Goal: Task Accomplishment & Management: Use online tool/utility

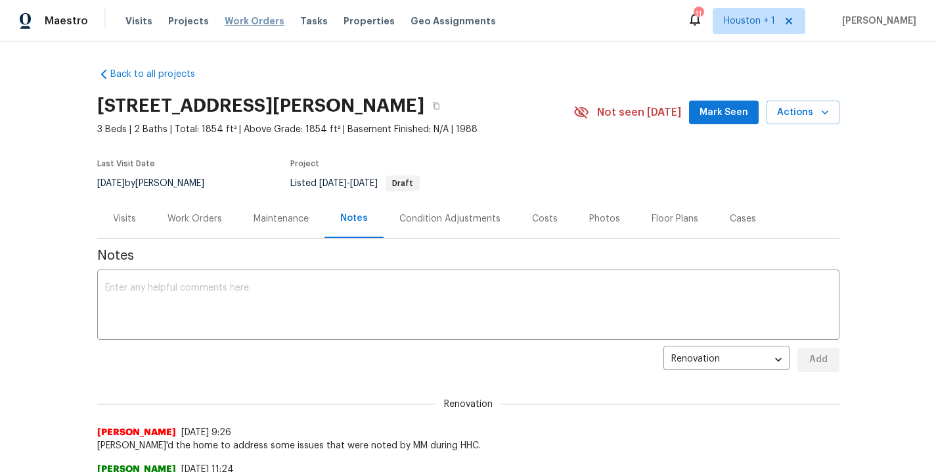
click at [241, 23] on span "Work Orders" at bounding box center [255, 20] width 60 height 13
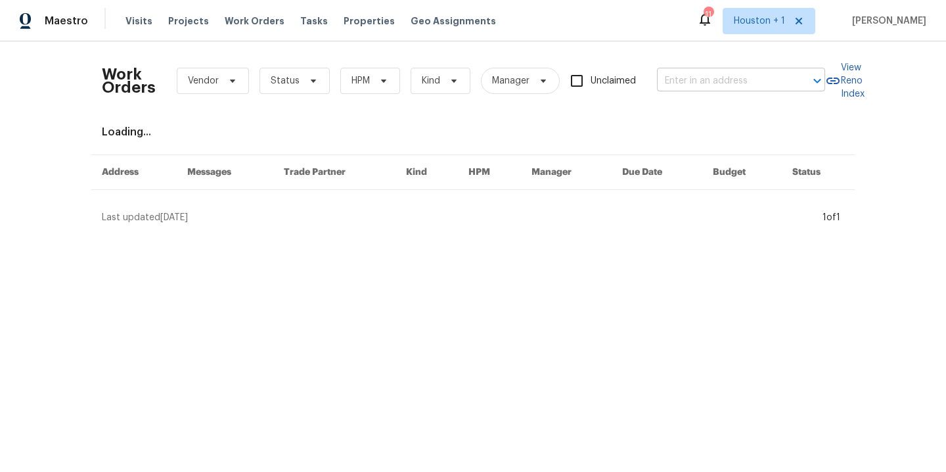
click at [714, 87] on input "text" at bounding box center [722, 81] width 131 height 20
type input "4958 n"
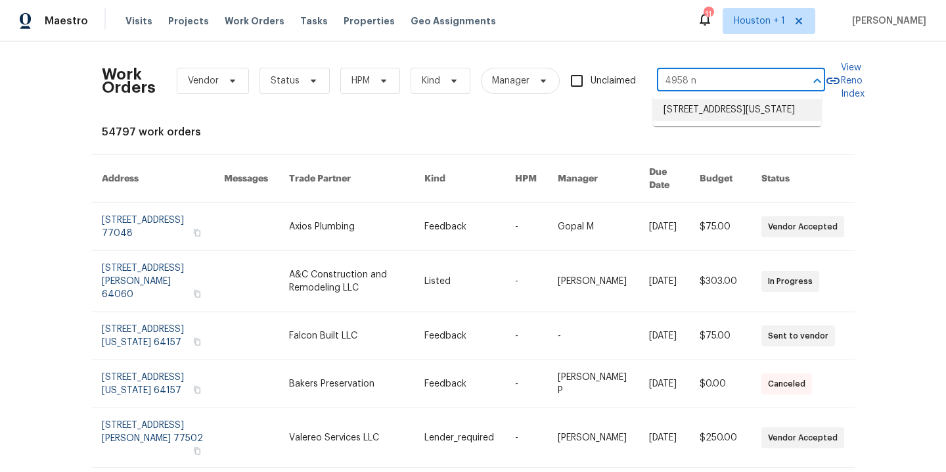
click at [722, 112] on li "4958 N Lister Ave, Kansas City, MO 64119" at bounding box center [737, 110] width 168 height 22
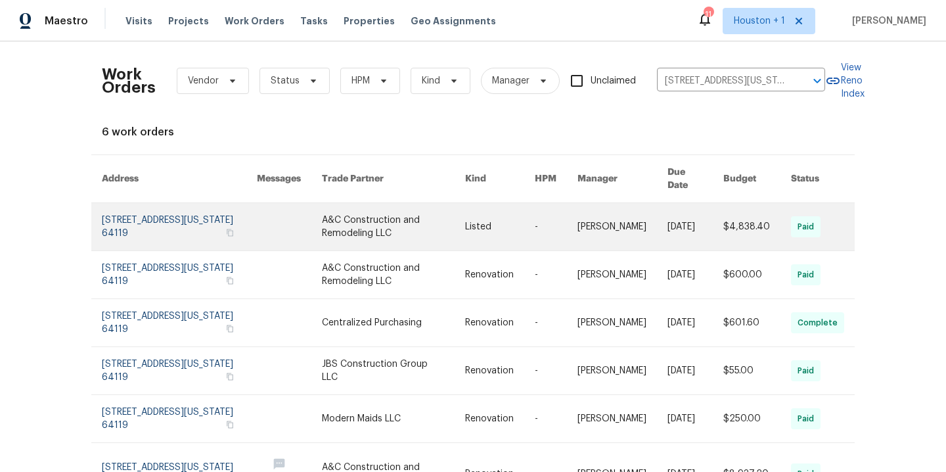
click at [405, 212] on link at bounding box center [393, 226] width 143 height 47
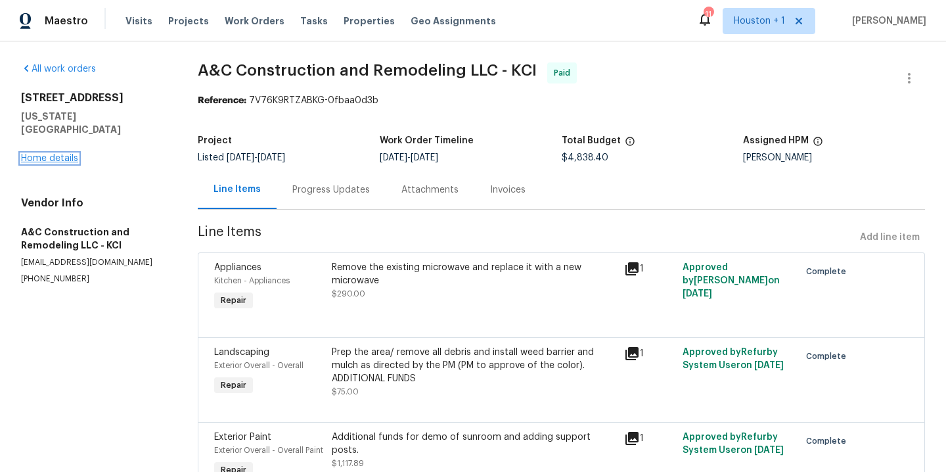
click at [66, 154] on link "Home details" at bounding box center [49, 158] width 57 height 9
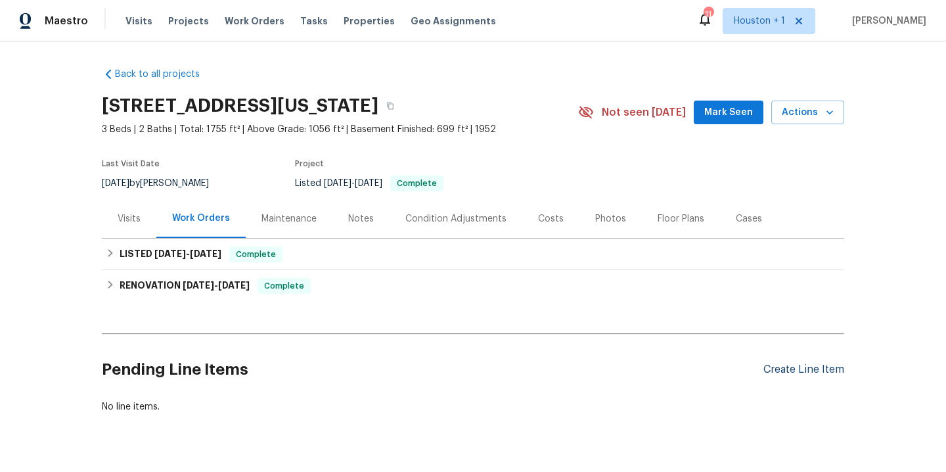
click at [811, 369] on div "Create Line Item" at bounding box center [804, 369] width 81 height 12
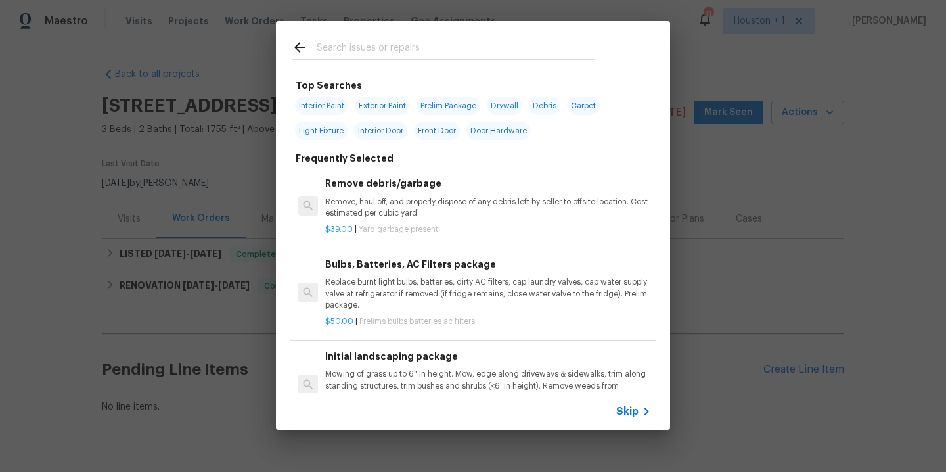
click at [380, 38] on div at bounding box center [443, 47] width 335 height 52
click at [379, 45] on input "text" at bounding box center [456, 49] width 279 height 20
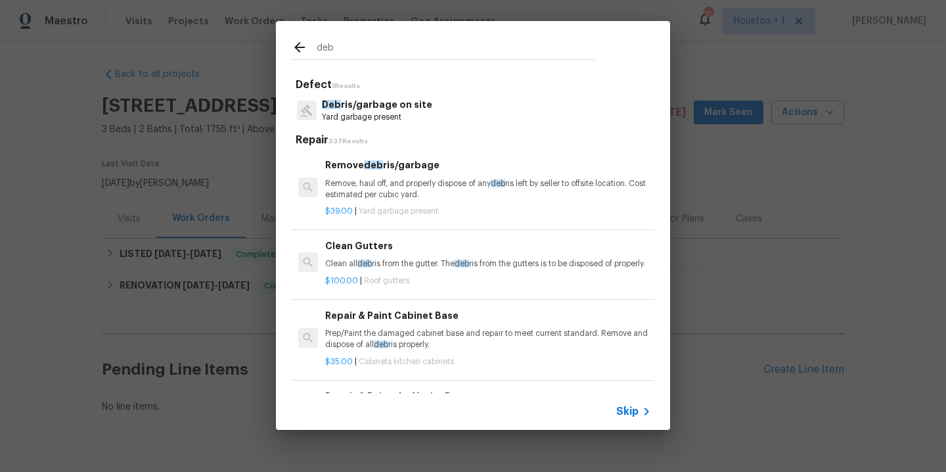
type input "deb"
click at [359, 110] on p "Deb ris/garbage on site" at bounding box center [377, 105] width 110 height 14
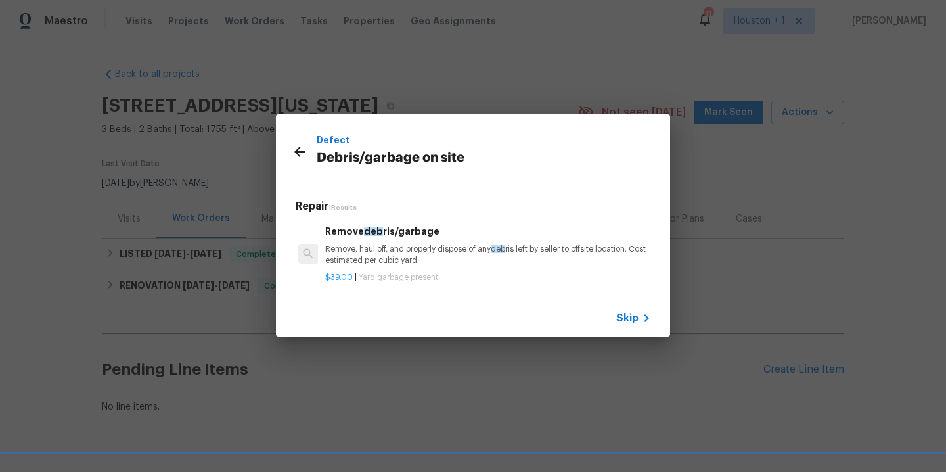
click at [395, 262] on p "Remove, haul off, and properly dispose of any deb ris left by seller to offsite…" at bounding box center [488, 255] width 326 height 22
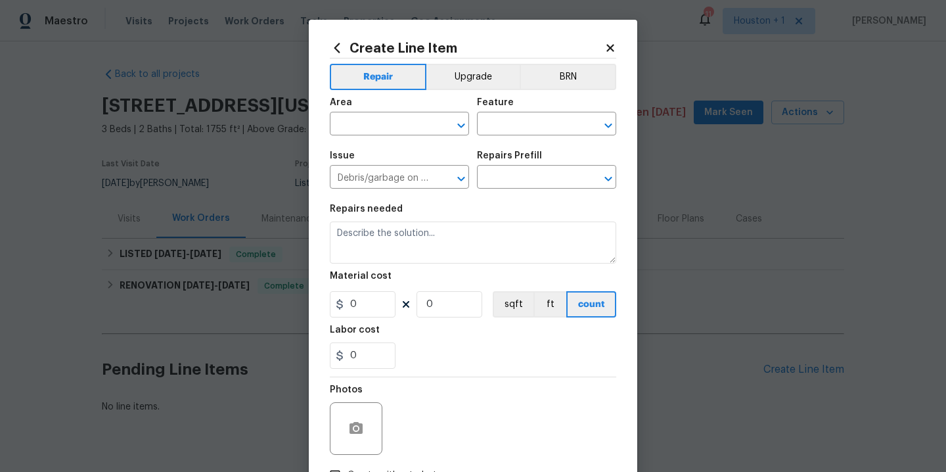
type input "Remove debris/garbage $39.00"
type textarea "Remove, haul off, and properly dispose of any debris left by seller to offsite …"
type input "39"
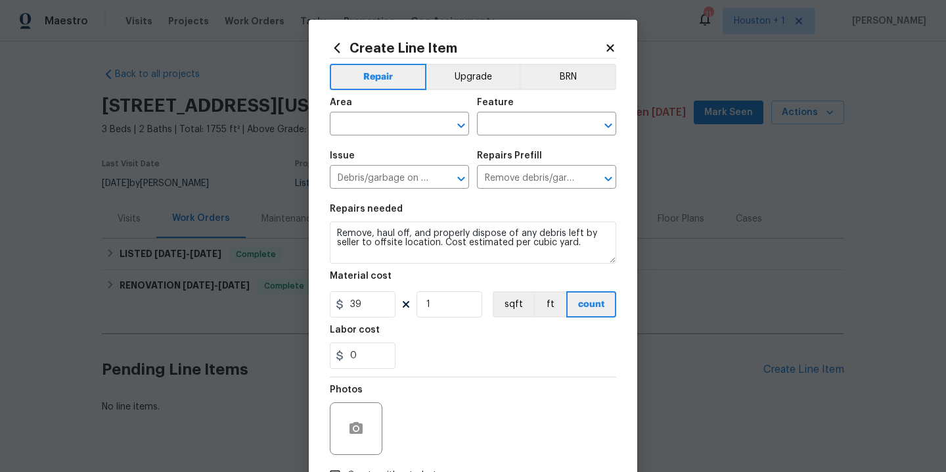
click at [428, 317] on section "Repairs needed Remove, haul off, and properly dispose of any debris left by sel…" at bounding box center [473, 286] width 286 height 180
click at [430, 310] on input "1" at bounding box center [450, 304] width 66 height 26
type input "2"
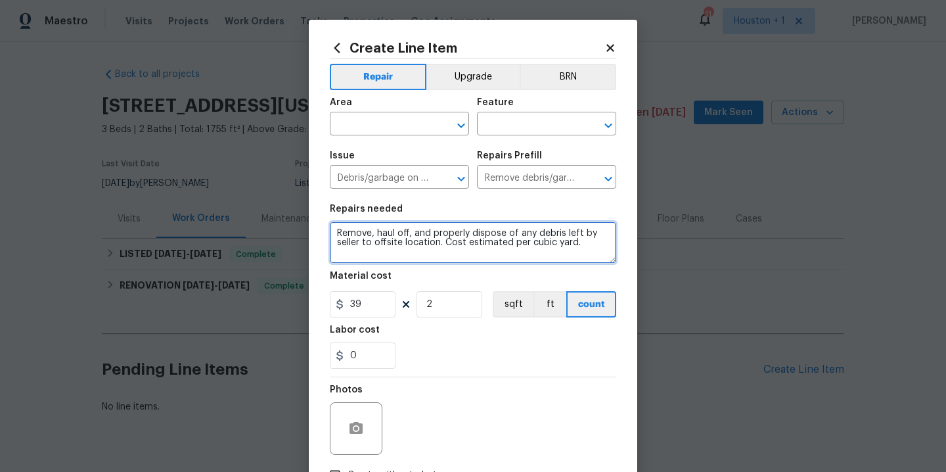
click at [589, 250] on textarea "Remove, haul off, and properly dispose of any debris left by seller to offsite …" at bounding box center [473, 242] width 286 height 42
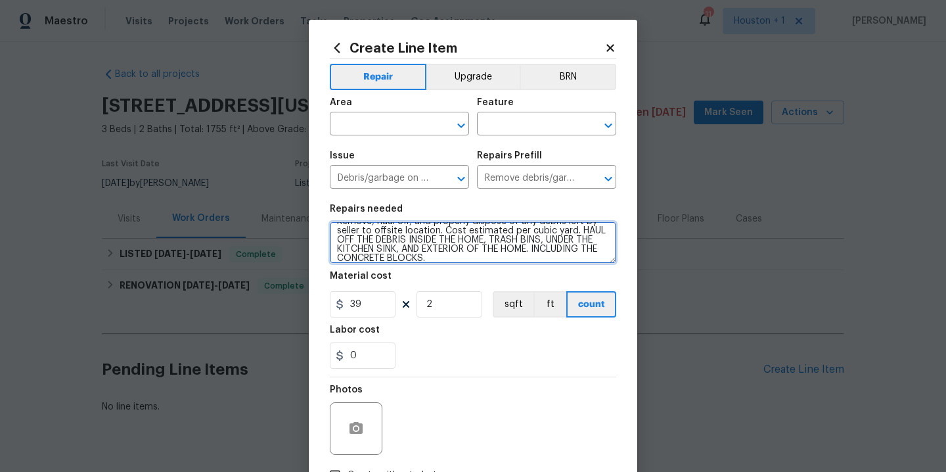
type textarea "Remove, haul off, and properly dispose of any debris left by seller to offsite …"
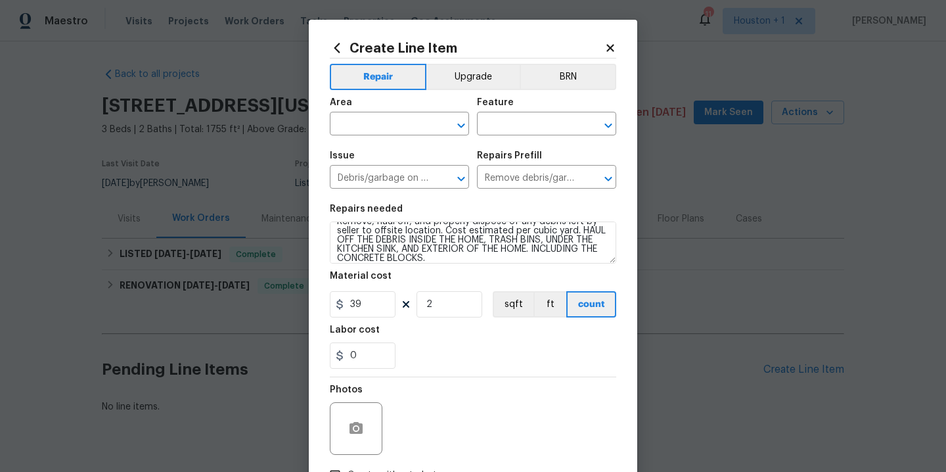
click at [394, 114] on div "Area" at bounding box center [399, 106] width 139 height 17
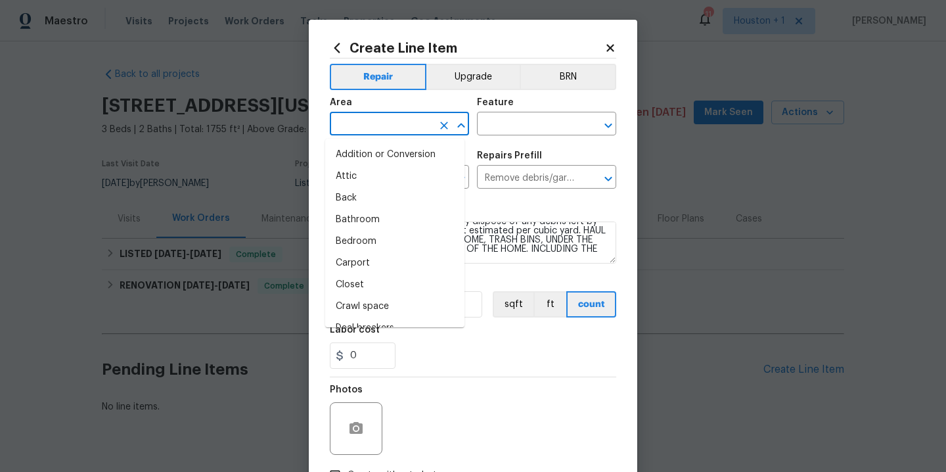
click at [392, 119] on input "text" at bounding box center [381, 125] width 103 height 20
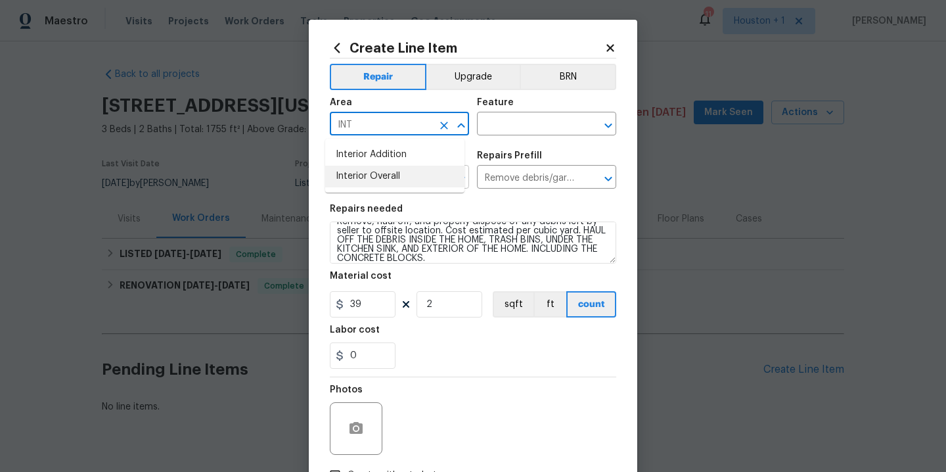
drag, startPoint x: 384, startPoint y: 184, endPoint x: 403, endPoint y: 172, distance: 23.3
click at [384, 184] on li "Interior Overall" at bounding box center [394, 177] width 139 height 22
type input "Interior Overall"
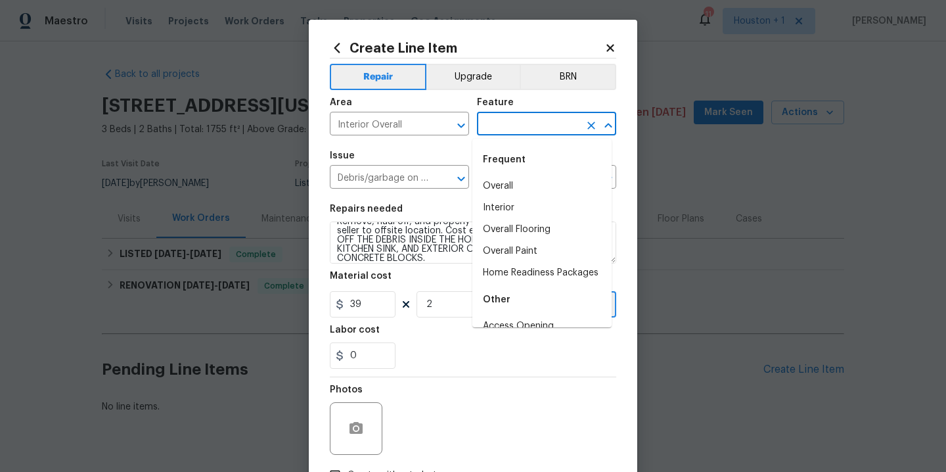
click at [515, 125] on input "text" at bounding box center [528, 125] width 103 height 20
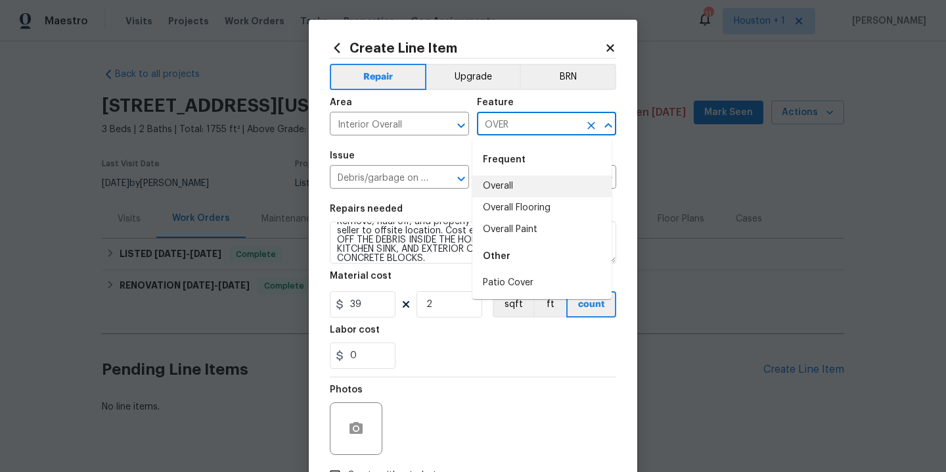
click at [543, 187] on li "Overall" at bounding box center [541, 186] width 139 height 22
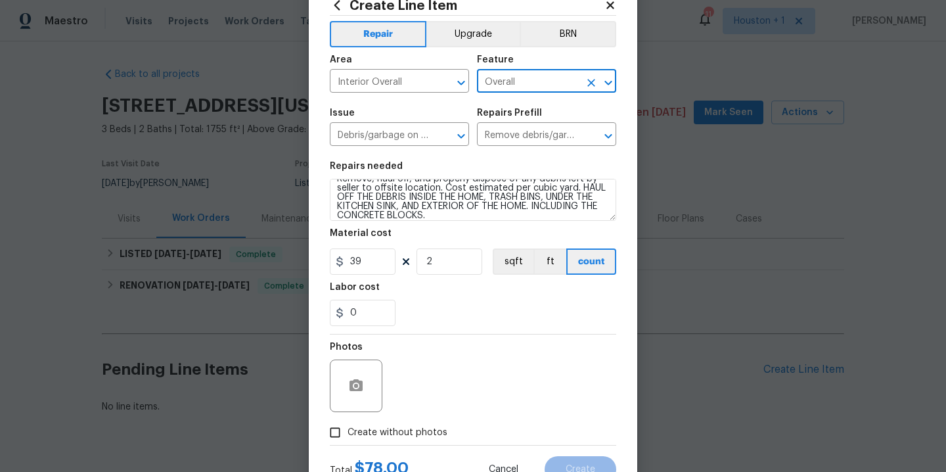
scroll to position [95, 0]
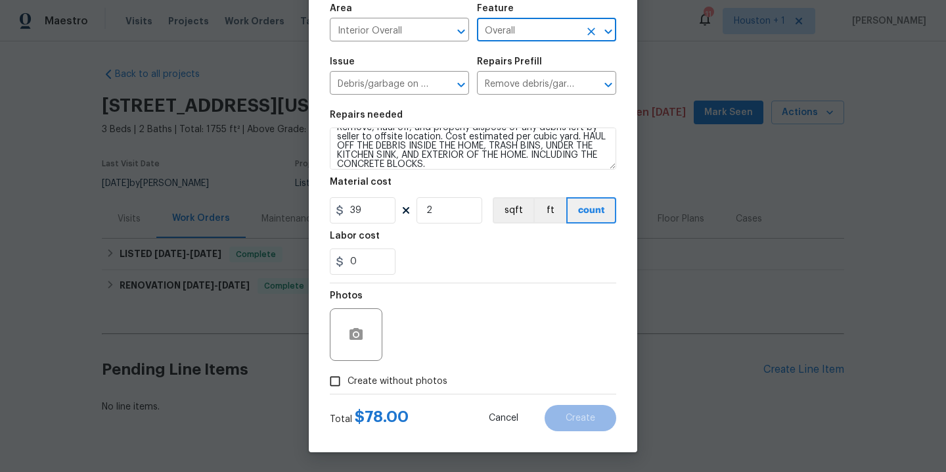
type input "Overall"
click at [415, 375] on span "Create without photos" at bounding box center [398, 382] width 100 height 14
click at [348, 375] on input "Create without photos" at bounding box center [335, 381] width 25 height 25
checkbox input "true"
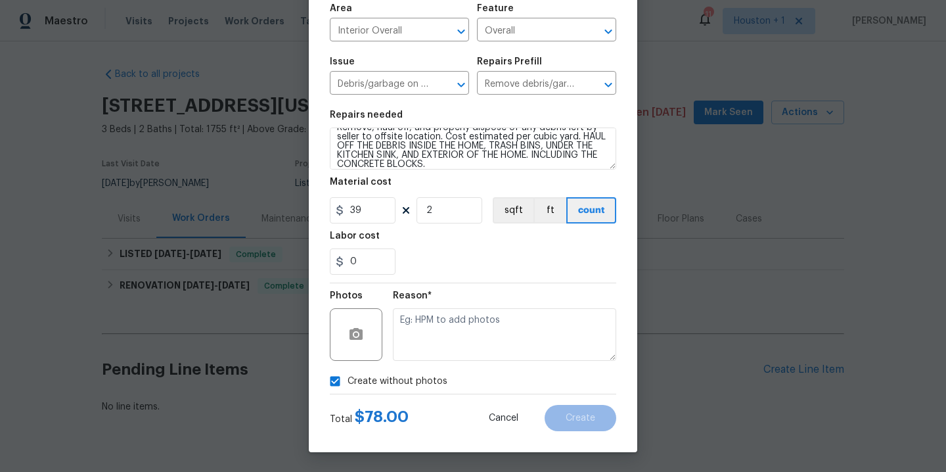
click at [452, 354] on textarea at bounding box center [504, 334] width 223 height 53
type textarea "."
click at [594, 420] on button "Create" at bounding box center [581, 418] width 72 height 26
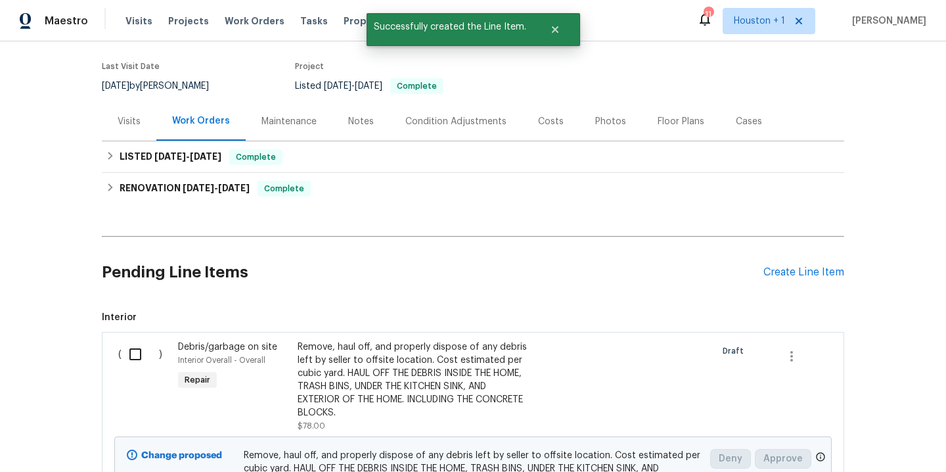
scroll to position [256, 0]
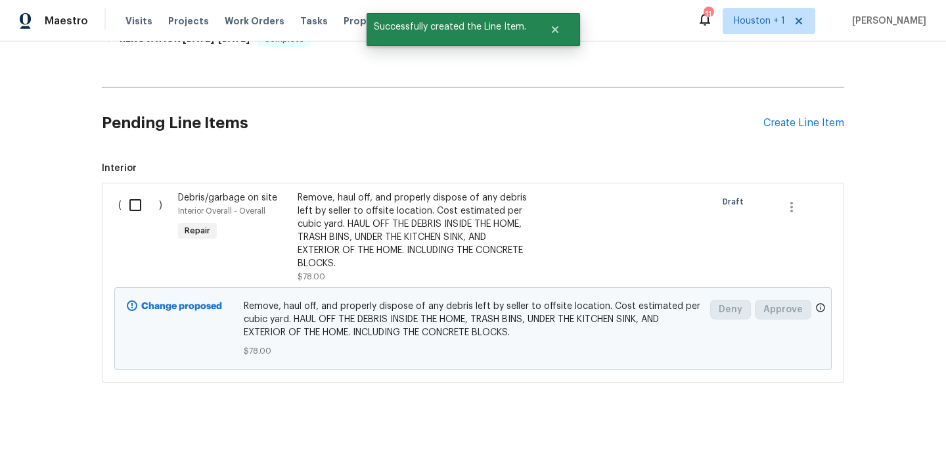
click at [133, 191] on input "checkbox" at bounding box center [140, 205] width 37 height 28
checkbox input "true"
click at [871, 446] on span "Create Work Order" at bounding box center [870, 439] width 87 height 16
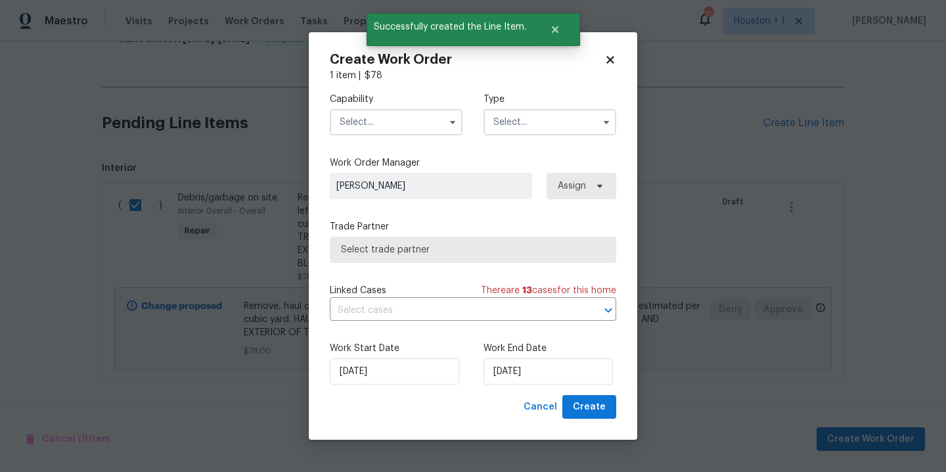
click at [412, 119] on input "text" at bounding box center [396, 122] width 133 height 26
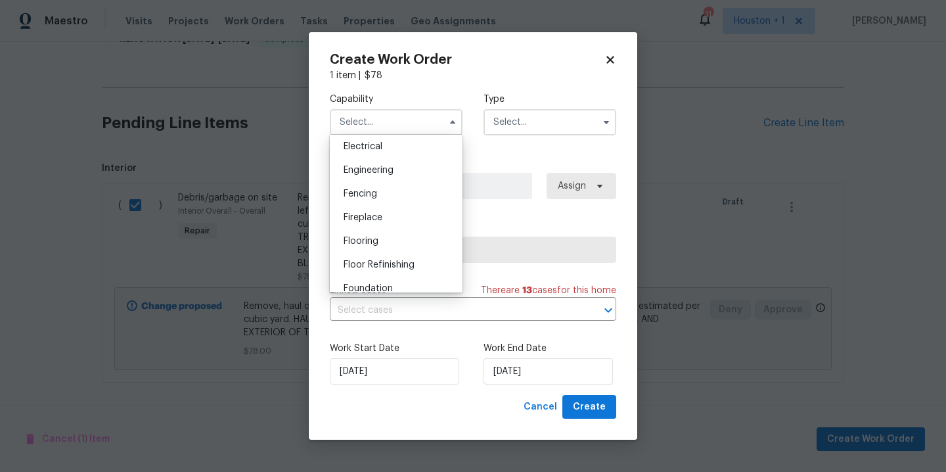
scroll to position [534, 0]
click at [402, 256] on div "General Contractor" at bounding box center [396, 244] width 126 height 24
type input "General Contractor"
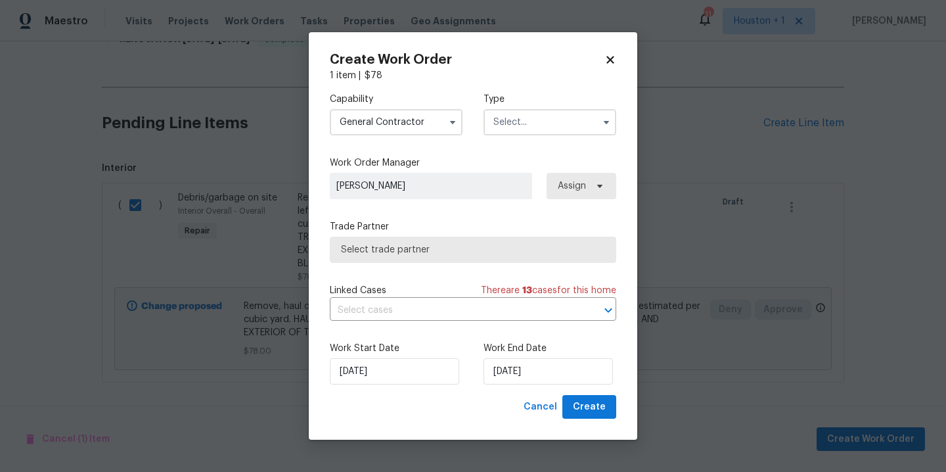
click at [559, 98] on label "Type" at bounding box center [550, 99] width 133 height 13
click at [557, 122] on input "text" at bounding box center [550, 122] width 133 height 26
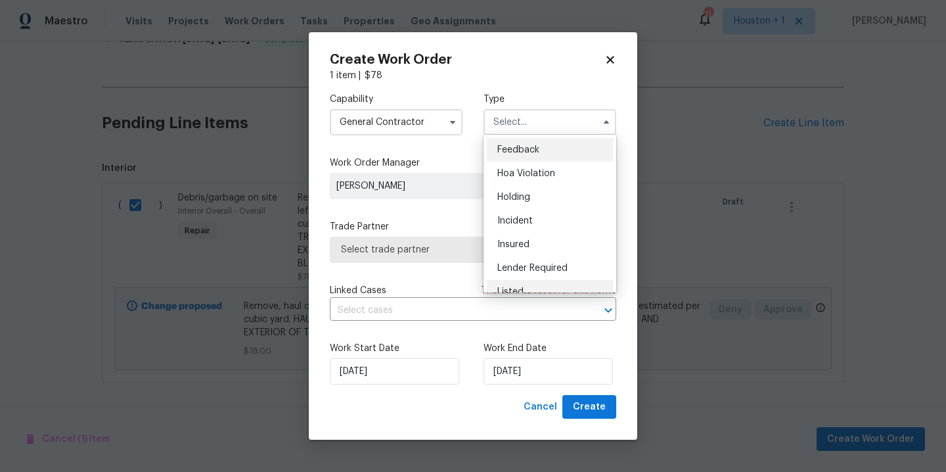
click at [530, 285] on div "Listed" at bounding box center [550, 292] width 126 height 24
type input "Listed"
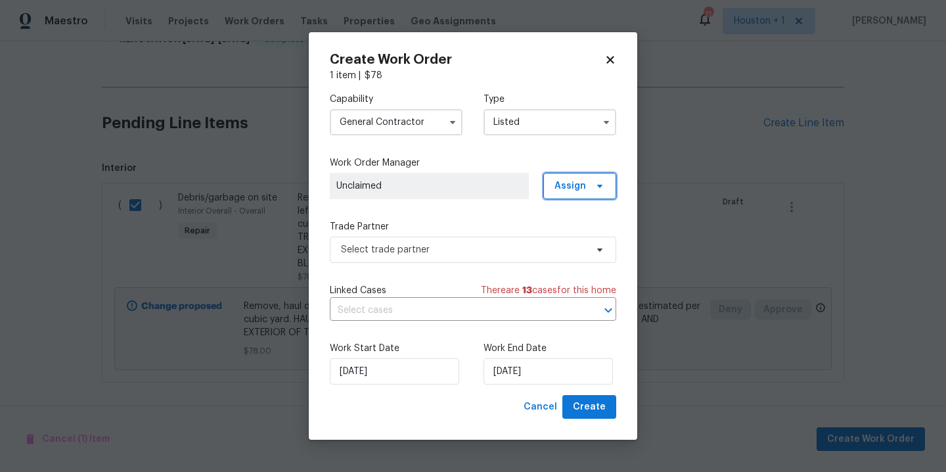
click at [571, 186] on span "Assign" at bounding box center [571, 185] width 32 height 13
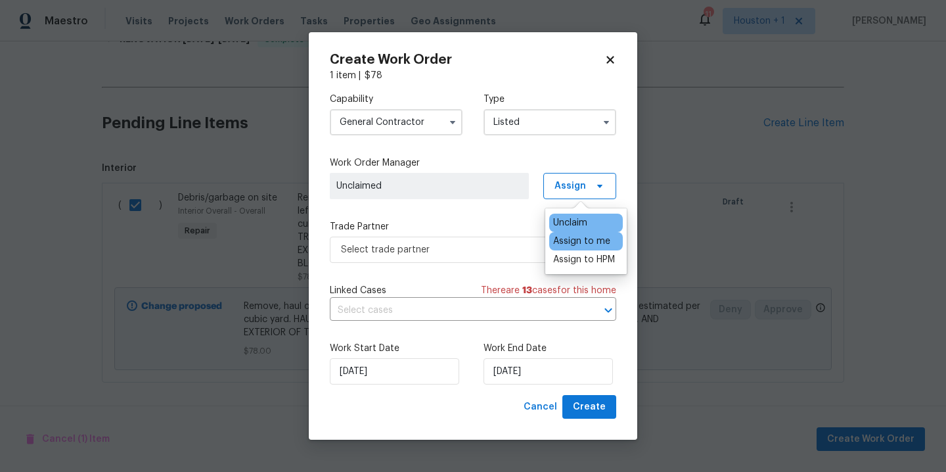
click at [584, 244] on div "Assign to me" at bounding box center [581, 241] width 57 height 13
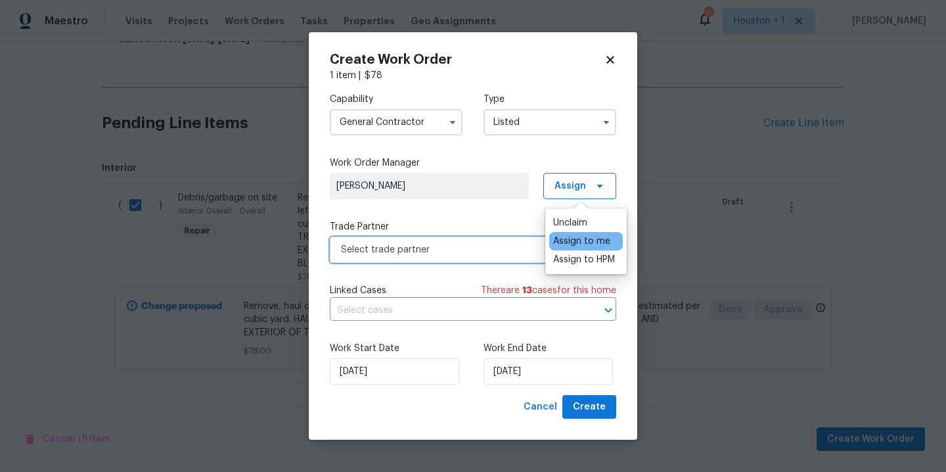
click at [450, 249] on span "Select trade partner" at bounding box center [463, 249] width 245 height 13
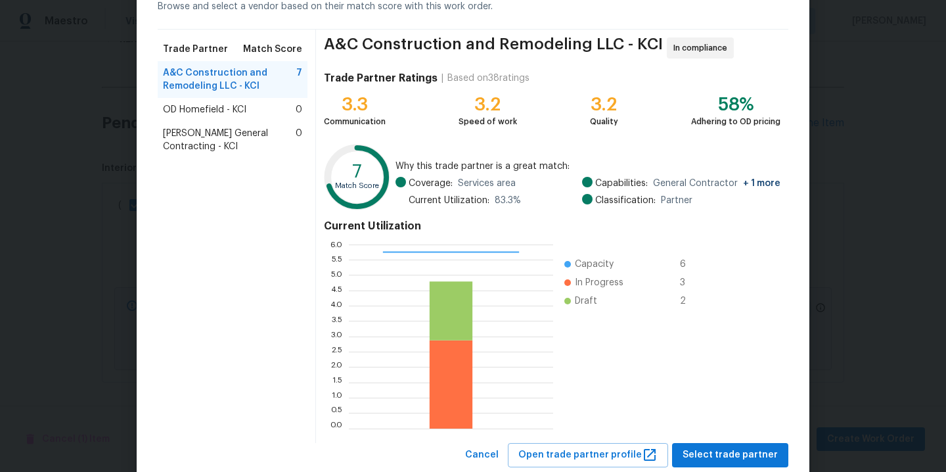
scroll to position [108, 0]
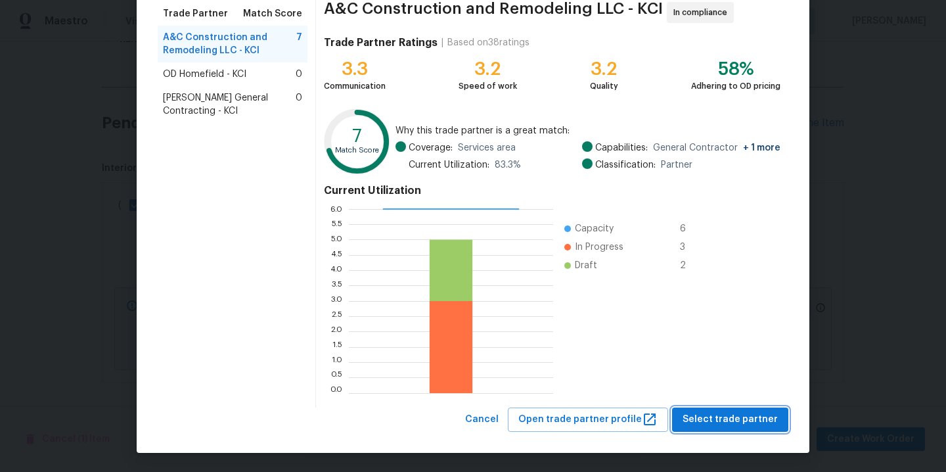
click at [727, 416] on span "Select trade partner" at bounding box center [730, 419] width 95 height 16
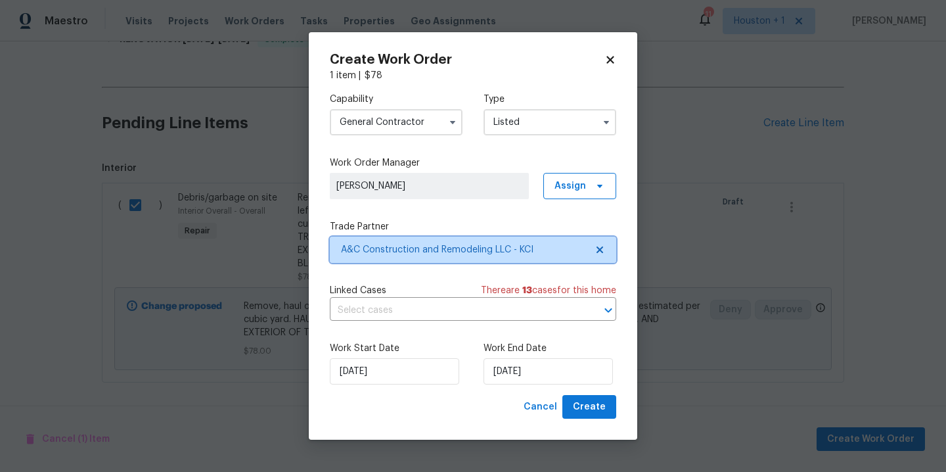
scroll to position [0, 0]
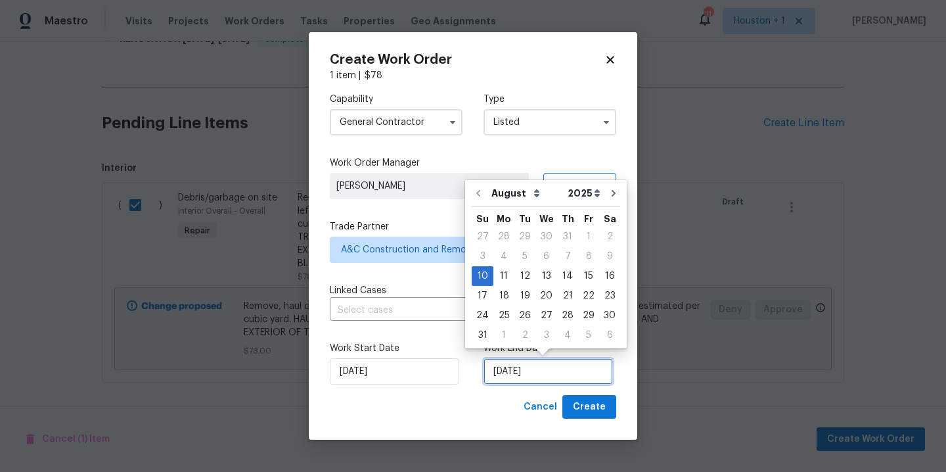
click at [575, 378] on input "8/10/2025" at bounding box center [548, 371] width 129 height 26
click at [599, 279] on div "16" at bounding box center [609, 276] width 21 height 18
type input "8/16/2025"
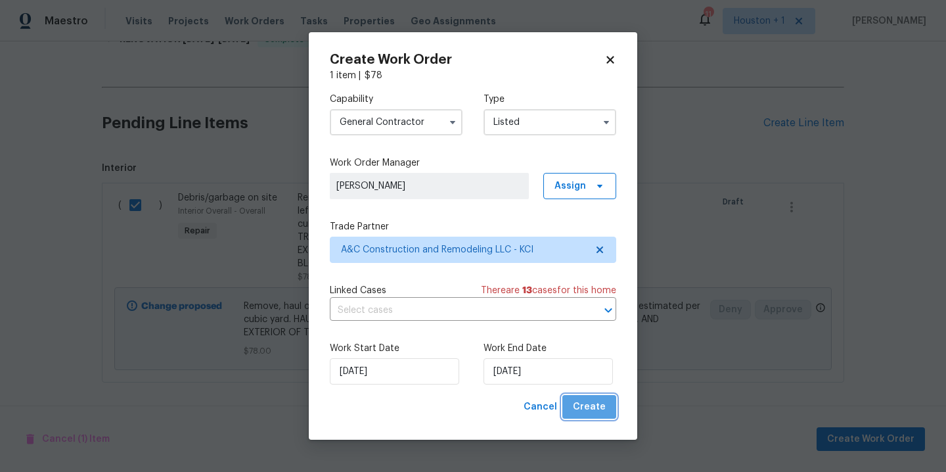
click at [597, 412] on span "Create" at bounding box center [589, 407] width 33 height 16
checkbox input "false"
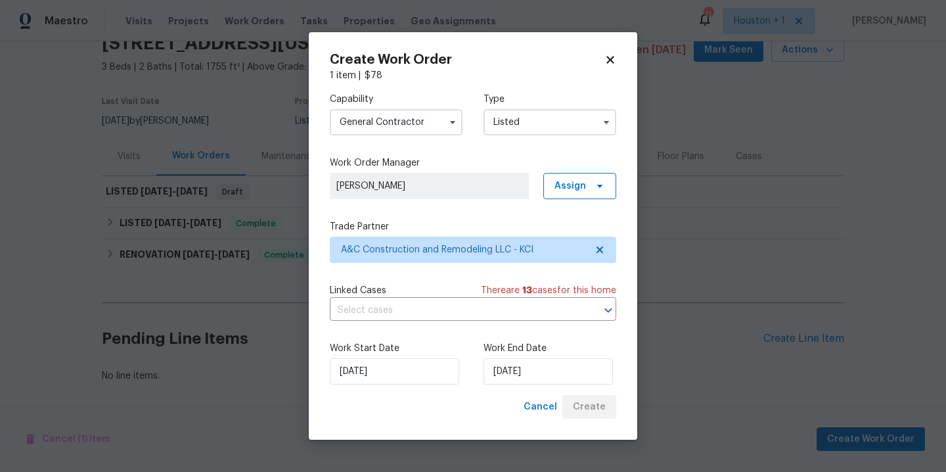
scroll to position [72, 0]
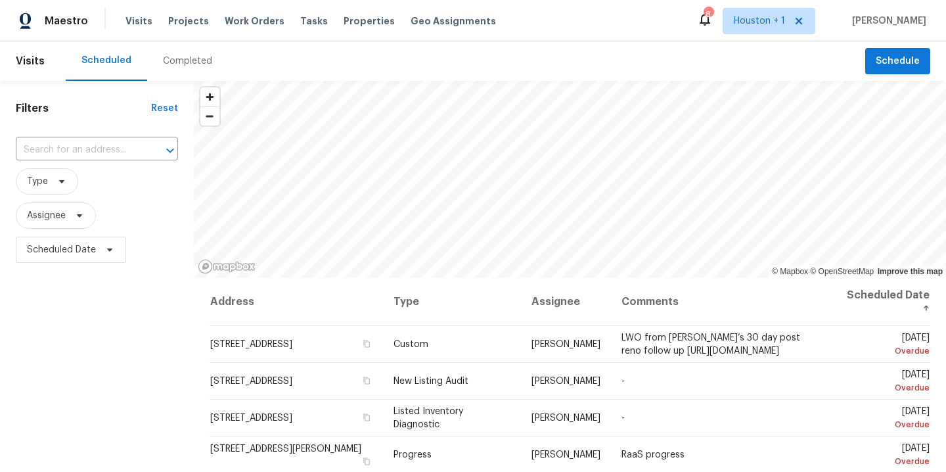
scroll to position [27, 0]
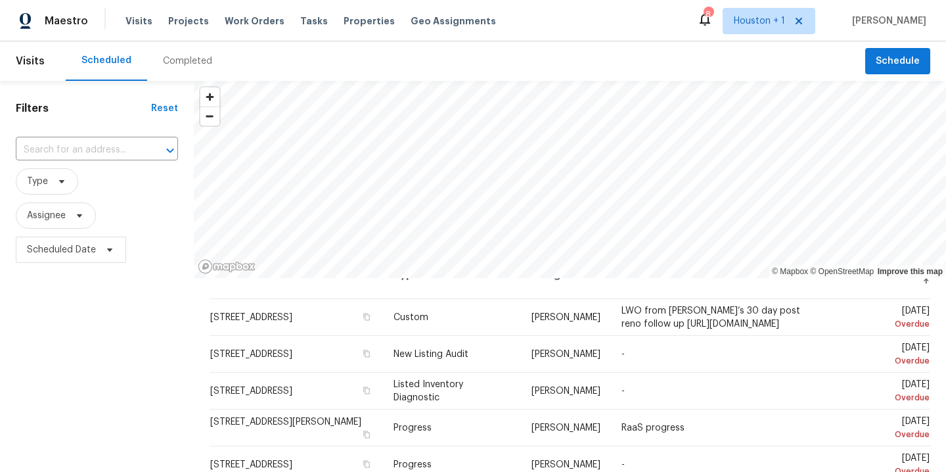
click at [178, 72] on div "Completed" at bounding box center [187, 60] width 81 height 39
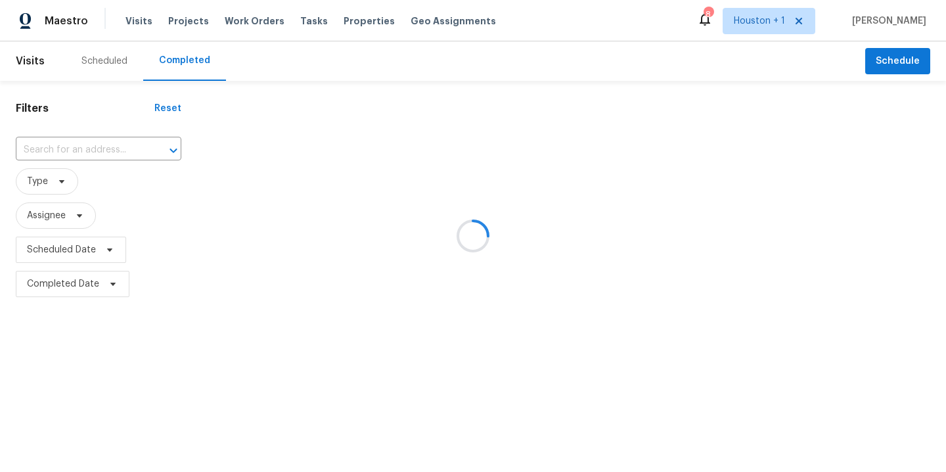
click at [121, 149] on div at bounding box center [473, 236] width 946 height 472
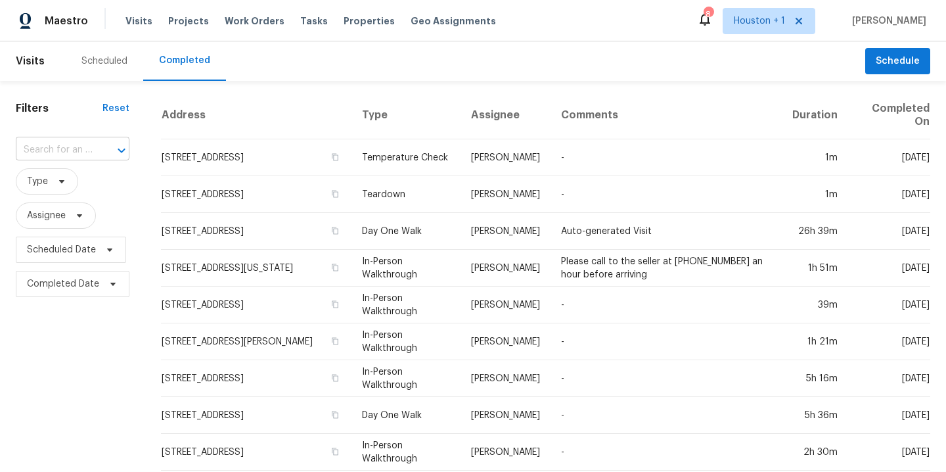
click at [110, 150] on div at bounding box center [112, 150] width 34 height 18
type input "4958 n"
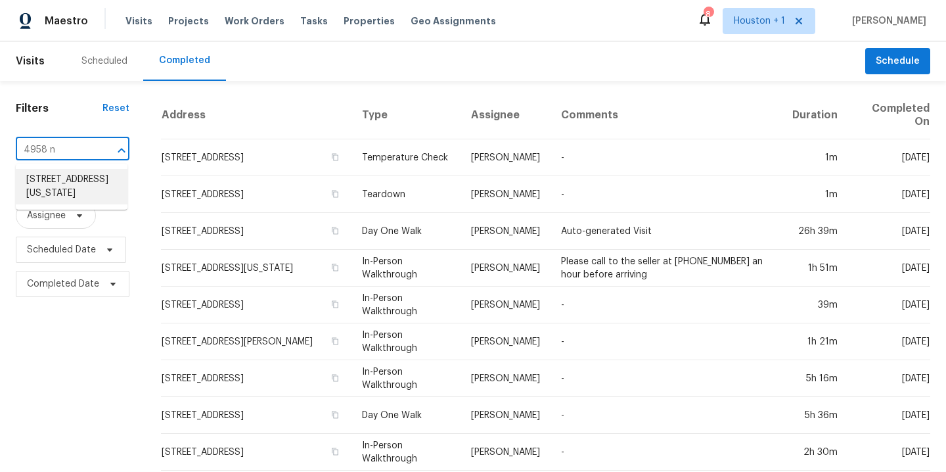
click at [106, 175] on li "4958 N Lister Ave, Kansas City, MO 64119" at bounding box center [72, 186] width 112 height 35
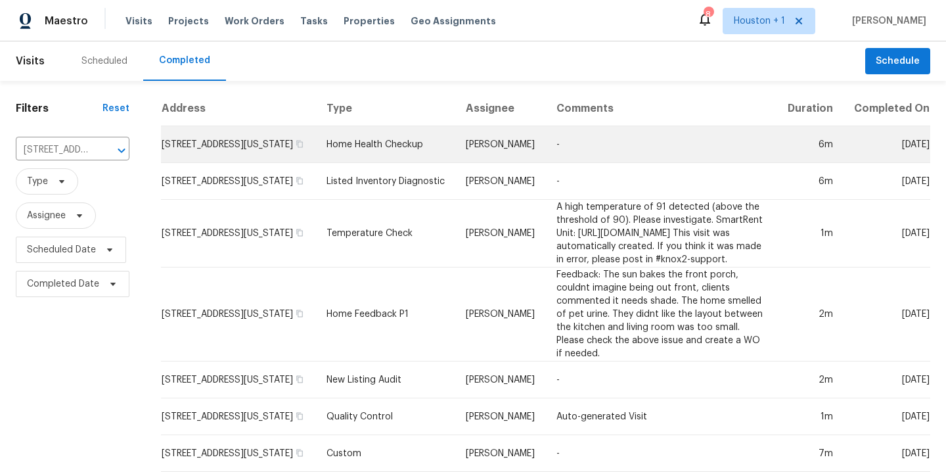
click at [546, 153] on td "-" at bounding box center [661, 144] width 231 height 37
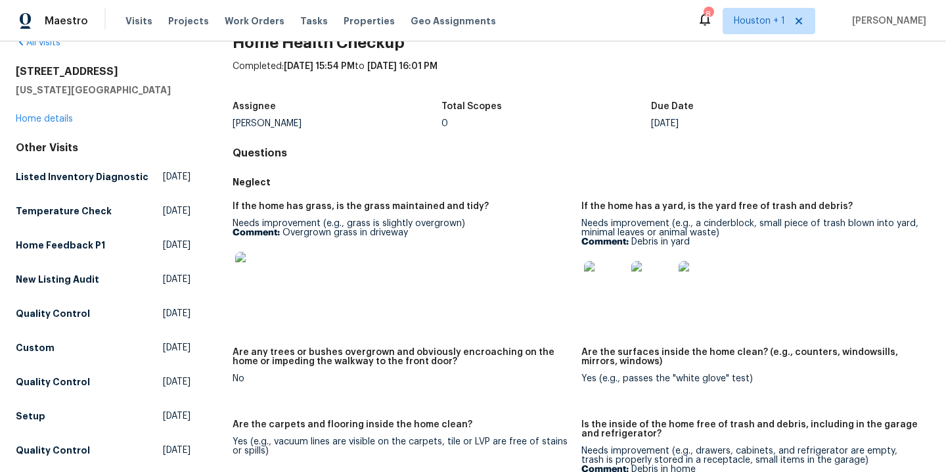
scroll to position [51, 0]
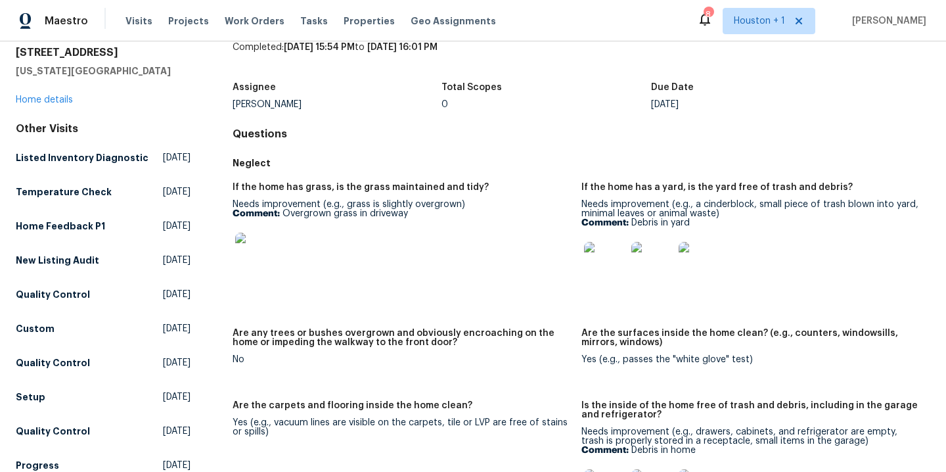
click at [604, 267] on img at bounding box center [605, 263] width 42 height 42
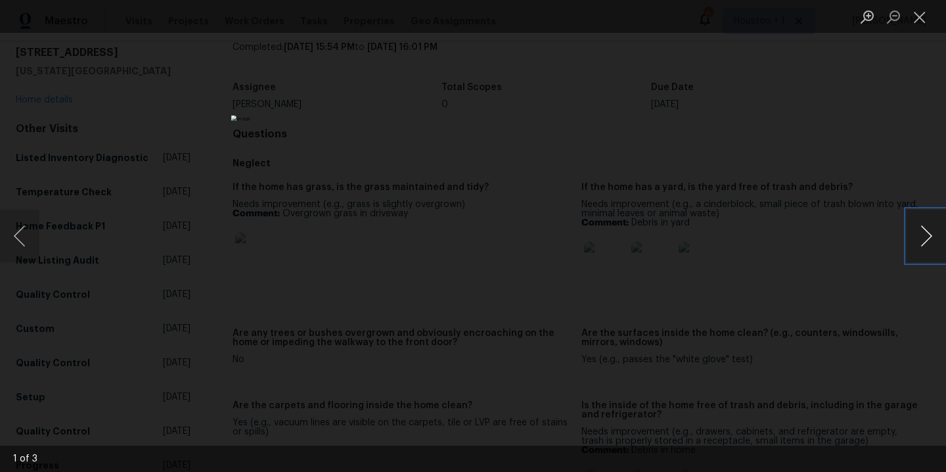
click at [922, 240] on button "Next image" at bounding box center [926, 236] width 39 height 53
click at [920, 239] on button "Next image" at bounding box center [926, 236] width 39 height 53
click at [809, 101] on div "Lightbox" at bounding box center [473, 236] width 946 height 472
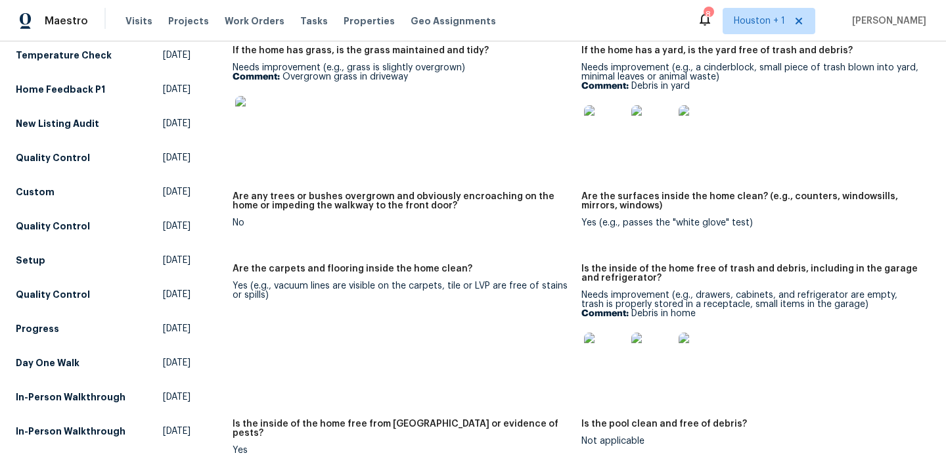
scroll to position [300, 0]
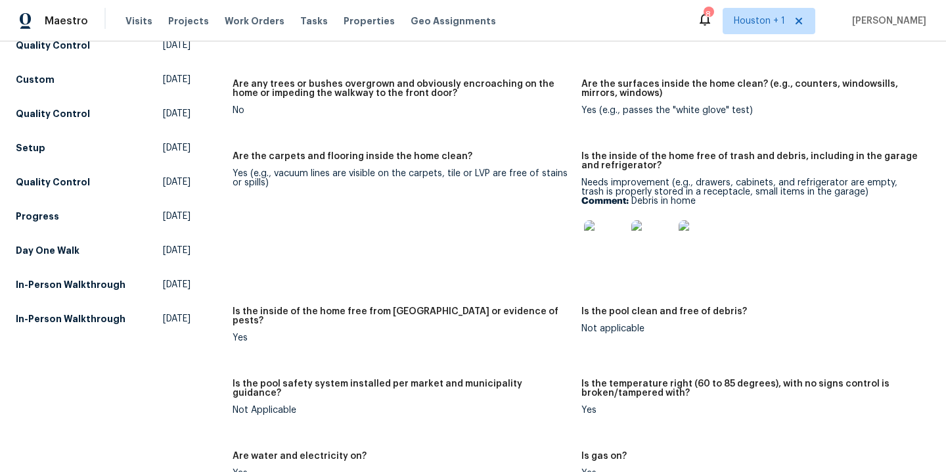
click at [594, 259] on img at bounding box center [605, 241] width 42 height 42
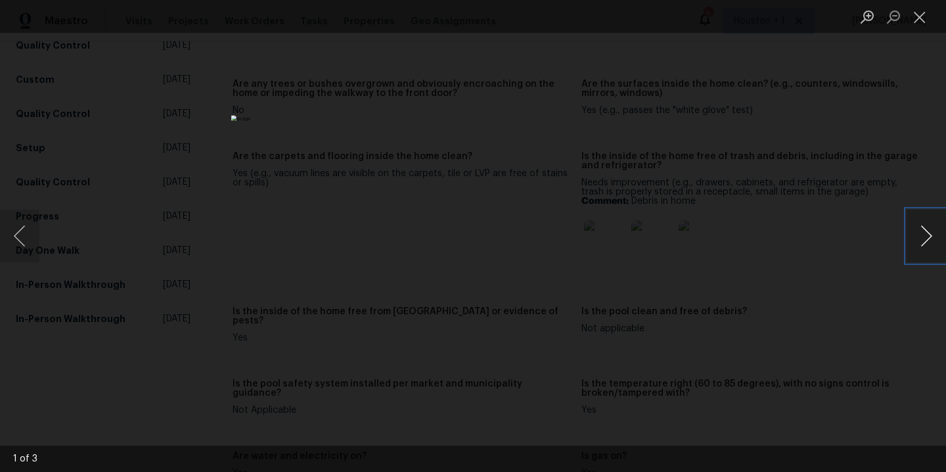
click at [934, 242] on button "Next image" at bounding box center [926, 236] width 39 height 53
click at [923, 242] on button "Next image" at bounding box center [926, 236] width 39 height 53
click at [859, 134] on div "Lightbox" at bounding box center [473, 236] width 946 height 472
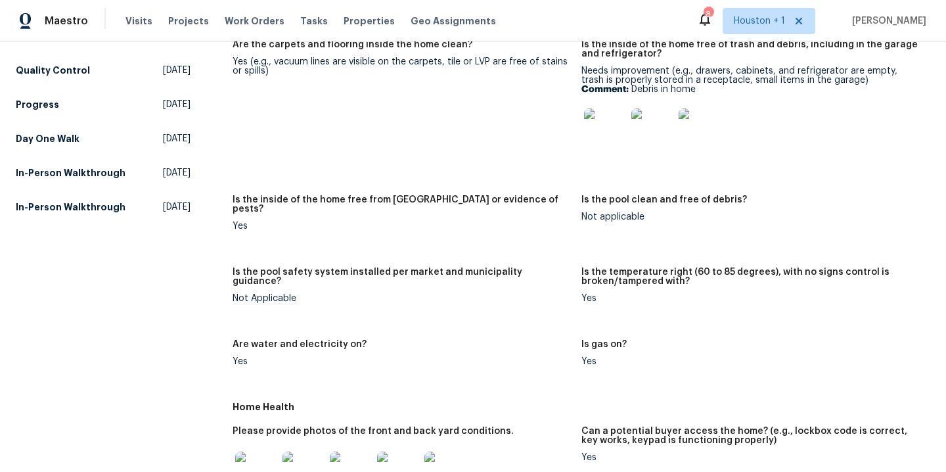
scroll to position [518, 0]
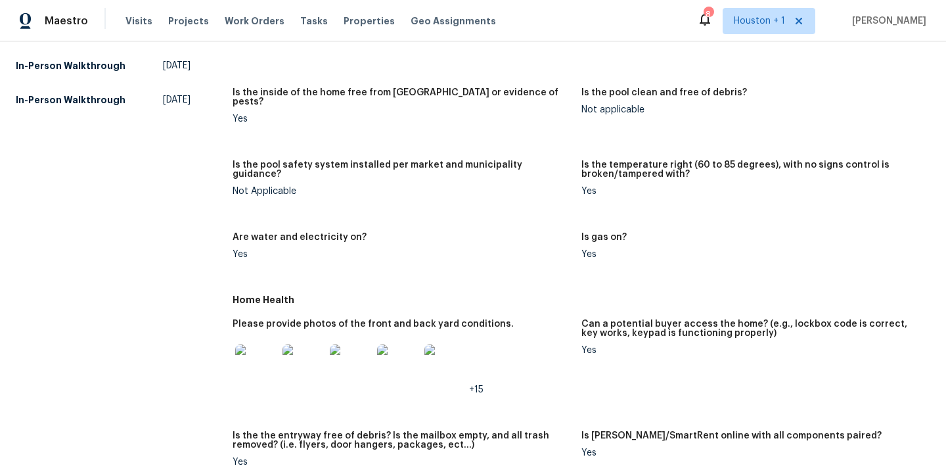
click at [262, 352] on img at bounding box center [256, 365] width 42 height 42
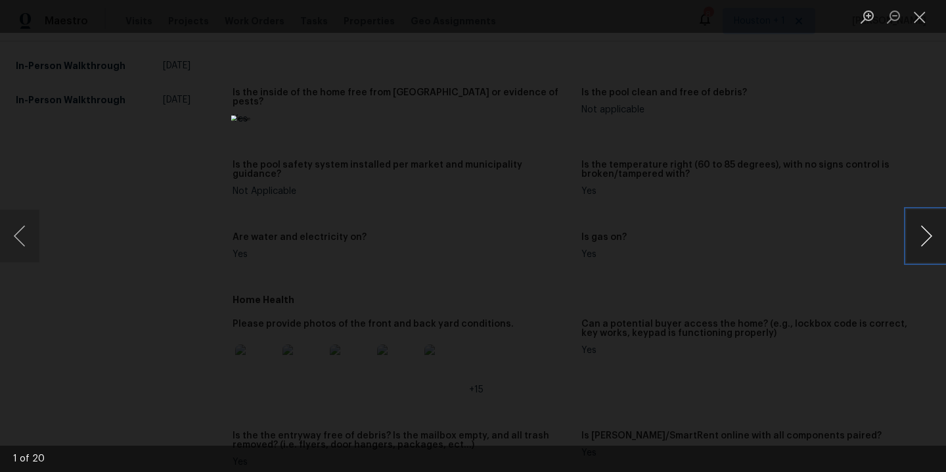
click at [917, 235] on button "Next image" at bounding box center [926, 236] width 39 height 53
click at [41, 244] on div "Lightbox" at bounding box center [473, 236] width 946 height 472
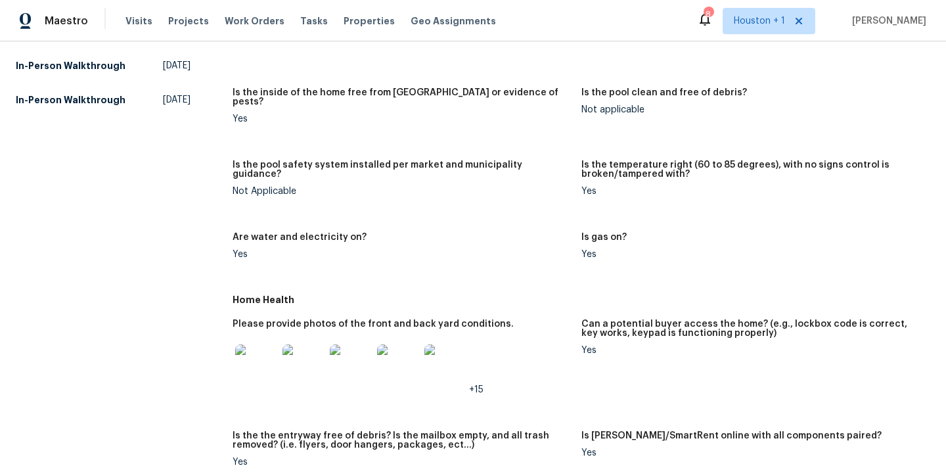
click at [302, 348] on img at bounding box center [304, 365] width 42 height 42
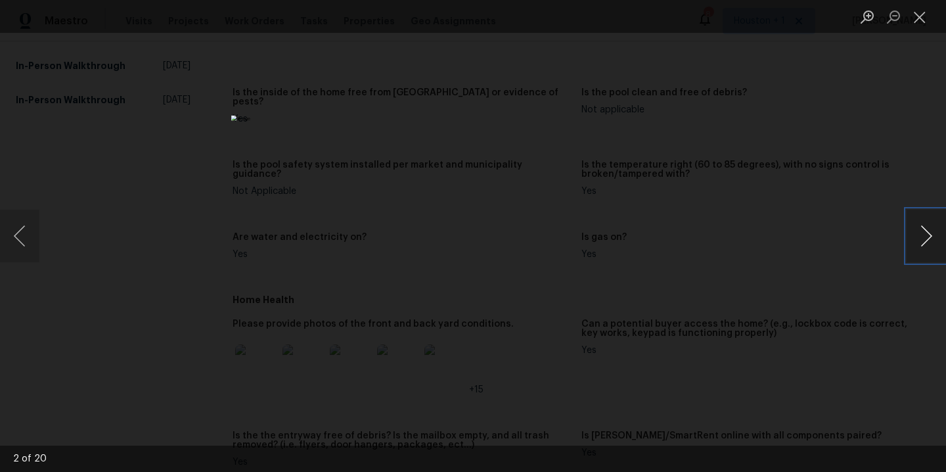
click at [921, 229] on button "Next image" at bounding box center [926, 236] width 39 height 53
click at [912, 239] on button "Next image" at bounding box center [926, 236] width 39 height 53
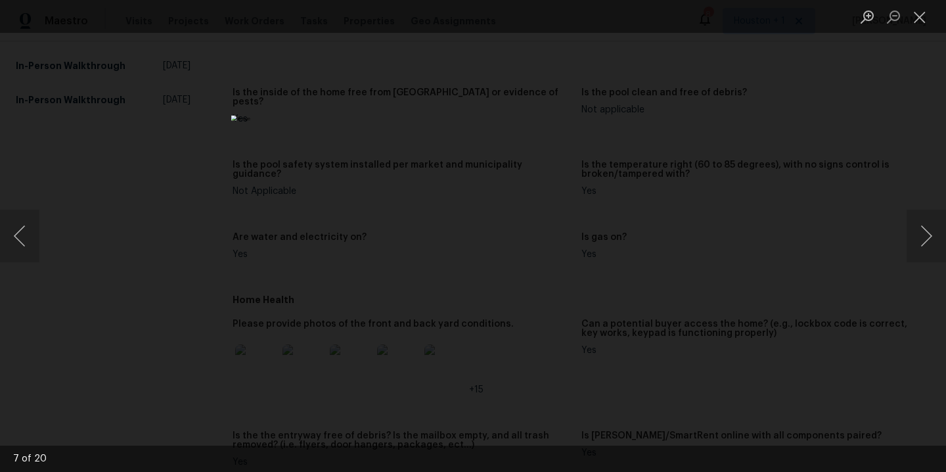
click at [903, 220] on div "Lightbox" at bounding box center [473, 236] width 946 height 472
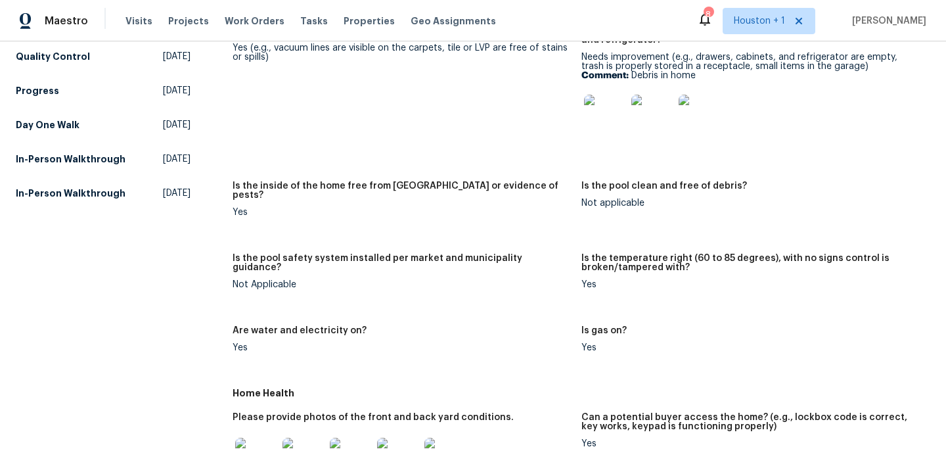
scroll to position [516, 0]
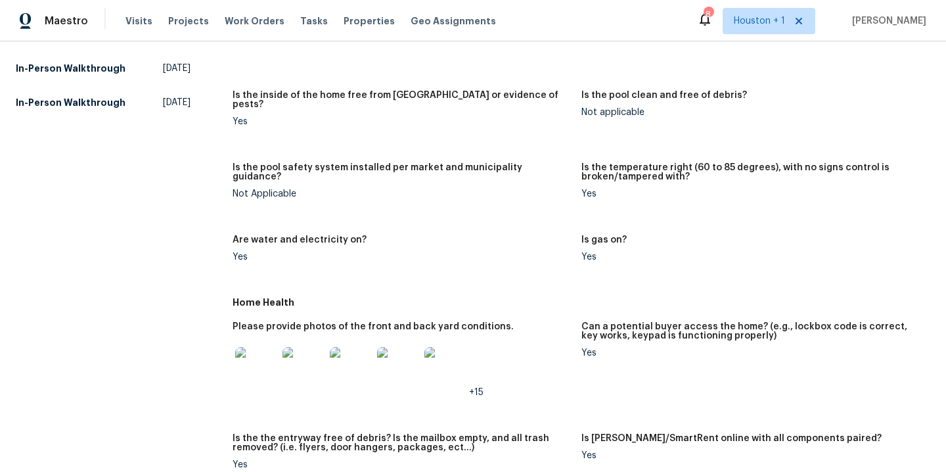
click at [258, 356] on img at bounding box center [256, 368] width 42 height 42
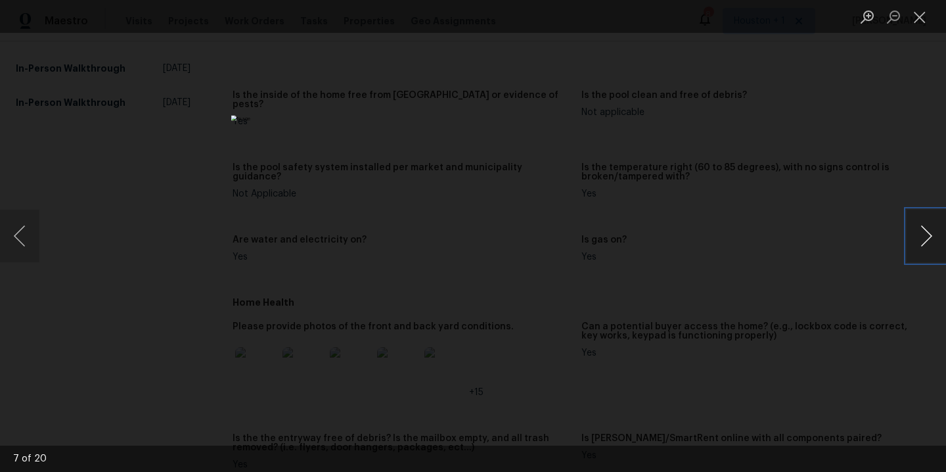
click at [921, 237] on button "Next image" at bounding box center [926, 236] width 39 height 53
click at [771, 190] on div "Lightbox" at bounding box center [473, 236] width 946 height 472
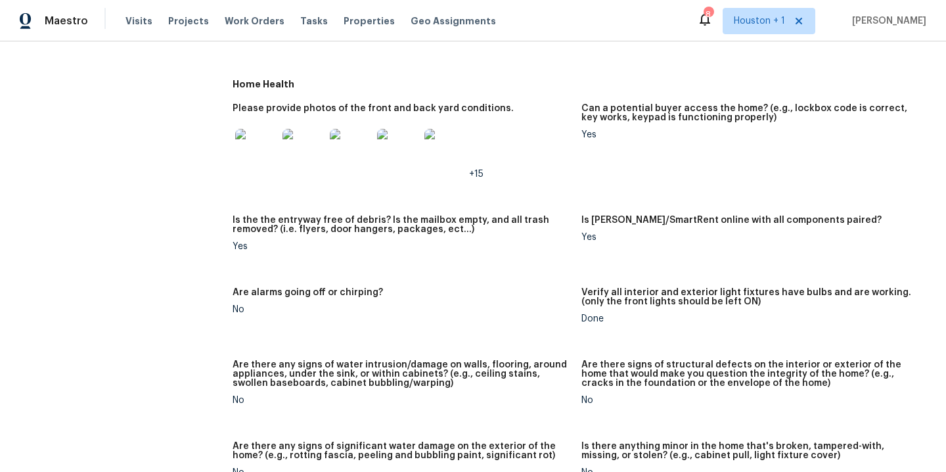
scroll to position [491, 0]
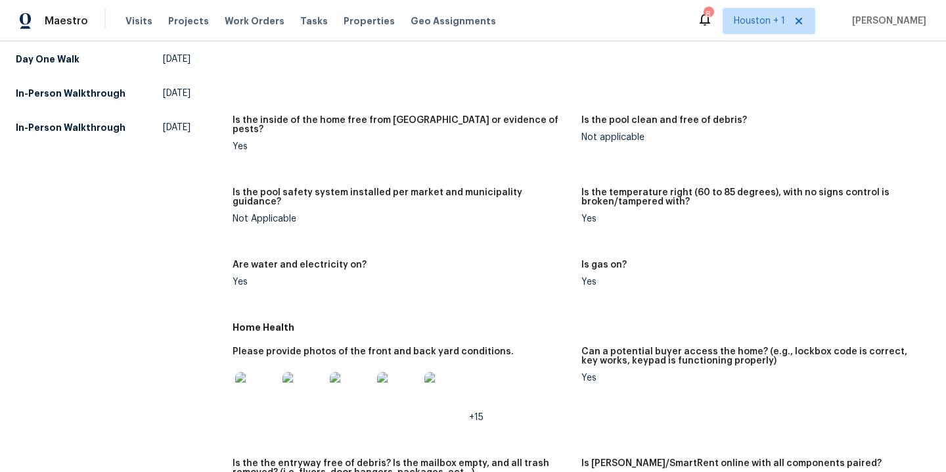
click at [434, 384] on img at bounding box center [445, 393] width 42 height 42
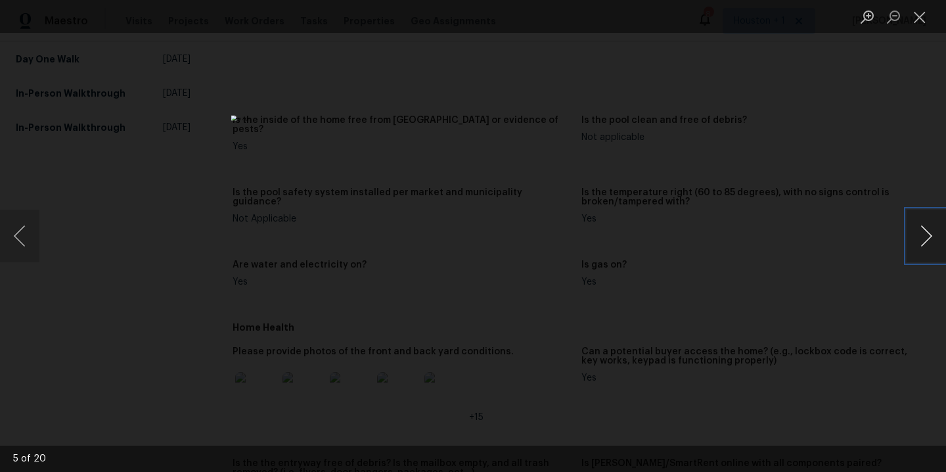
click at [924, 227] on button "Next image" at bounding box center [926, 236] width 39 height 53
click at [919, 227] on button "Next image" at bounding box center [926, 236] width 39 height 53
click at [913, 236] on button "Next image" at bounding box center [926, 236] width 39 height 53
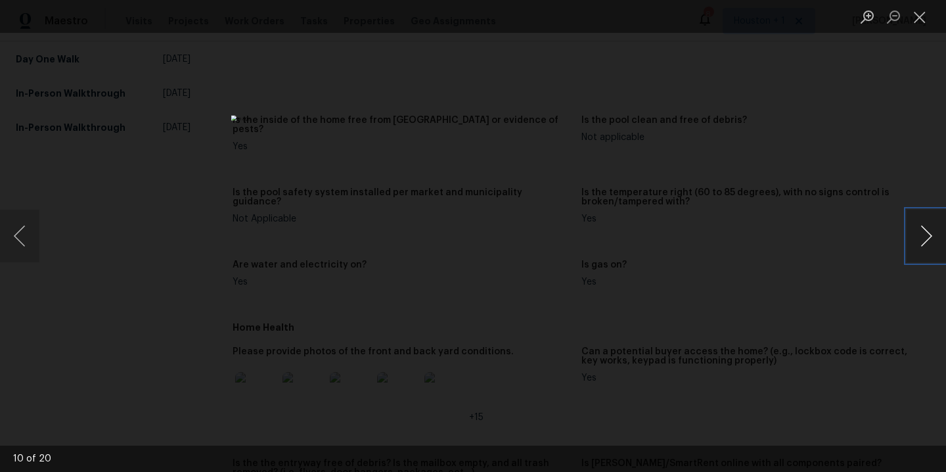
click at [913, 236] on button "Next image" at bounding box center [926, 236] width 39 height 53
click at [22, 231] on button "Previous image" at bounding box center [19, 236] width 39 height 53
click at [932, 233] on button "Next image" at bounding box center [926, 236] width 39 height 53
click at [925, 235] on button "Next image" at bounding box center [926, 236] width 39 height 53
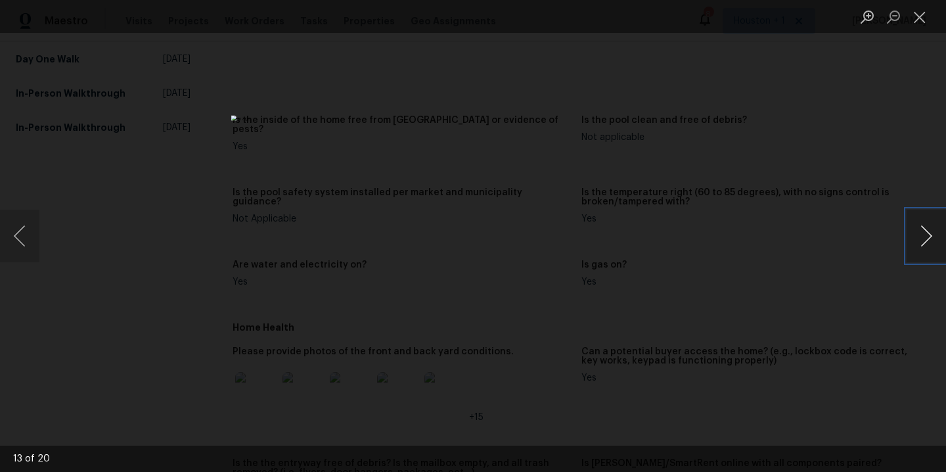
click at [925, 235] on button "Next image" at bounding box center [926, 236] width 39 height 53
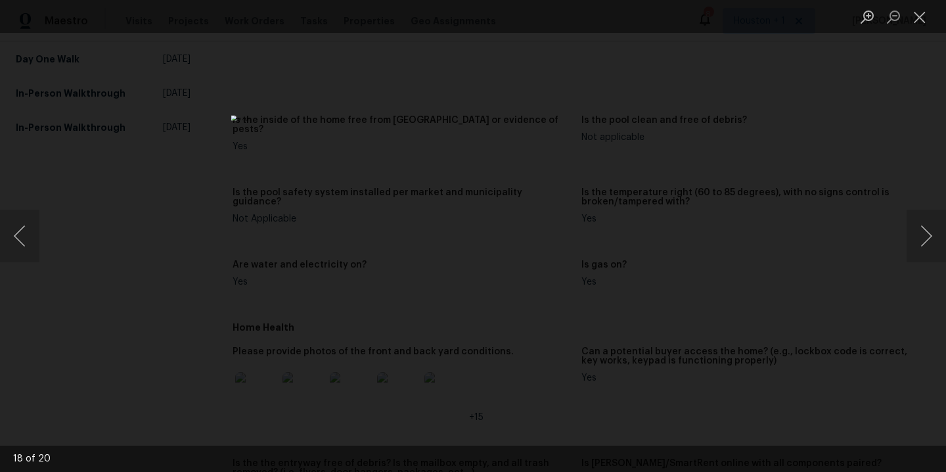
click at [727, 190] on div "Lightbox" at bounding box center [473, 236] width 946 height 472
click at [678, 110] on div "Lightbox" at bounding box center [473, 236] width 946 height 472
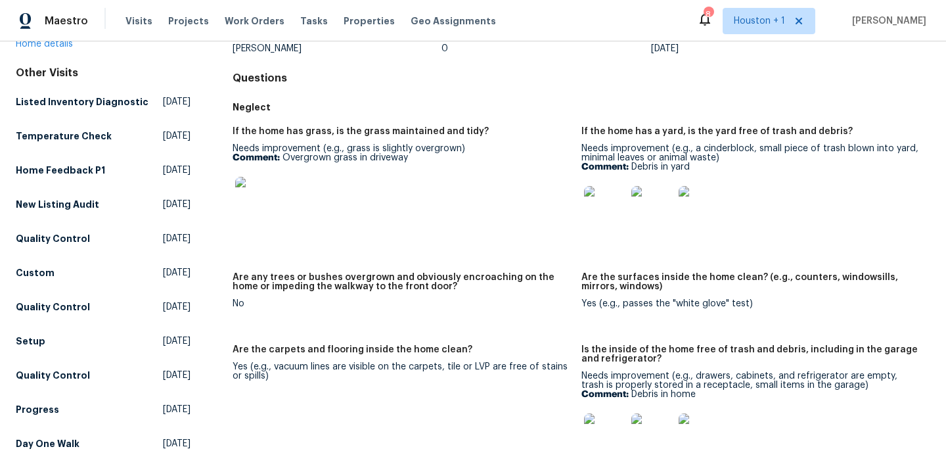
scroll to position [0, 0]
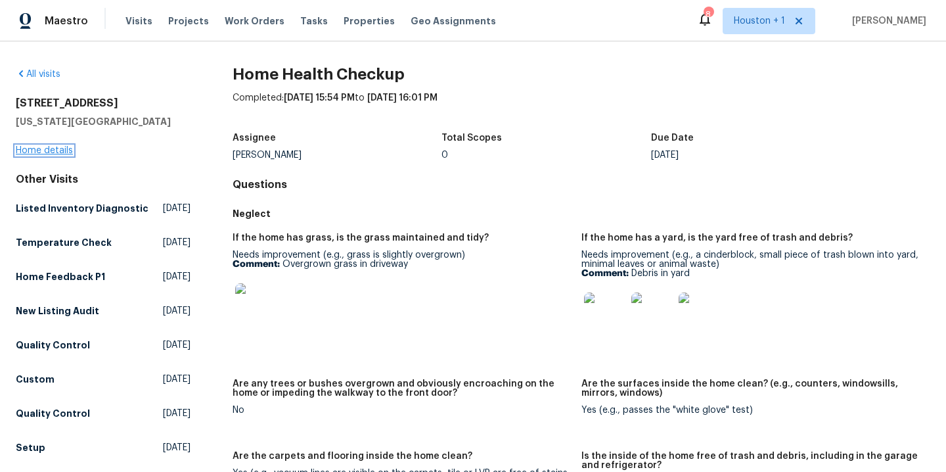
click at [39, 147] on link "Home details" at bounding box center [44, 150] width 57 height 9
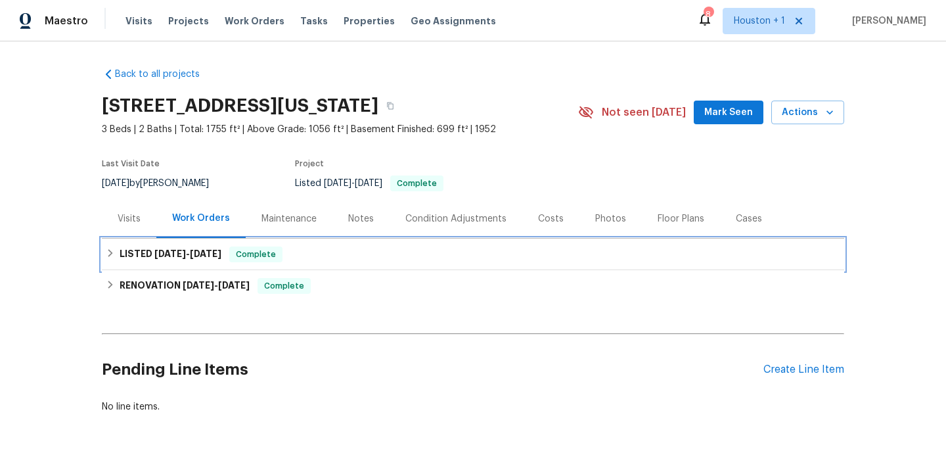
click at [182, 256] on span "7/24/25 - 7/31/25" at bounding box center [187, 253] width 67 height 9
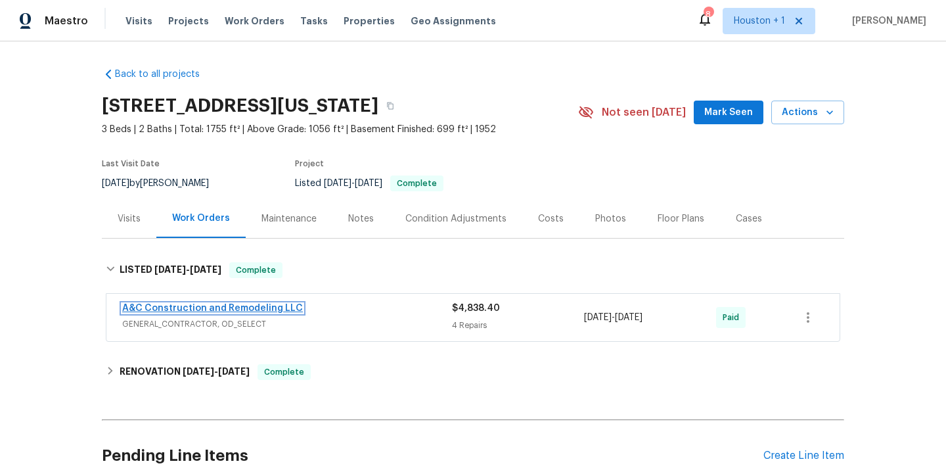
click at [216, 307] on link "A&C Construction and Remodeling LLC" at bounding box center [212, 308] width 181 height 9
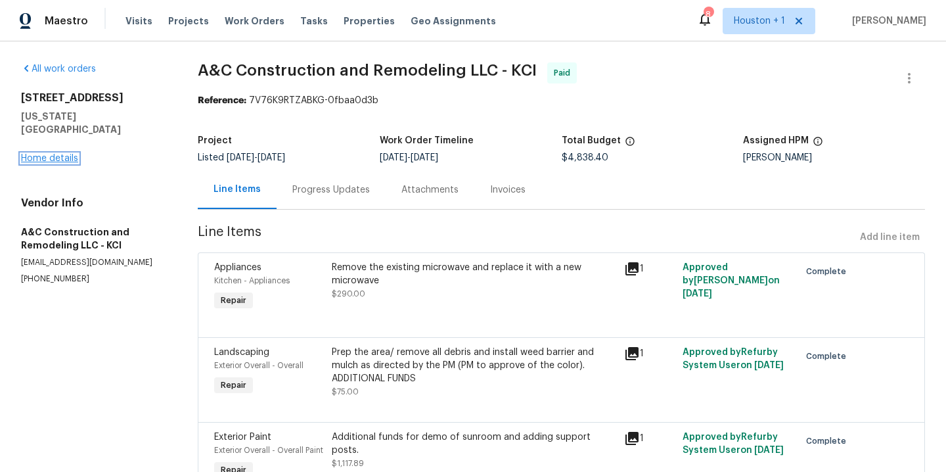
click at [70, 154] on link "Home details" at bounding box center [49, 158] width 57 height 9
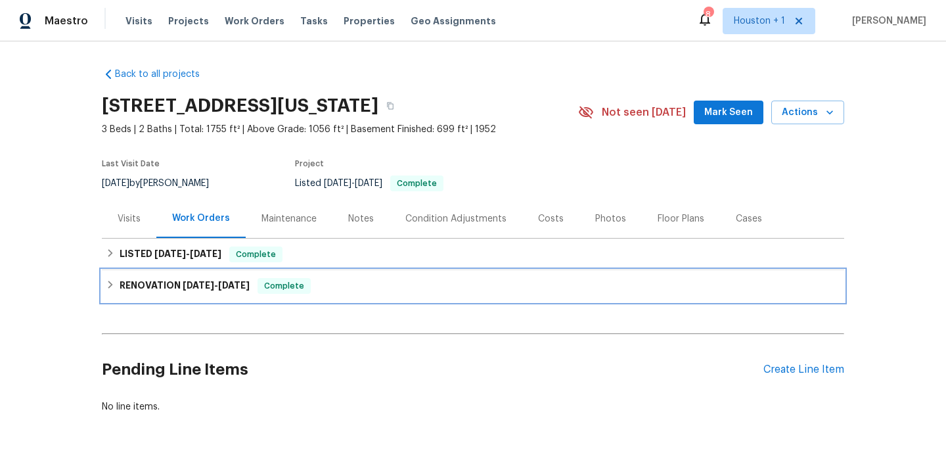
click at [166, 290] on h6 "RENOVATION 6/10/25 - 7/8/25" at bounding box center [185, 286] width 130 height 16
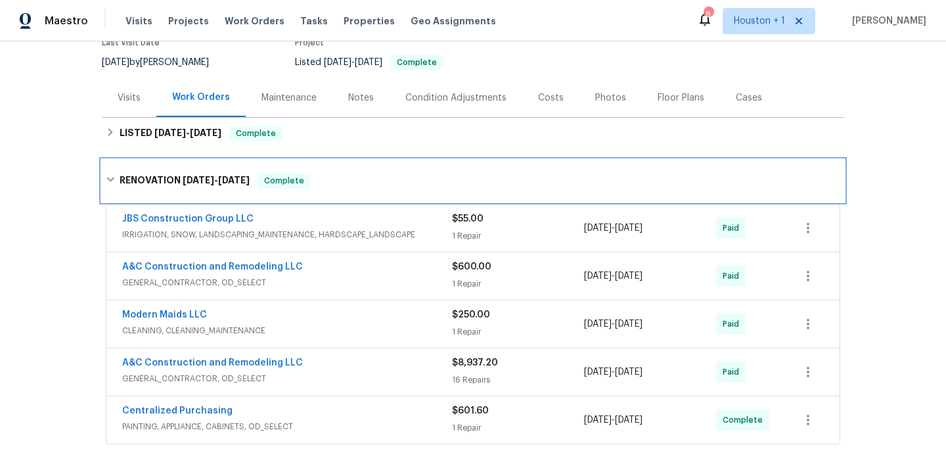
scroll to position [122, 0]
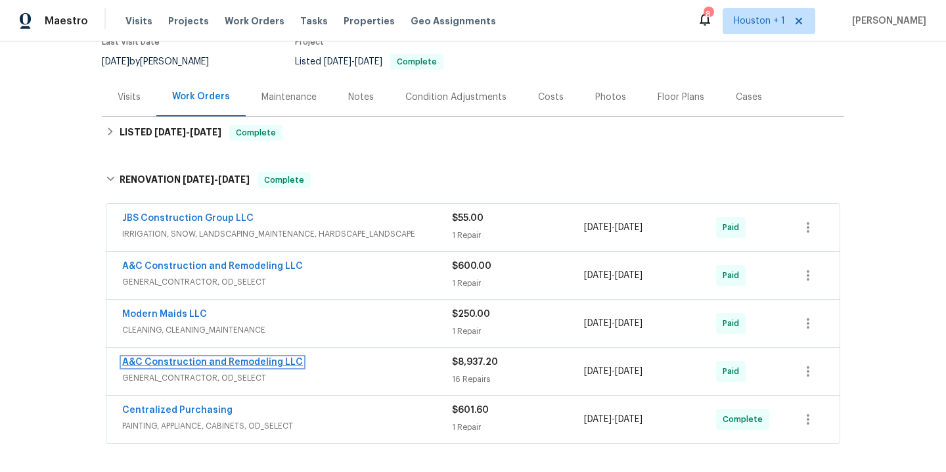
click at [230, 359] on link "A&C Construction and Remodeling LLC" at bounding box center [212, 361] width 181 height 9
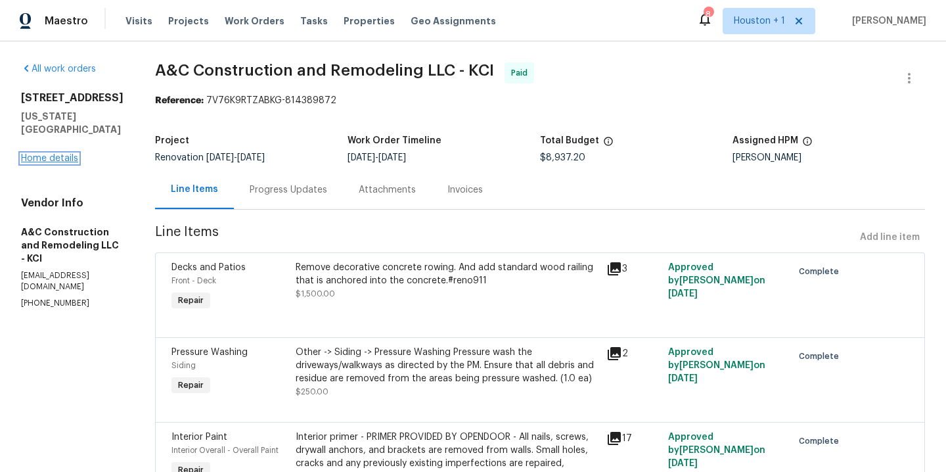
click at [54, 154] on link "Home details" at bounding box center [49, 158] width 57 height 9
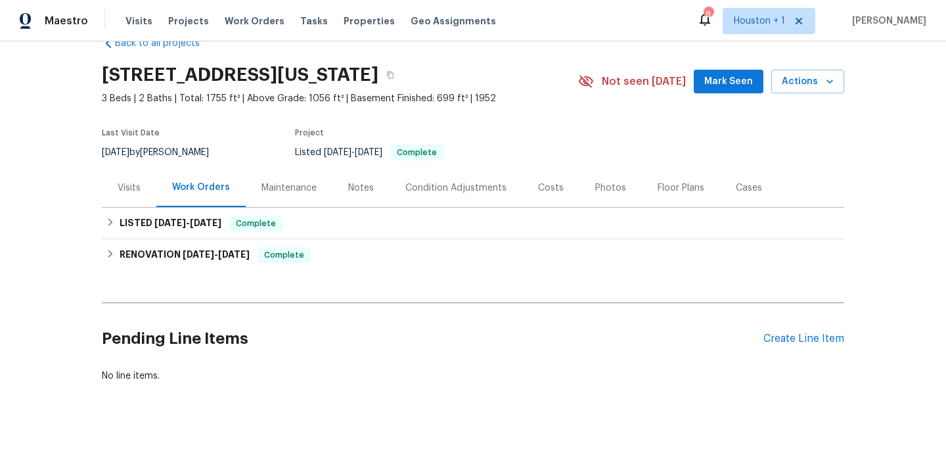
scroll to position [41, 0]
click at [133, 22] on span "Visits" at bounding box center [139, 20] width 27 height 13
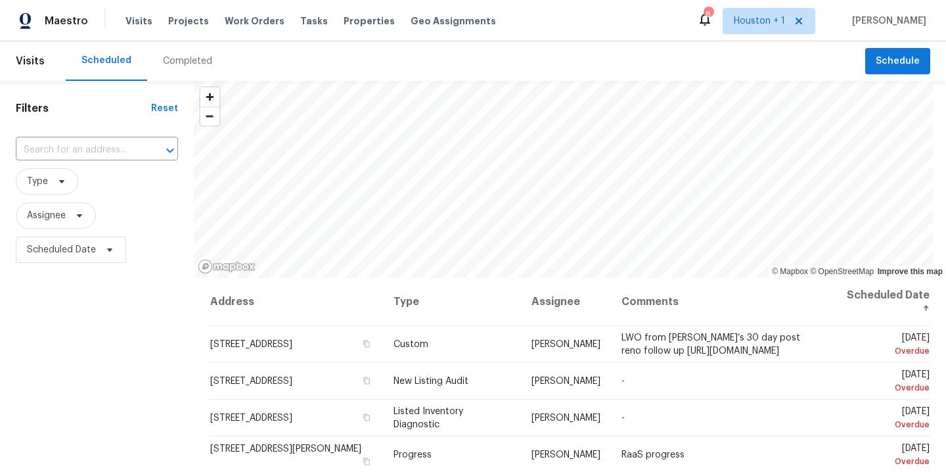
click at [193, 73] on div "Completed" at bounding box center [187, 60] width 81 height 39
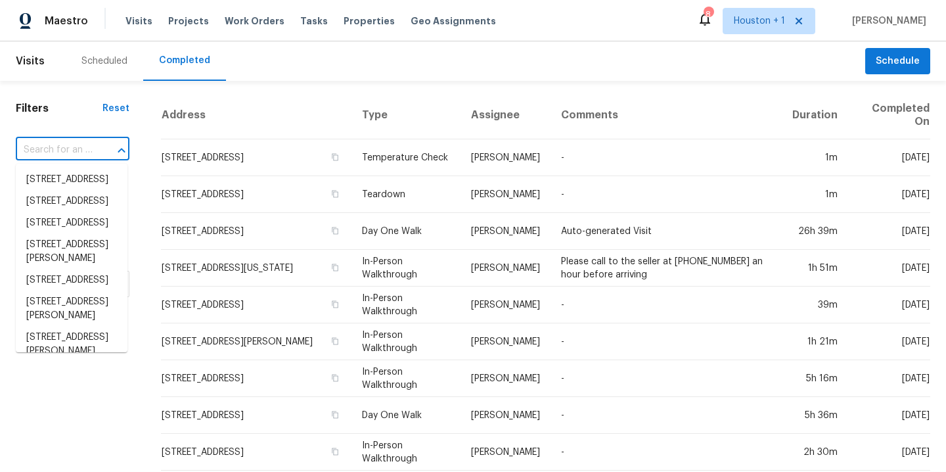
click at [60, 152] on input "text" at bounding box center [54, 150] width 77 height 20
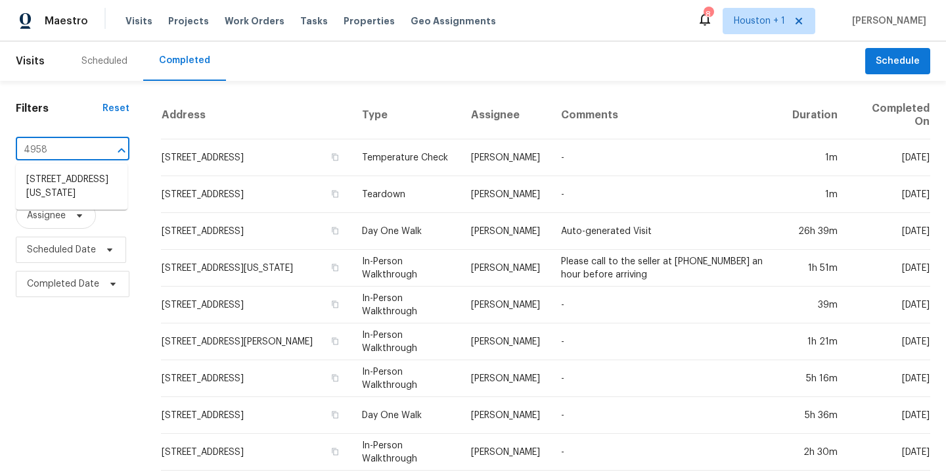
type input "4958"
click at [82, 189] on li "4958 N Lister Ave, Kansas City, MO 64119" at bounding box center [72, 186] width 112 height 35
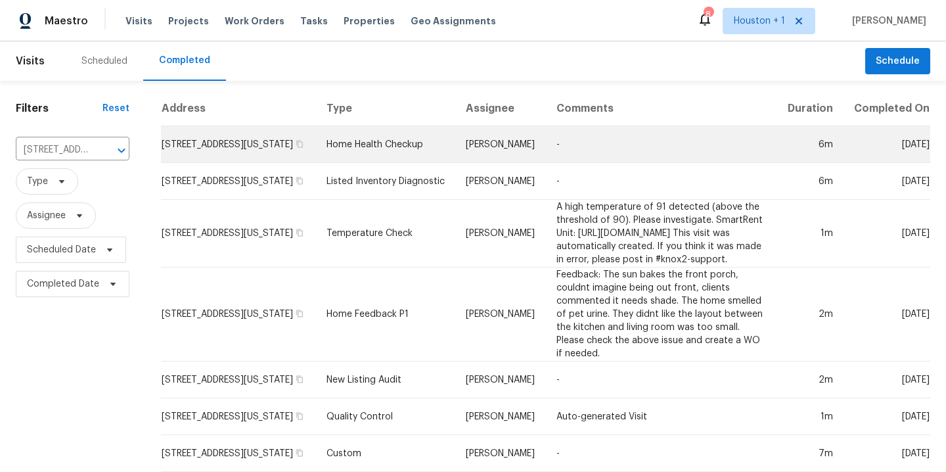
click at [470, 158] on td "Luis Chavez" at bounding box center [500, 144] width 90 height 37
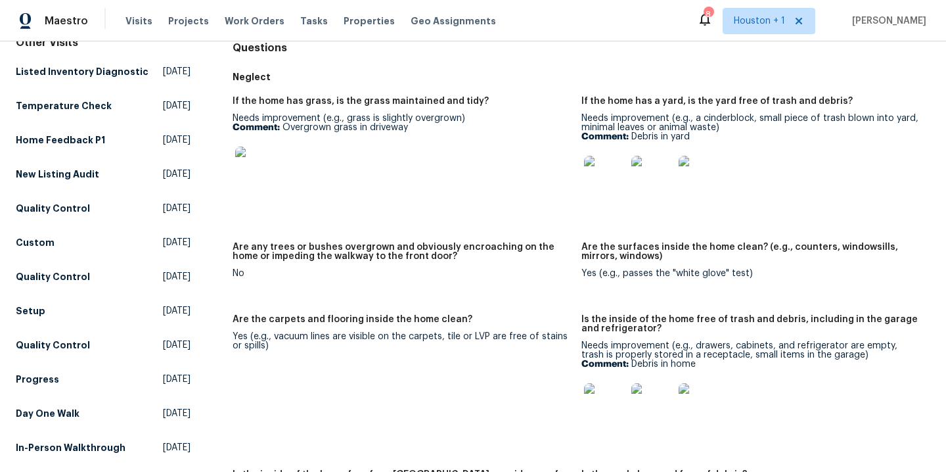
scroll to position [156, 0]
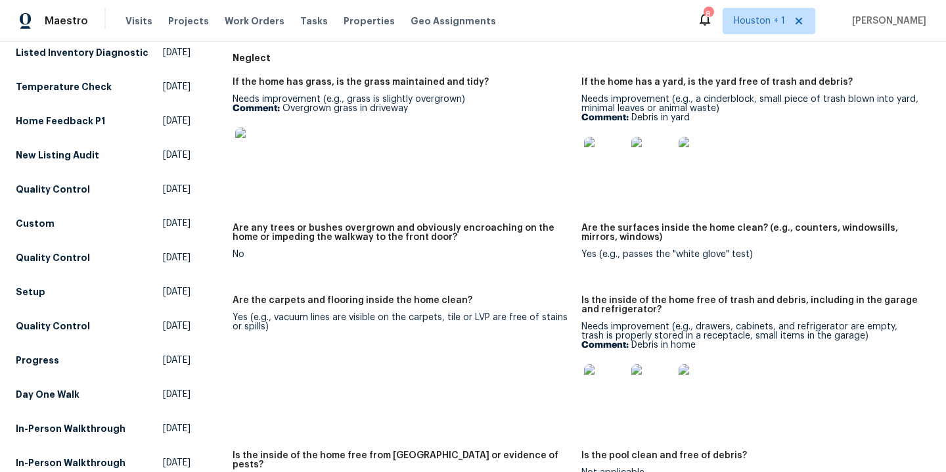
click at [256, 153] on img at bounding box center [256, 148] width 42 height 42
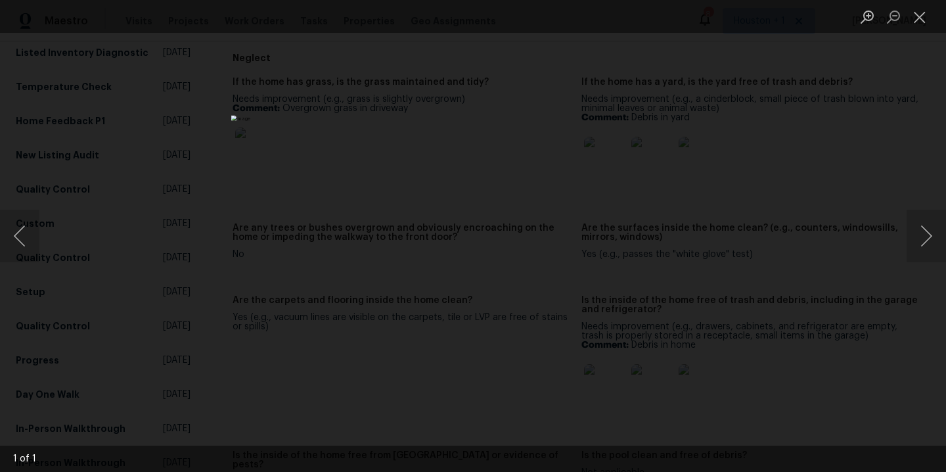
click at [770, 190] on div "Lightbox" at bounding box center [473, 236] width 946 height 472
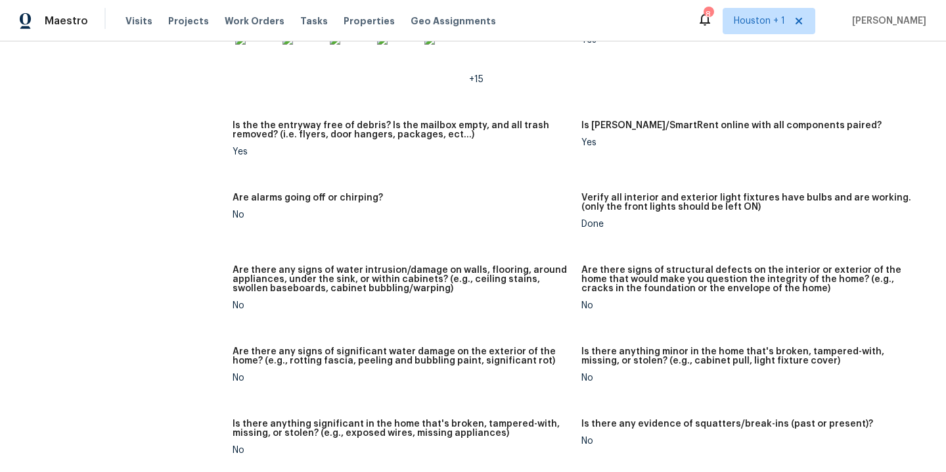
scroll to position [261, 0]
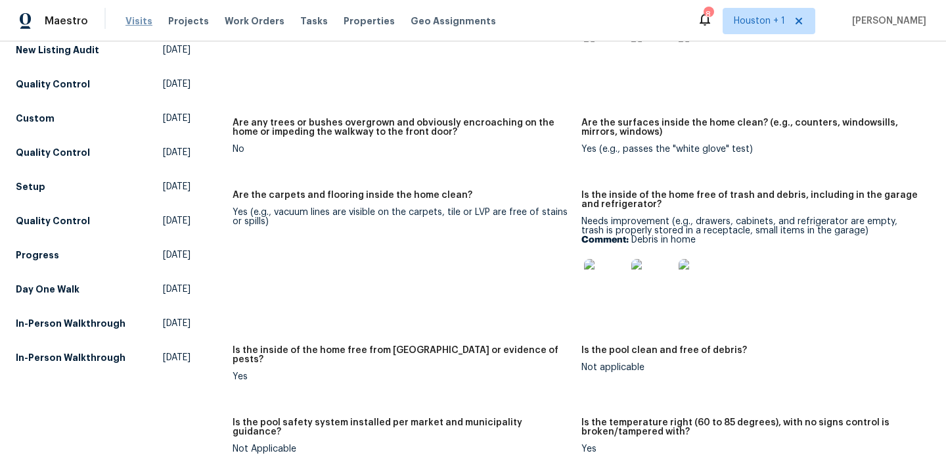
click at [139, 23] on span "Visits" at bounding box center [139, 20] width 27 height 13
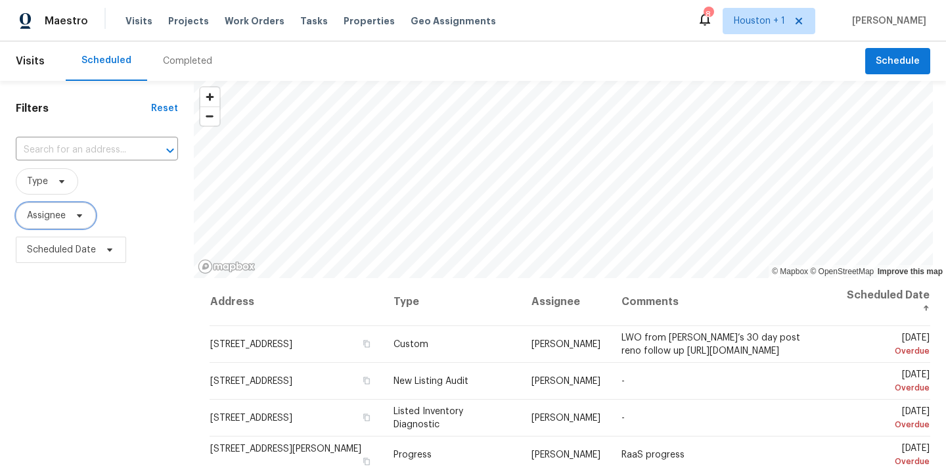
click at [51, 225] on span "Assignee" at bounding box center [56, 215] width 80 height 26
type input "andy taylor"
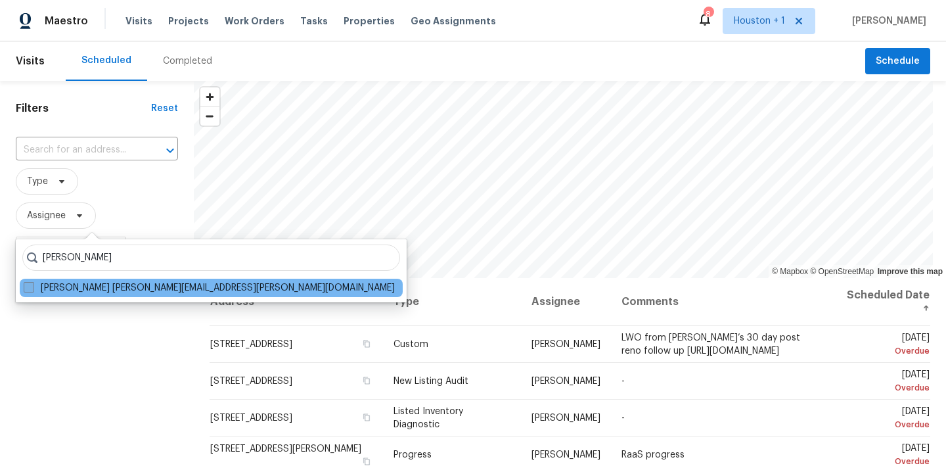
click at [89, 289] on label "Andy Taylor andy.taylor@opendoor.com" at bounding box center [209, 287] width 371 height 13
click at [32, 289] on input "Andy Taylor andy.taylor@opendoor.com" at bounding box center [28, 285] width 9 height 9
checkbox input "true"
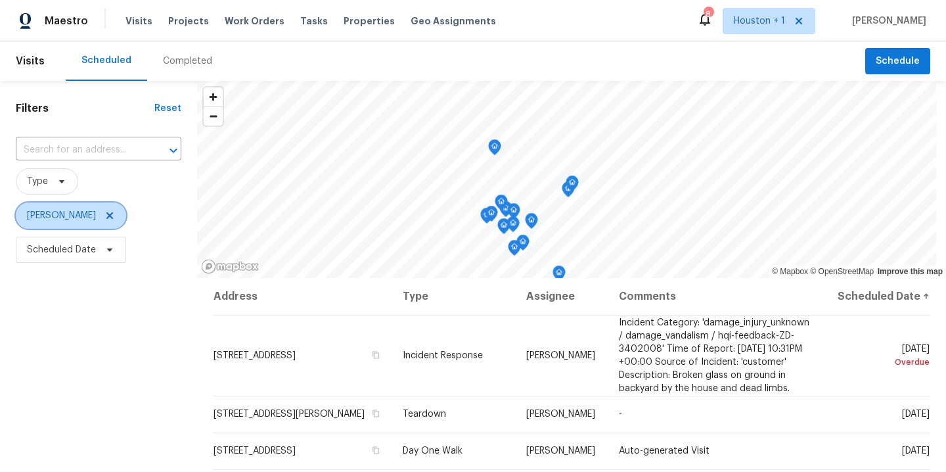
click at [104, 217] on icon at bounding box center [109, 215] width 11 height 11
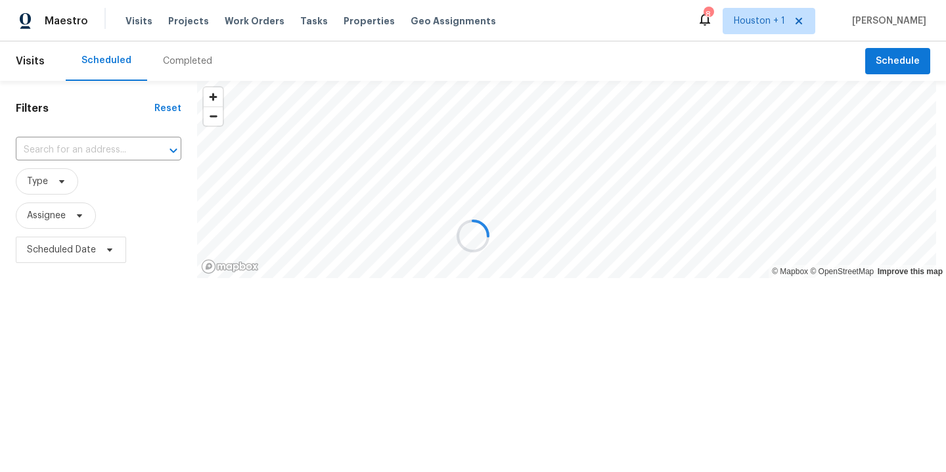
click at [63, 211] on div at bounding box center [473, 236] width 946 height 472
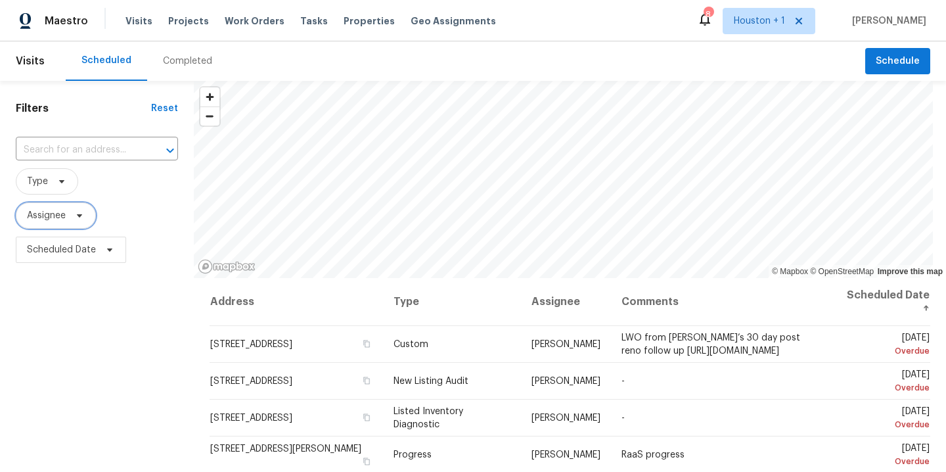
click at [62, 214] on span "Assignee" at bounding box center [46, 215] width 39 height 13
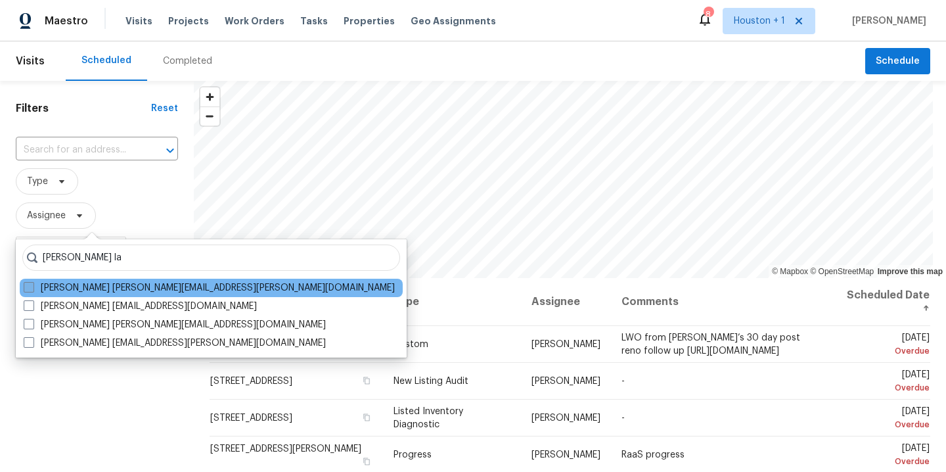
type input "stephen la"
click at [139, 290] on label "Stephen Lacy stephen.lacy@opendoor.com" at bounding box center [209, 287] width 371 height 13
click at [32, 290] on input "Stephen Lacy stephen.lacy@opendoor.com" at bounding box center [28, 285] width 9 height 9
checkbox input "true"
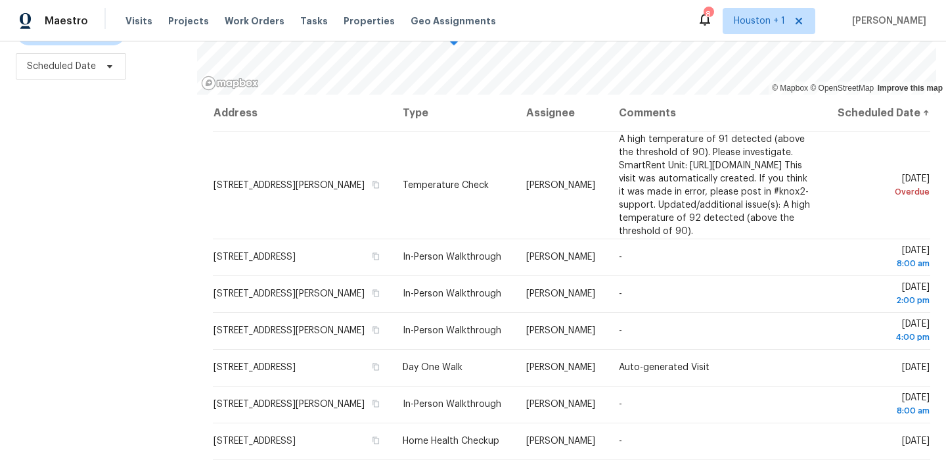
scroll to position [193, 0]
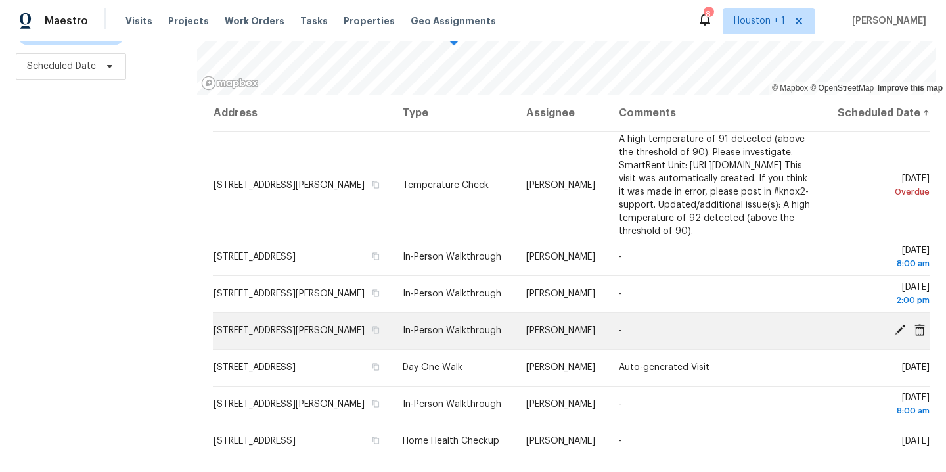
click at [895, 335] on icon at bounding box center [900, 330] width 11 height 11
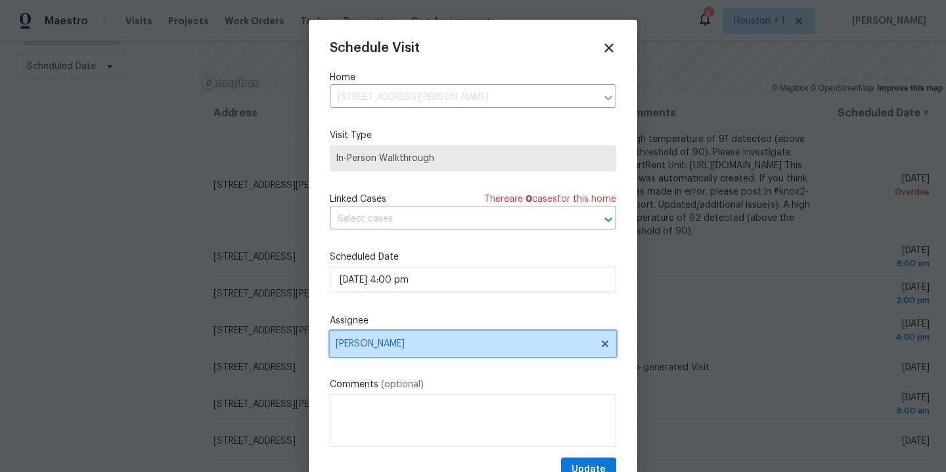
click at [447, 344] on span "Stephen Lacy" at bounding box center [465, 343] width 258 height 11
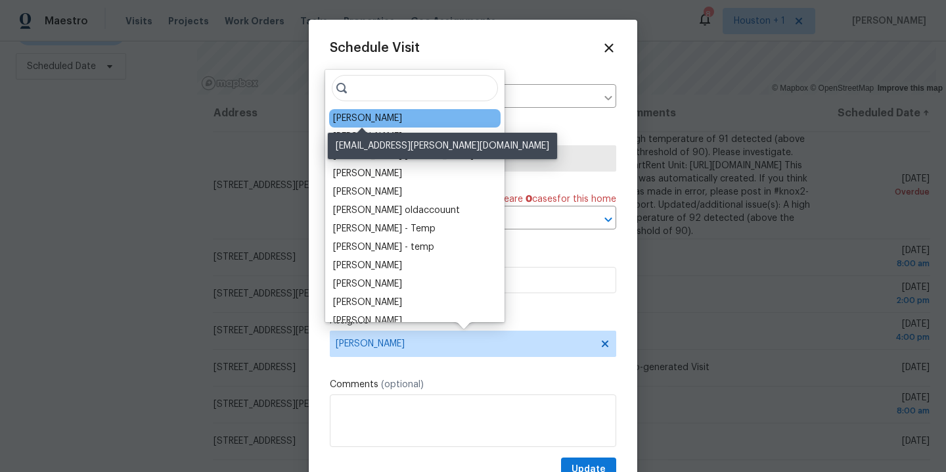
click at [367, 114] on div "[PERSON_NAME]" at bounding box center [367, 118] width 69 height 13
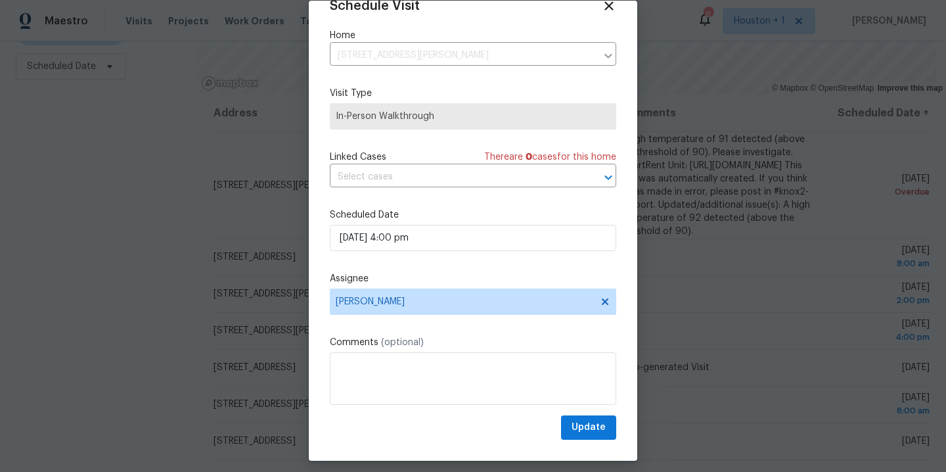
scroll to position [28, 0]
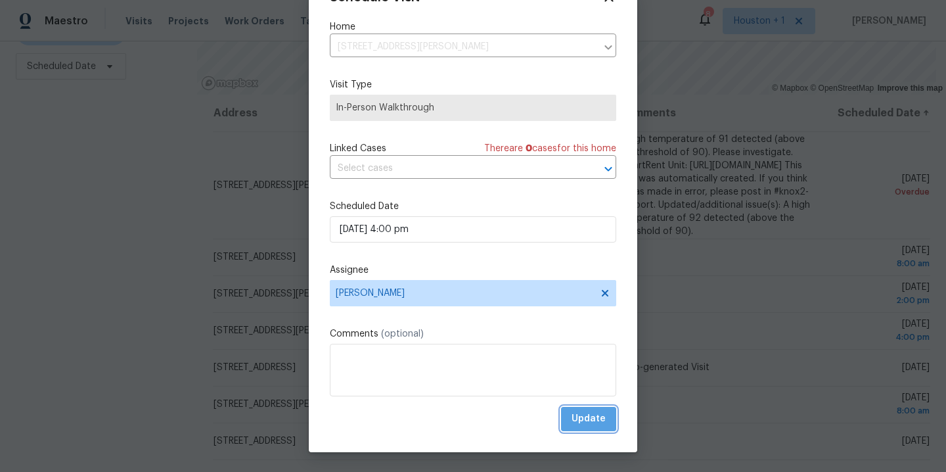
click at [578, 421] on span "Update" at bounding box center [589, 419] width 34 height 16
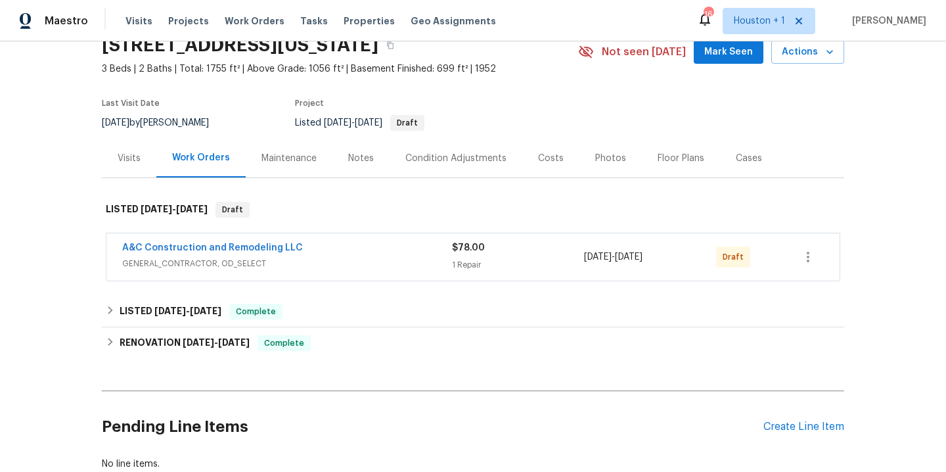
scroll to position [66, 0]
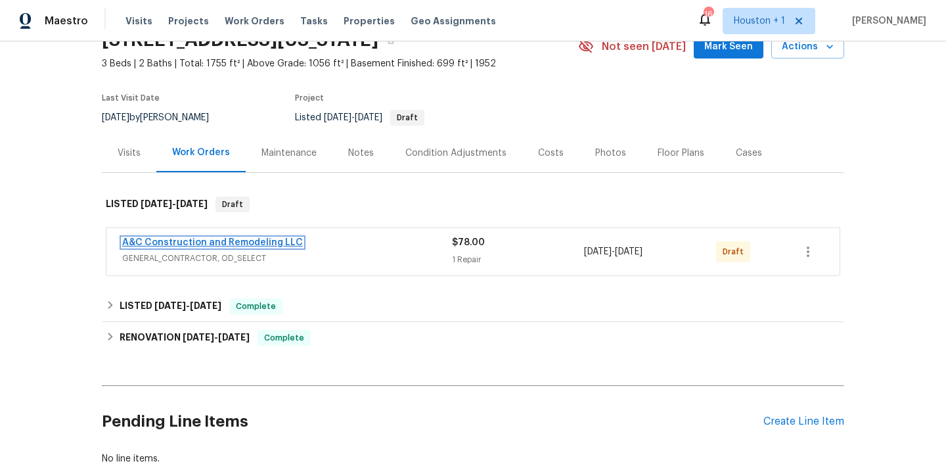
click at [279, 239] on link "A&C Construction and Remodeling LLC" at bounding box center [212, 242] width 181 height 9
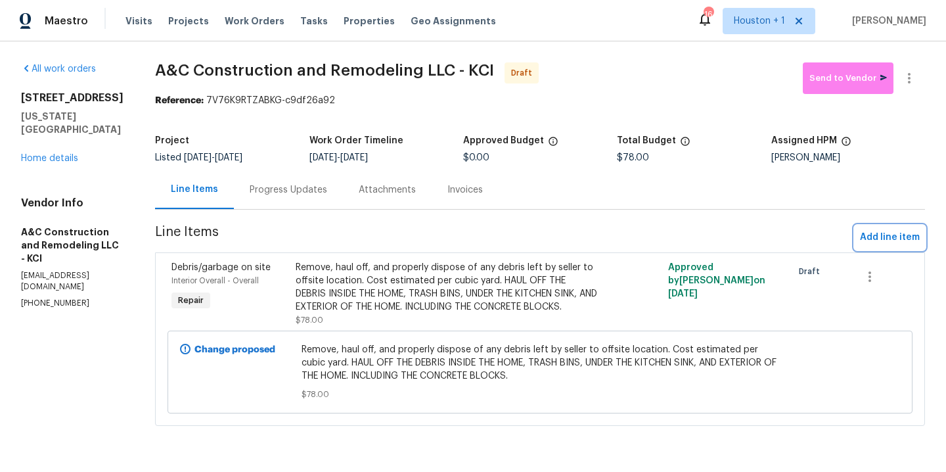
click at [885, 239] on span "Add line item" at bounding box center [890, 237] width 60 height 16
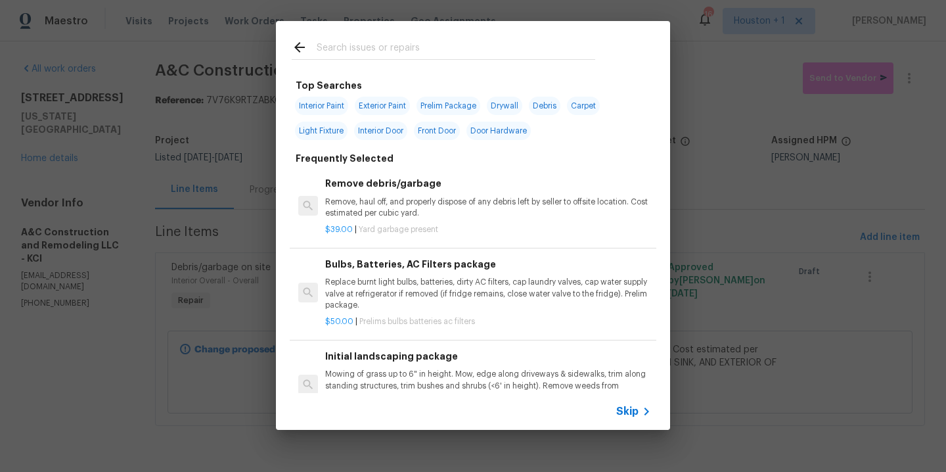
click at [330, 51] on input "text" at bounding box center [456, 49] width 279 height 20
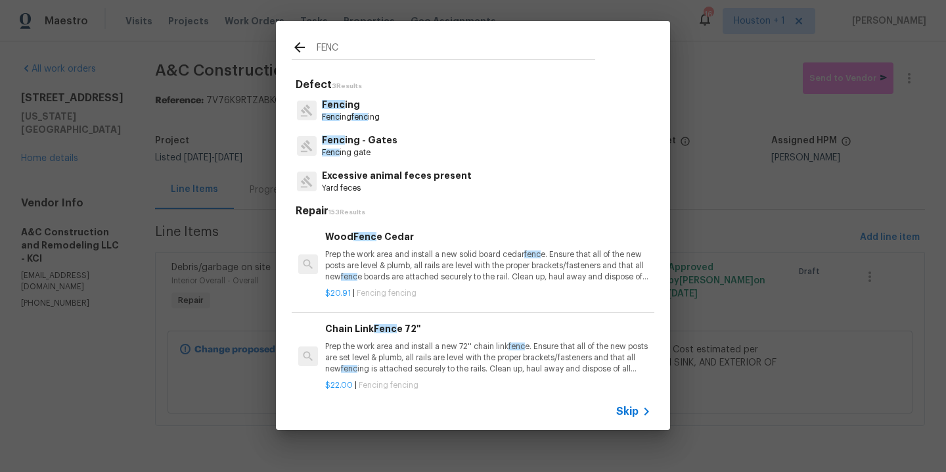
type input "FENC"
click at [360, 114] on span "fenc" at bounding box center [360, 117] width 16 height 8
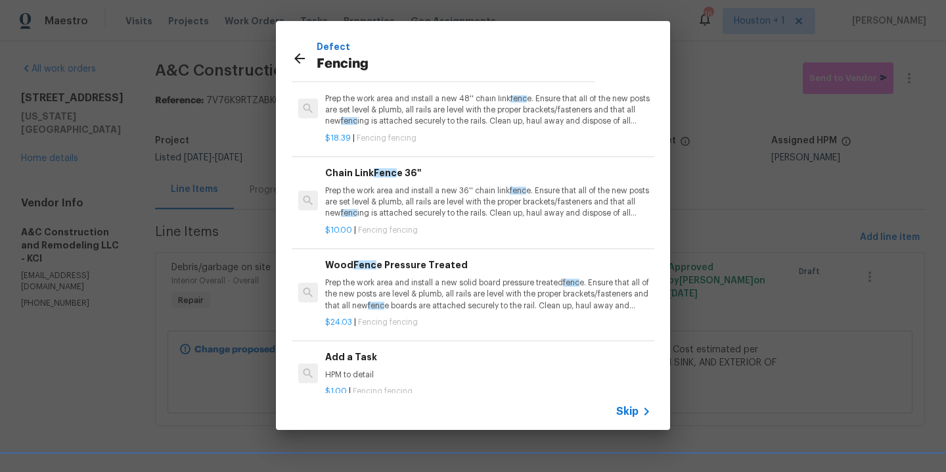
scroll to position [60, 0]
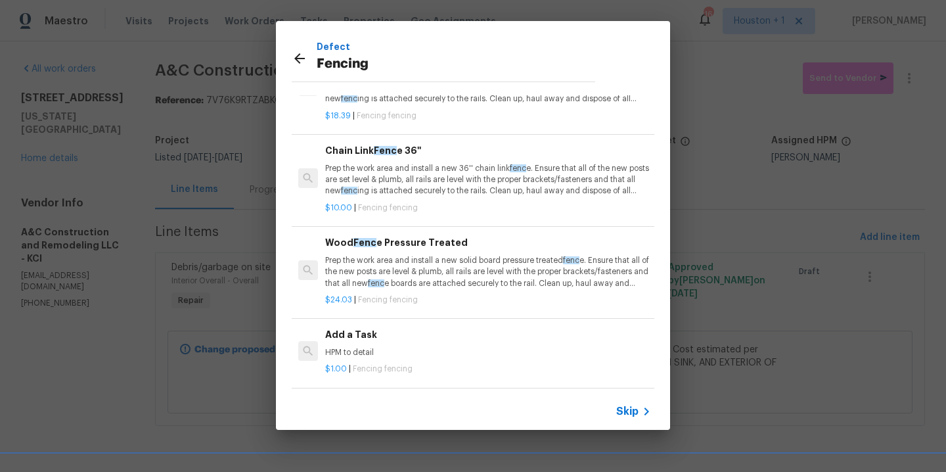
click at [388, 347] on p "HPM to detail" at bounding box center [488, 352] width 326 height 11
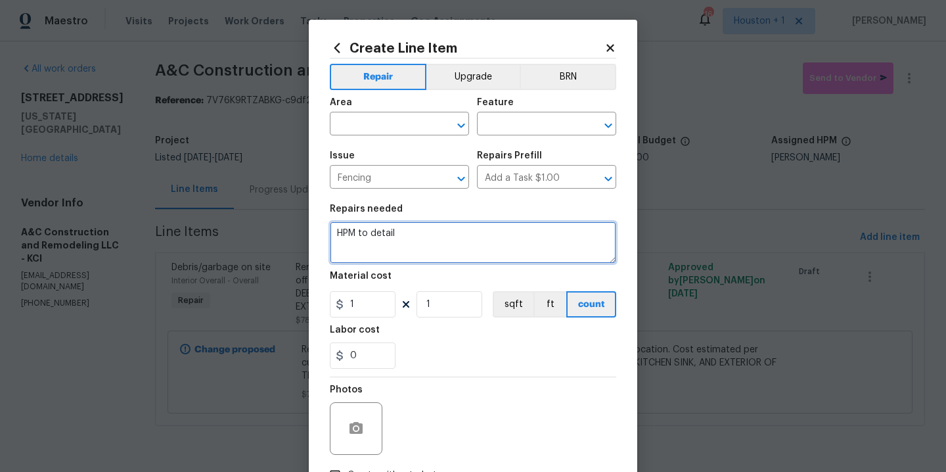
click at [436, 236] on textarea "HPM to detail" at bounding box center [473, 242] width 286 height 42
type textarea "Repair fence gate and reinstall the pickets that have fallen down. Install new …"
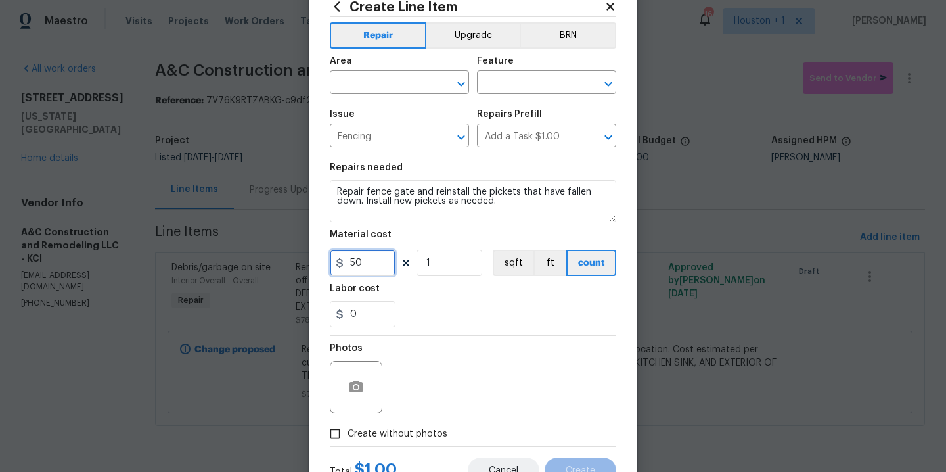
scroll to position [95, 0]
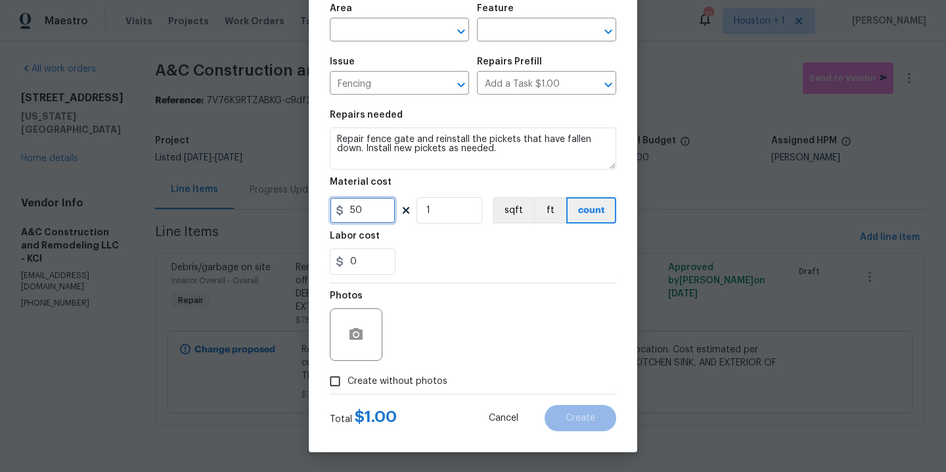
type input "50"
drag, startPoint x: 398, startPoint y: 380, endPoint x: 412, endPoint y: 371, distance: 16.6
click at [399, 380] on span "Create without photos" at bounding box center [398, 382] width 100 height 14
click at [348, 380] on input "Create without photos" at bounding box center [335, 381] width 25 height 25
checkbox input "true"
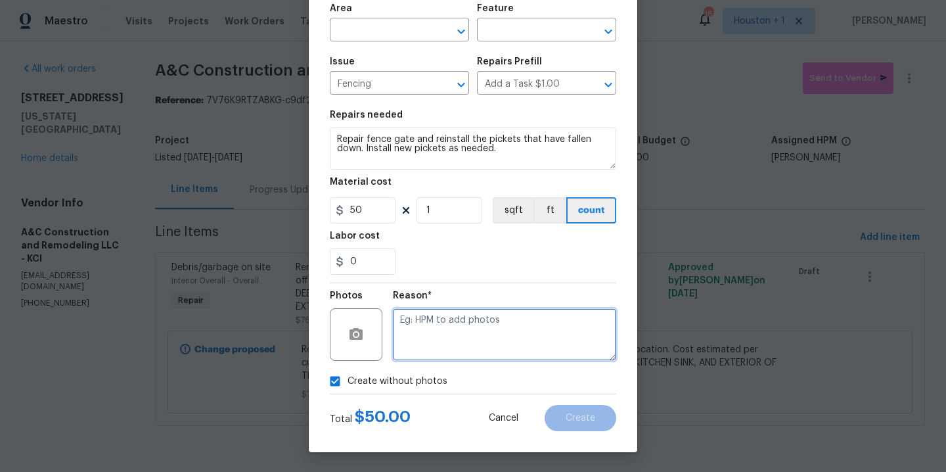
click at [482, 329] on textarea at bounding box center [504, 334] width 223 height 53
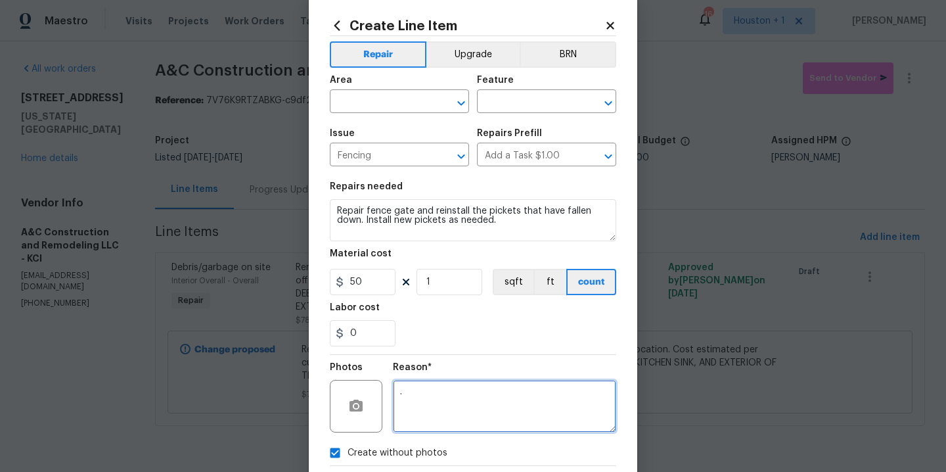
scroll to position [0, 0]
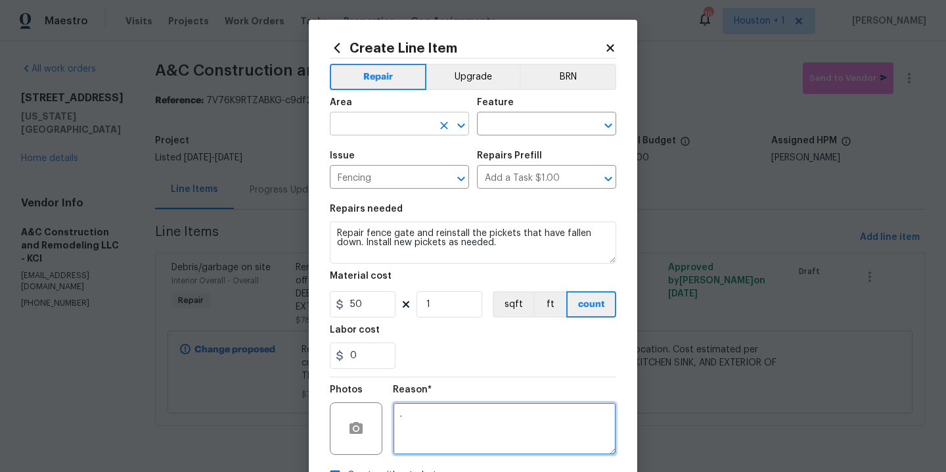
type textarea "."
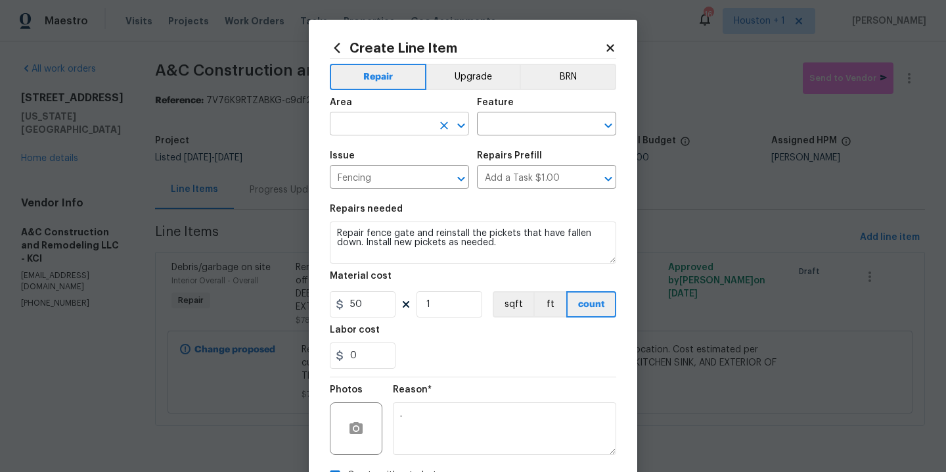
click at [398, 120] on input "text" at bounding box center [381, 125] width 103 height 20
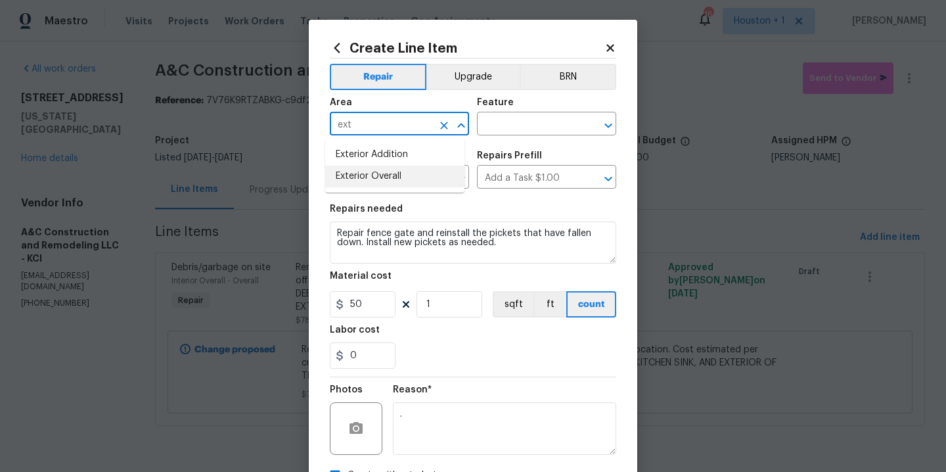
click at [391, 177] on li "Exterior Overall" at bounding box center [394, 177] width 139 height 22
type input "Exterior Overall"
click at [525, 130] on input "text" at bounding box center [528, 125] width 103 height 20
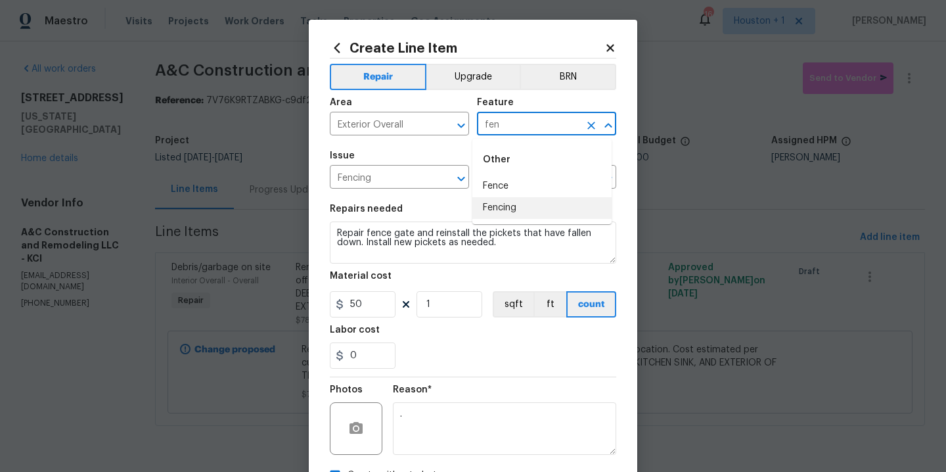
click at [520, 215] on li "Fencing" at bounding box center [541, 208] width 139 height 22
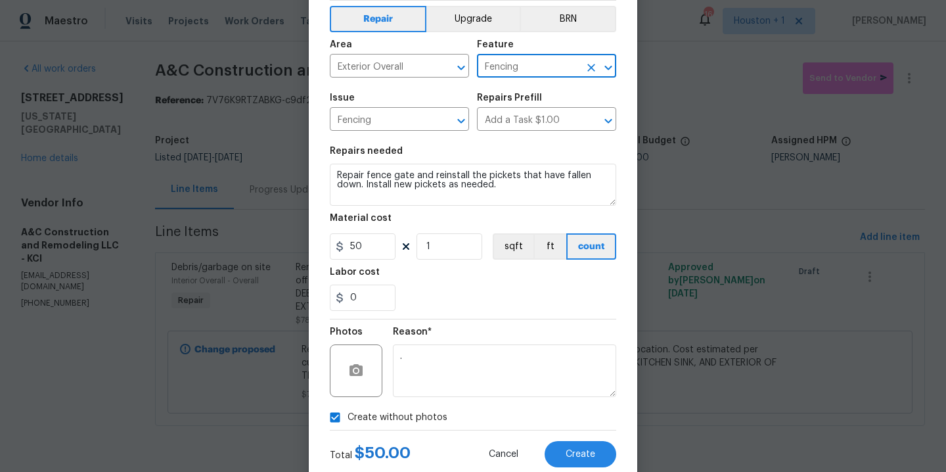
scroll to position [95, 0]
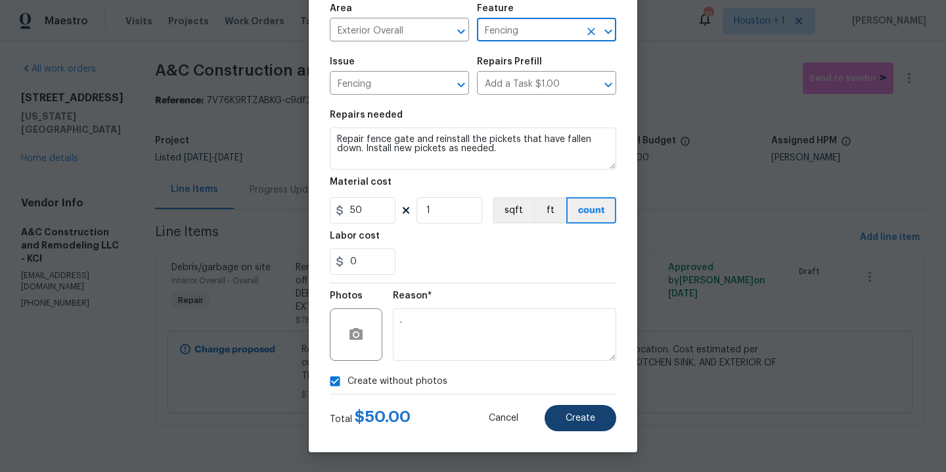
type input "Fencing"
click at [556, 419] on button "Create" at bounding box center [581, 418] width 72 height 26
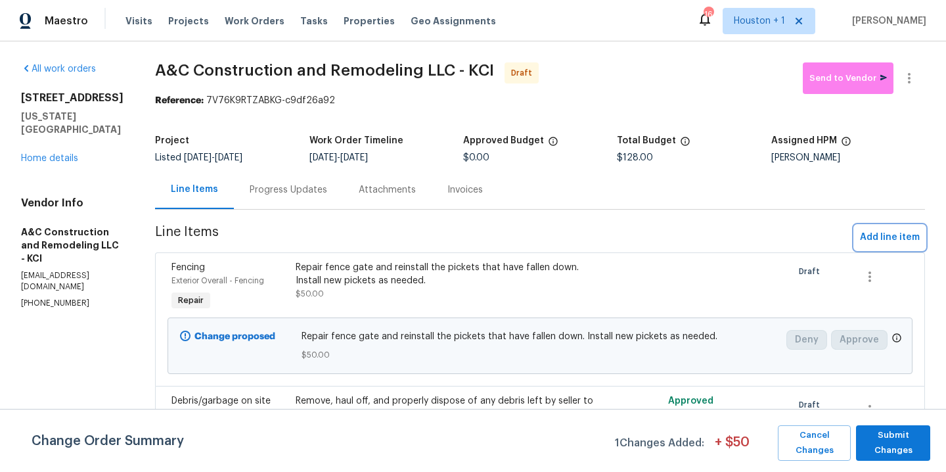
click at [877, 239] on span "Add line item" at bounding box center [890, 237] width 60 height 16
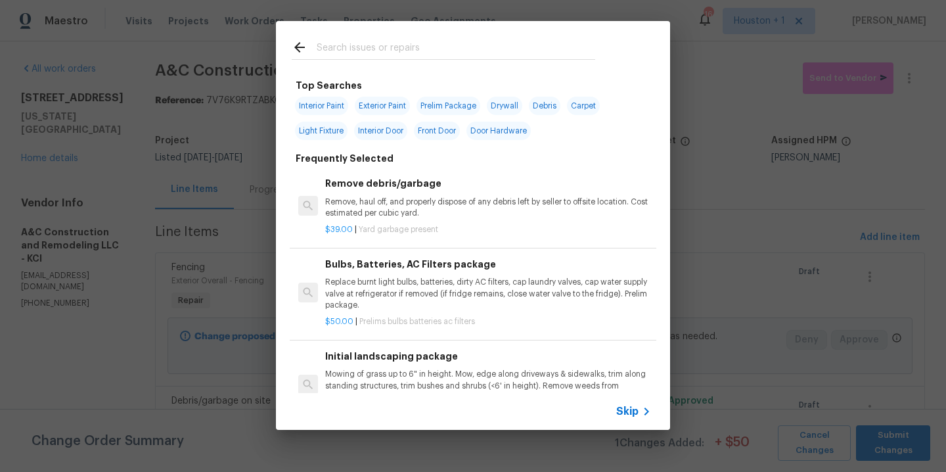
click at [378, 51] on input "text" at bounding box center [456, 49] width 279 height 20
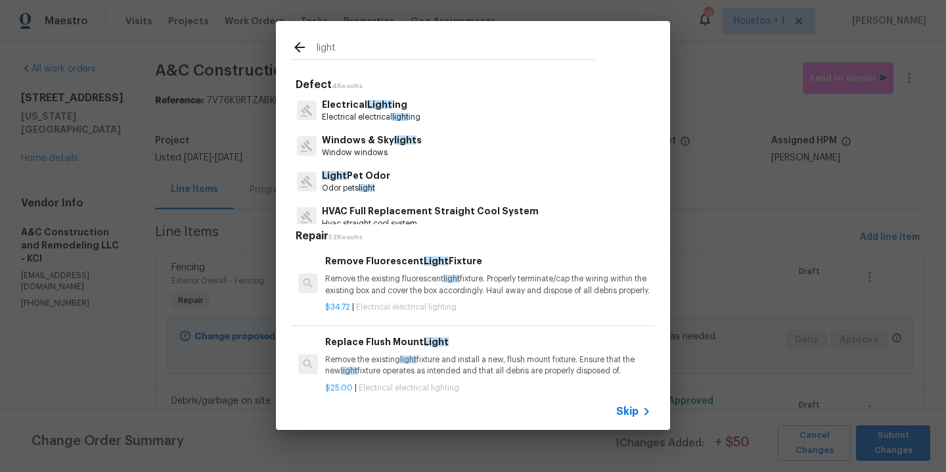
type input "light"
click at [361, 108] on p "Electrical Light ing" at bounding box center [371, 105] width 99 height 14
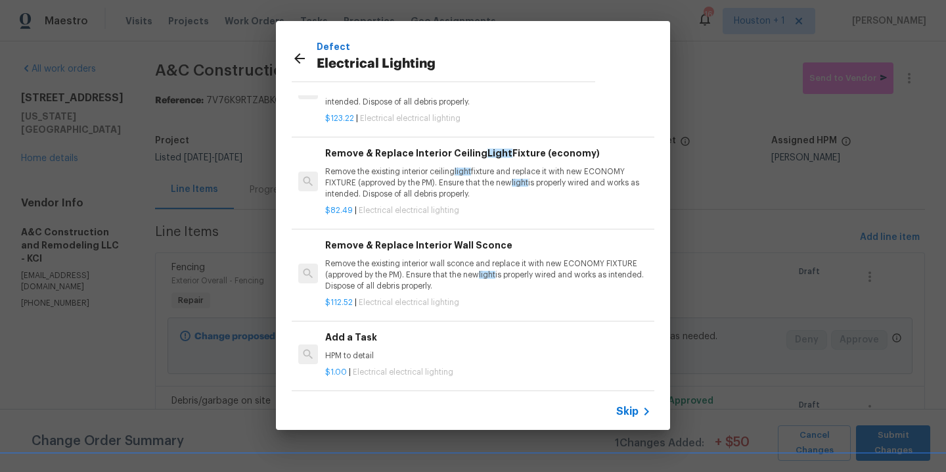
scroll to position [60, 0]
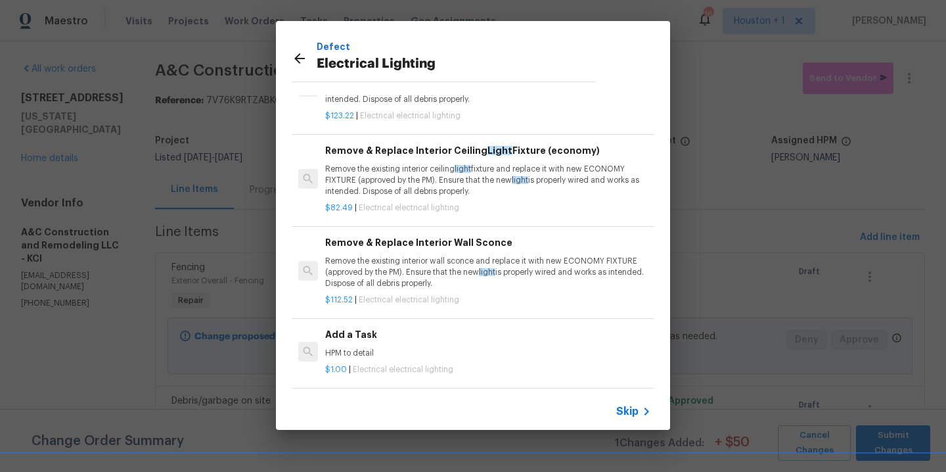
click at [378, 329] on h6 "Add a Task" at bounding box center [488, 334] width 326 height 14
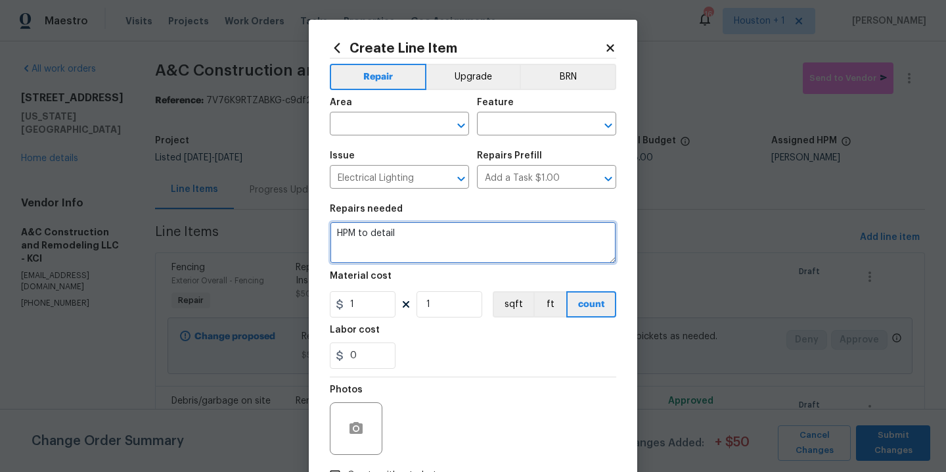
click at [437, 231] on textarea "HPM to detail" at bounding box center [473, 242] width 286 height 42
type textarea "Install light covers for the ceiling fans in the main and secondary bedroom whe…"
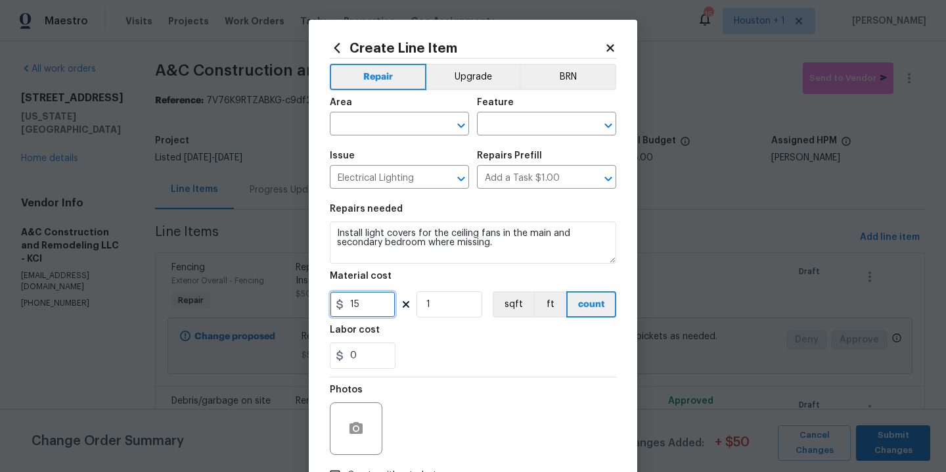
type input "15"
type input "2"
click at [401, 136] on span "Area ​" at bounding box center [399, 116] width 139 height 53
click at [396, 132] on input "text" at bounding box center [381, 125] width 103 height 20
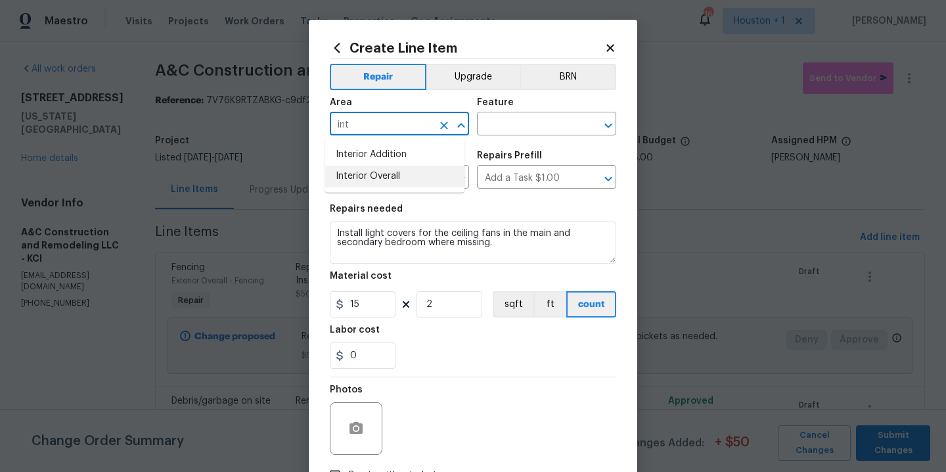
click at [403, 175] on li "Interior Overall" at bounding box center [394, 177] width 139 height 22
type input "Interior Overall"
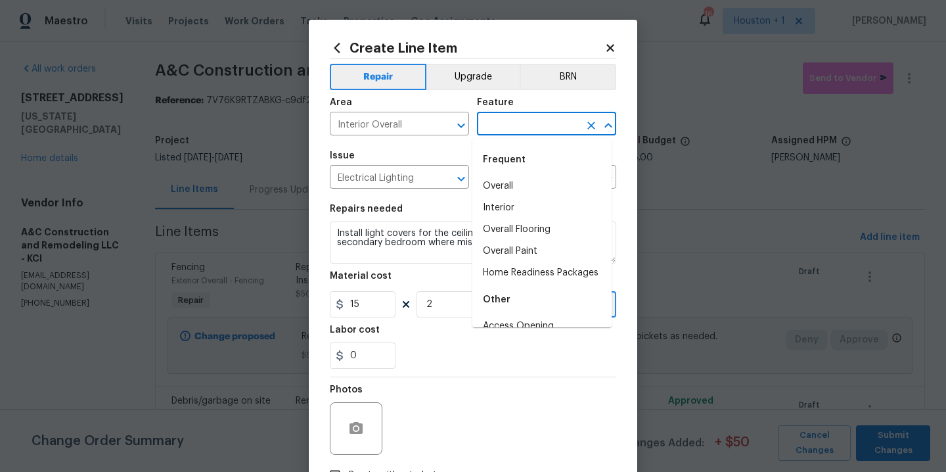
click at [526, 120] on input "text" at bounding box center [528, 125] width 103 height 20
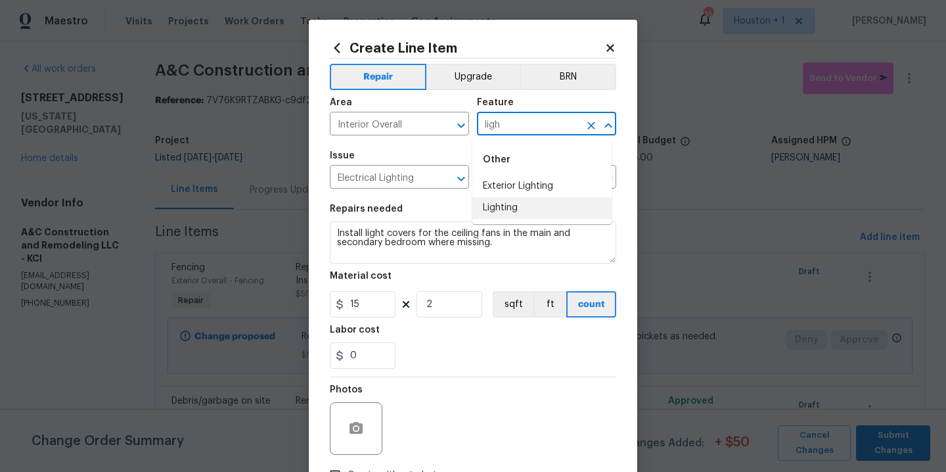
click at [538, 212] on li "Lighting" at bounding box center [541, 208] width 139 height 22
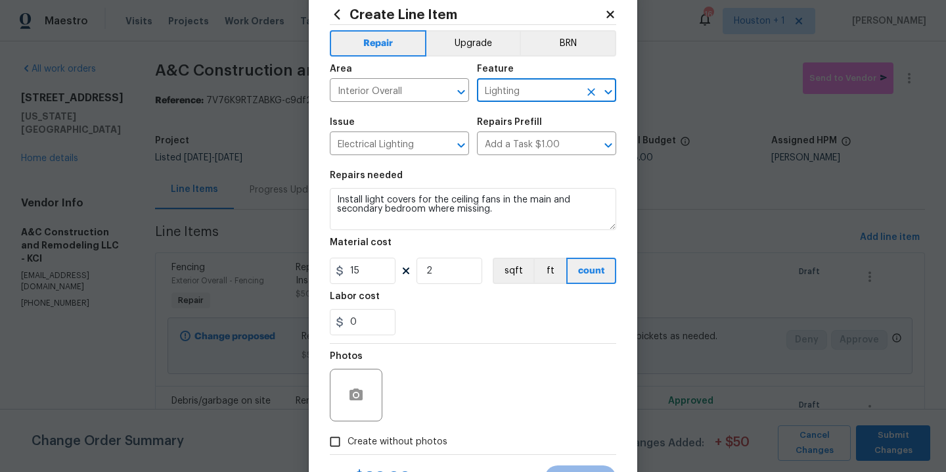
scroll to position [95, 0]
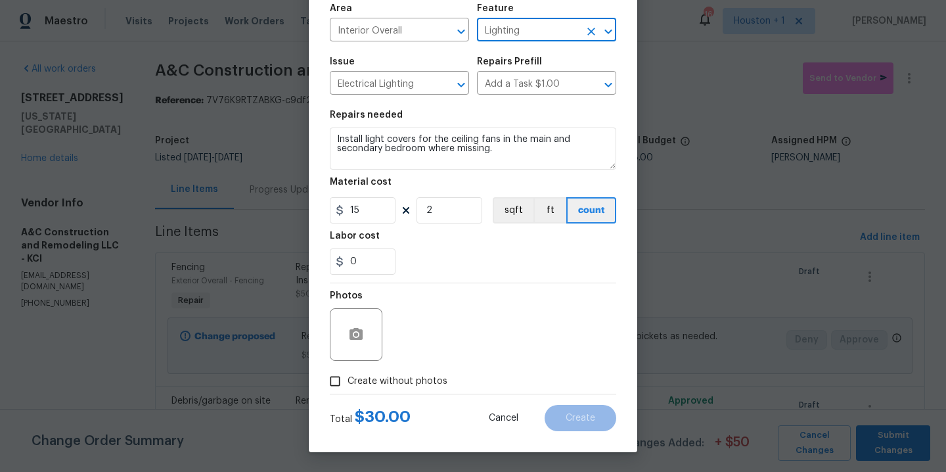
type input "Lighting"
click at [411, 375] on span "Create without photos" at bounding box center [398, 382] width 100 height 14
click at [348, 375] on input "Create without photos" at bounding box center [335, 381] width 25 height 25
checkbox input "true"
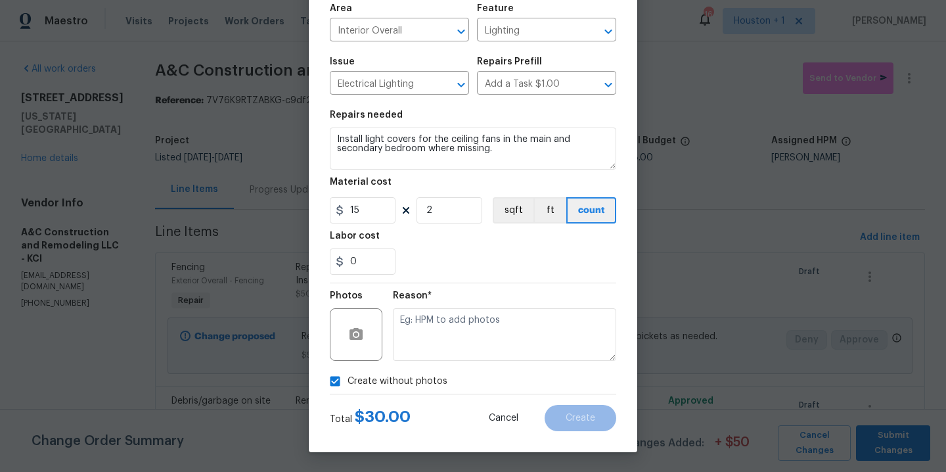
click at [460, 356] on textarea at bounding box center [504, 334] width 223 height 53
type textarea "."
click at [577, 426] on button "Create" at bounding box center [581, 418] width 72 height 26
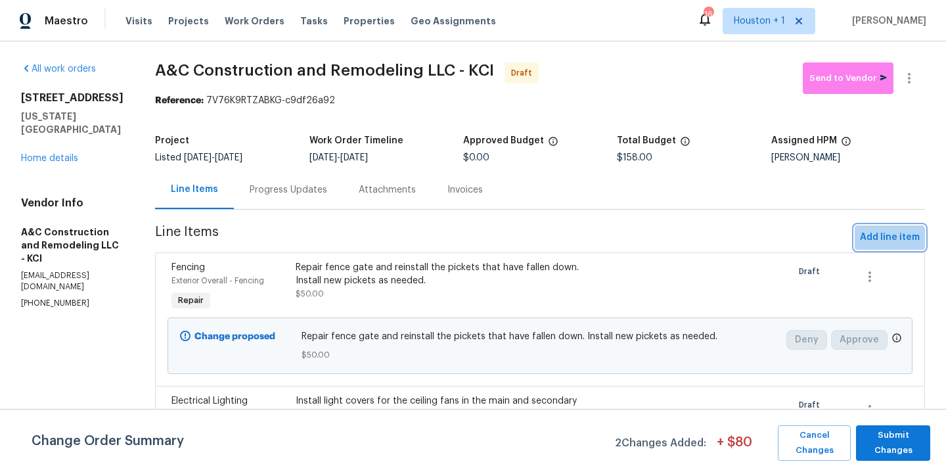
click at [862, 246] on button "Add line item" at bounding box center [890, 237] width 70 height 24
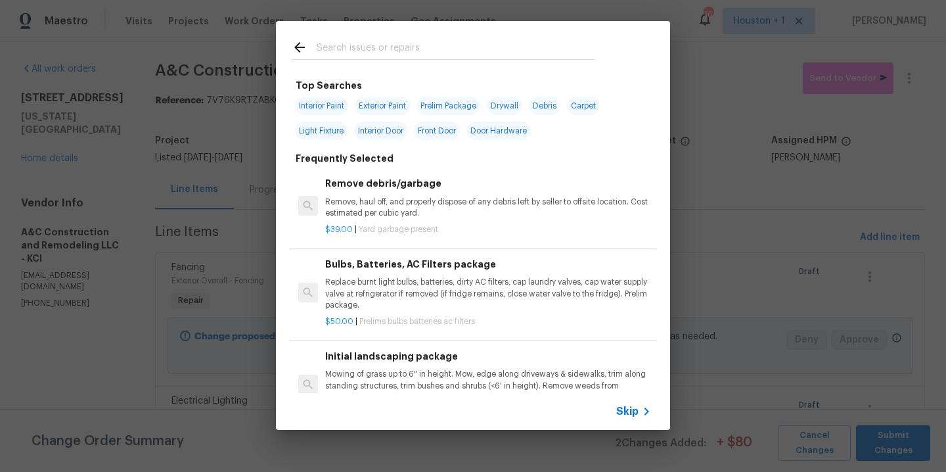
click at [383, 51] on input "text" at bounding box center [456, 49] width 279 height 20
drag, startPoint x: 324, startPoint y: 116, endPoint x: 320, endPoint y: 108, distance: 8.8
click at [324, 116] on div "Interior Paint Exterior Paint Prelim Package Drywall Debris Carpet Light Fixtur…" at bounding box center [473, 118] width 363 height 50
click at [319, 105] on span "Interior Paint" at bounding box center [321, 106] width 53 height 18
type input "Interior Paint"
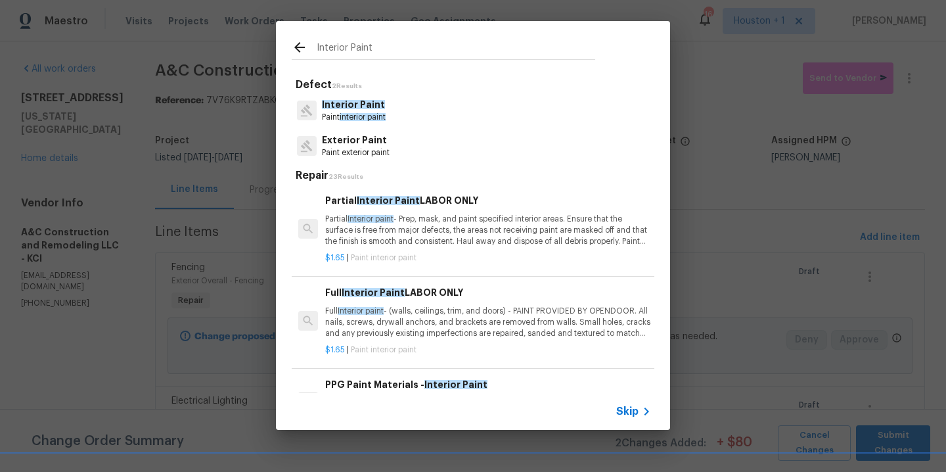
click at [371, 103] on span "Interior Paint" at bounding box center [353, 104] width 63 height 9
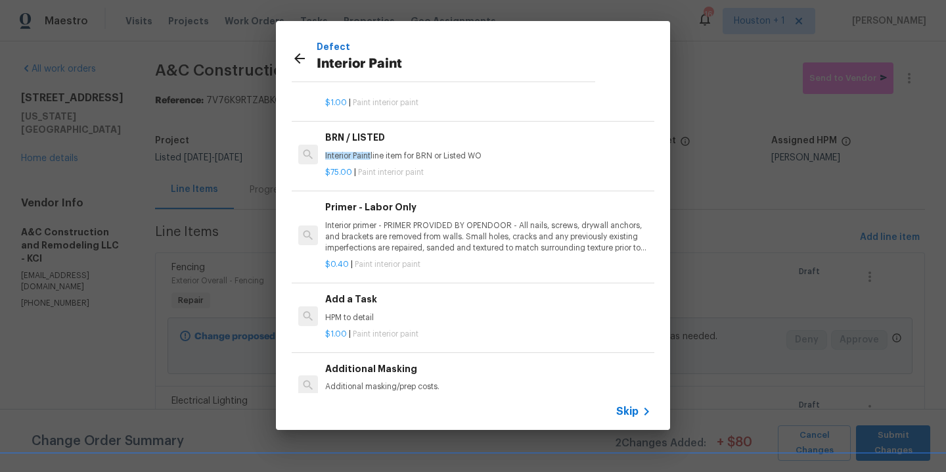
scroll to position [60, 0]
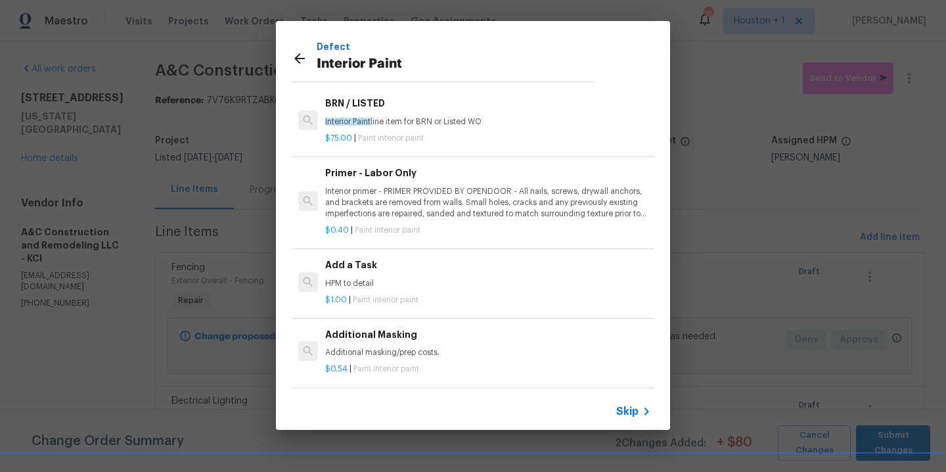
click at [424, 258] on h6 "Add a Task" at bounding box center [488, 265] width 326 height 14
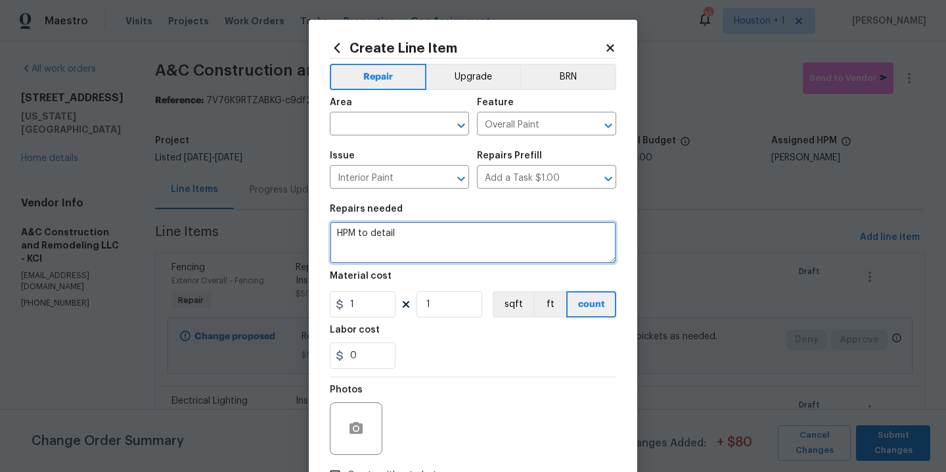
click at [446, 250] on textarea "HPM to detail" at bounding box center [473, 242] width 286 height 42
type textarea "Apply primer to the ceiling in the garage."
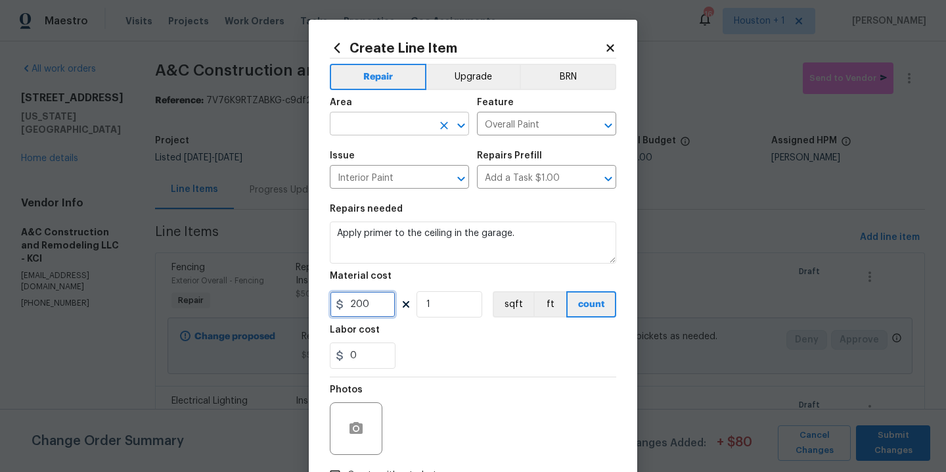
type input "200"
click at [394, 124] on input "text" at bounding box center [381, 125] width 103 height 20
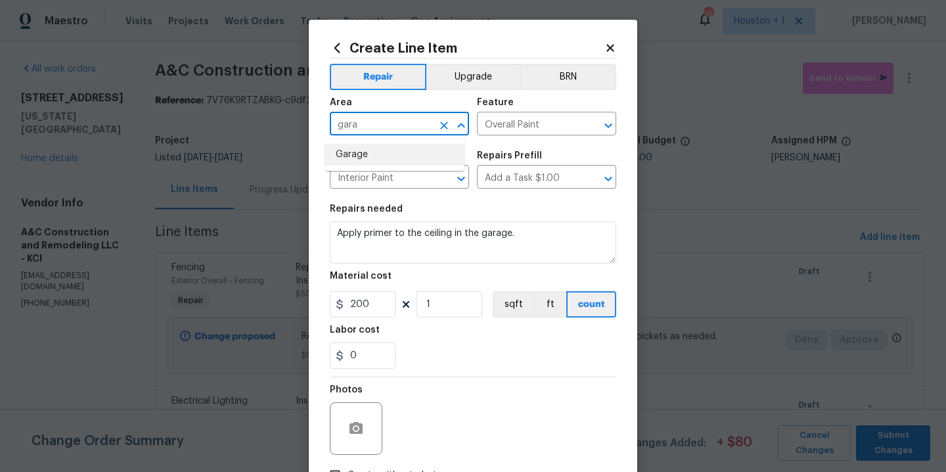
click at [382, 152] on li "Garage" at bounding box center [394, 155] width 139 height 22
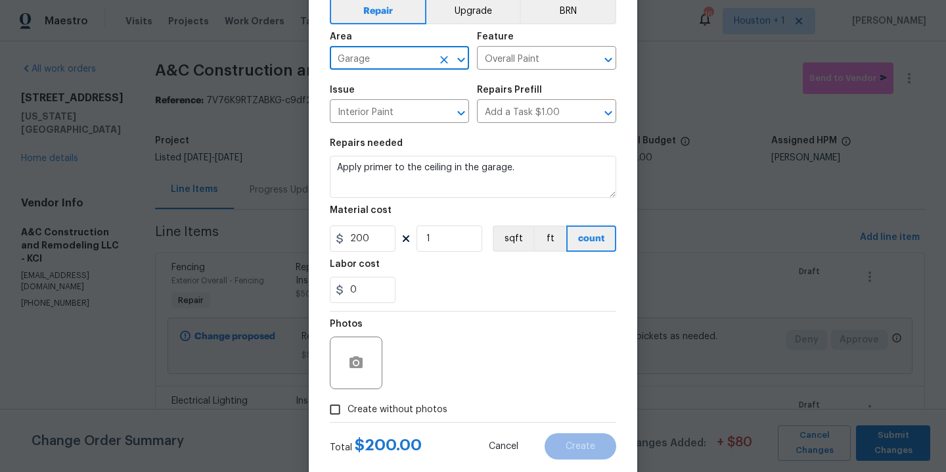
scroll to position [95, 0]
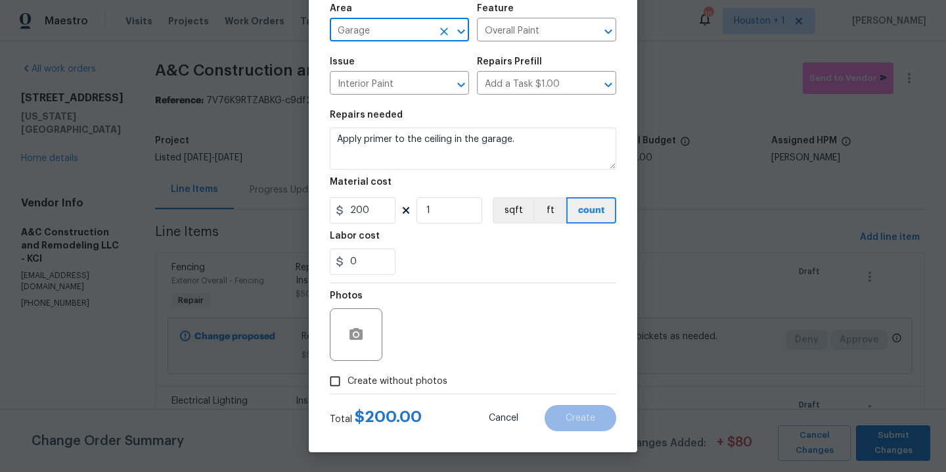
type input "Garage"
click at [436, 384] on span "Create without photos" at bounding box center [398, 382] width 100 height 14
click at [348, 384] on input "Create without photos" at bounding box center [335, 381] width 25 height 25
checkbox input "true"
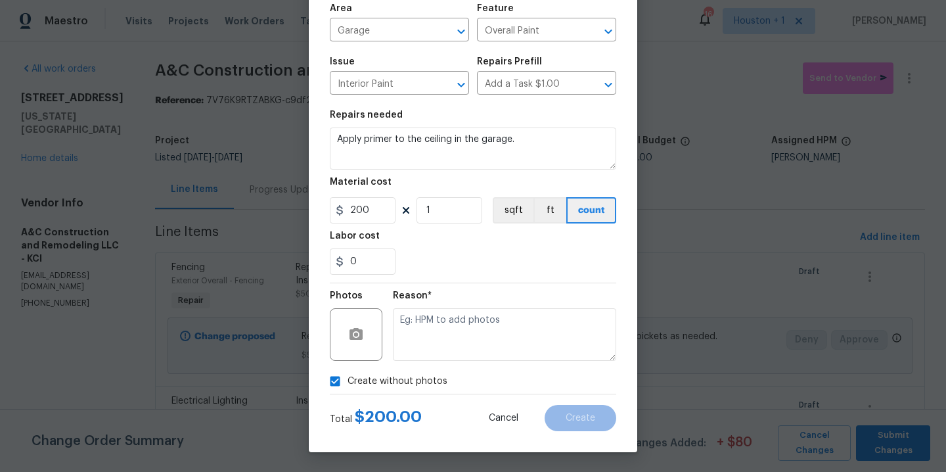
click at [457, 353] on textarea at bounding box center [504, 334] width 223 height 53
type textarea "."
click at [585, 417] on span "Create" at bounding box center [581, 418] width 30 height 10
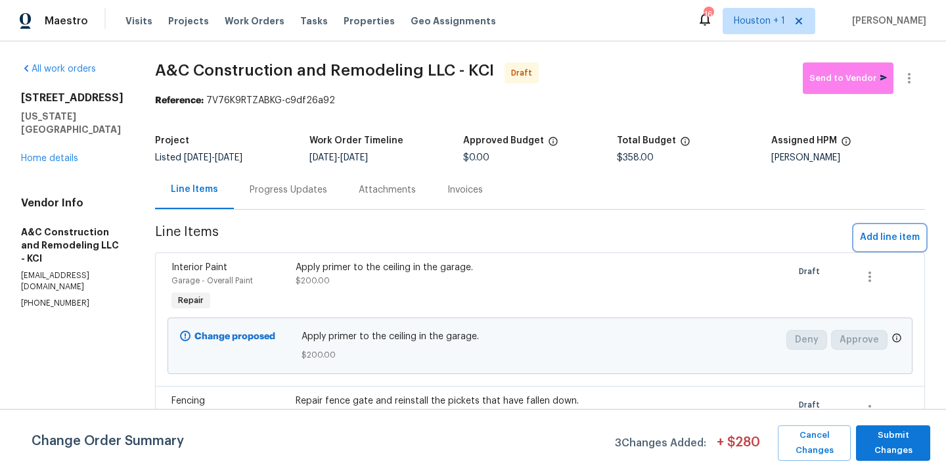
click at [879, 240] on span "Add line item" at bounding box center [890, 237] width 60 height 16
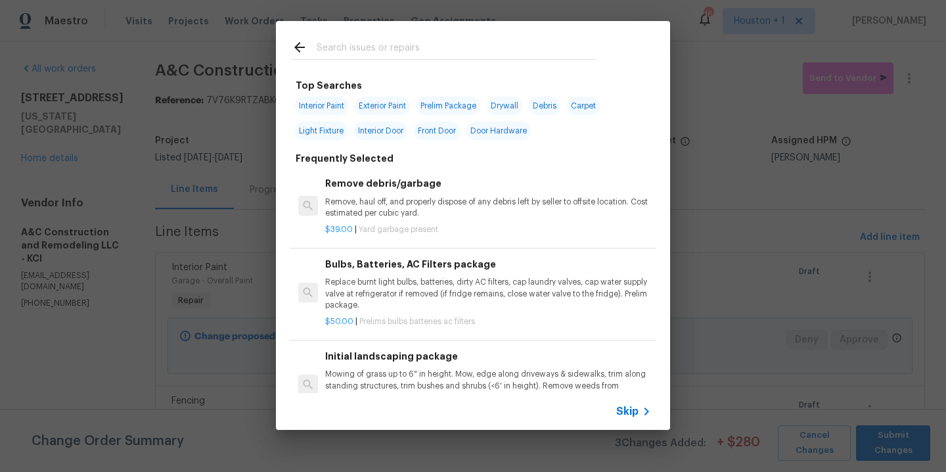
click at [388, 48] on input "text" at bounding box center [456, 49] width 279 height 20
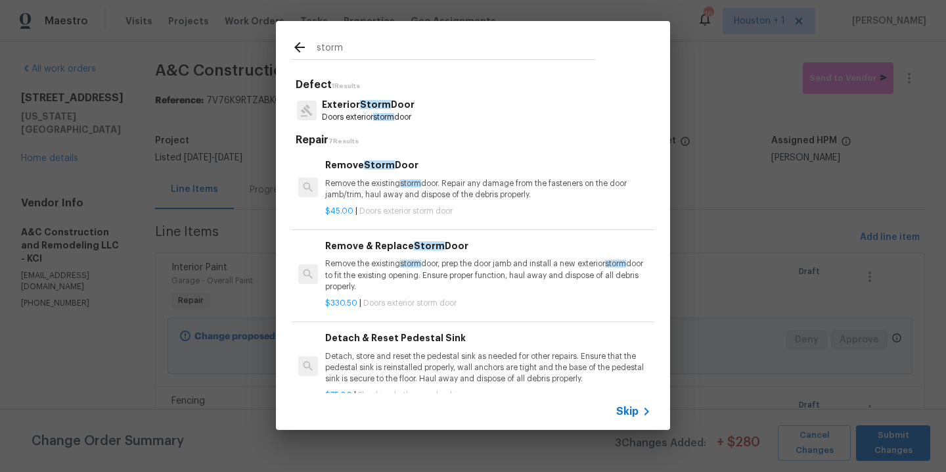
type input "storm"
click at [394, 112] on p "Doors exterior storm door" at bounding box center [368, 117] width 93 height 11
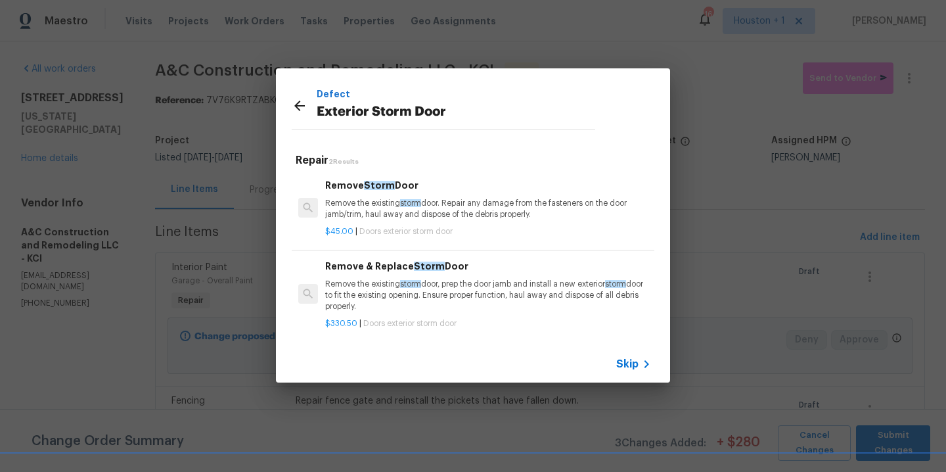
click at [478, 212] on p "Remove the existing storm door. Repair any damage from the fasteners on the doo…" at bounding box center [488, 209] width 326 height 22
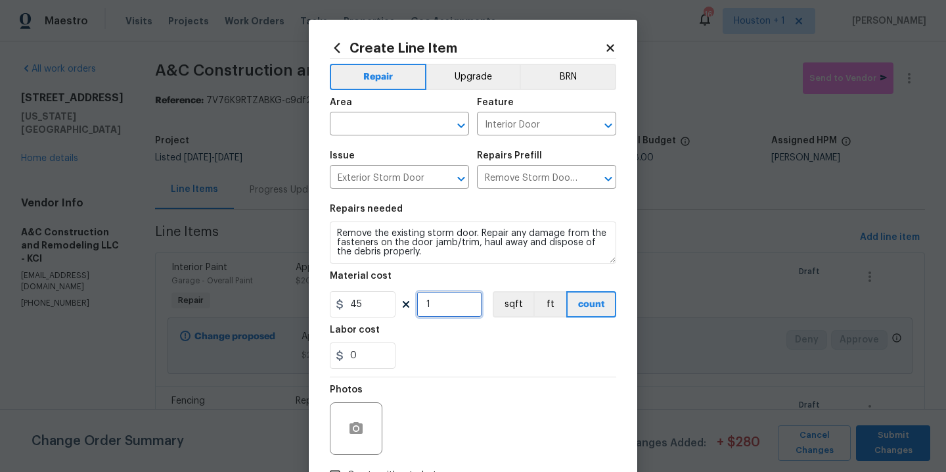
click at [446, 298] on input "1" at bounding box center [450, 304] width 66 height 26
type input "2"
click at [365, 120] on input "text" at bounding box center [381, 125] width 103 height 20
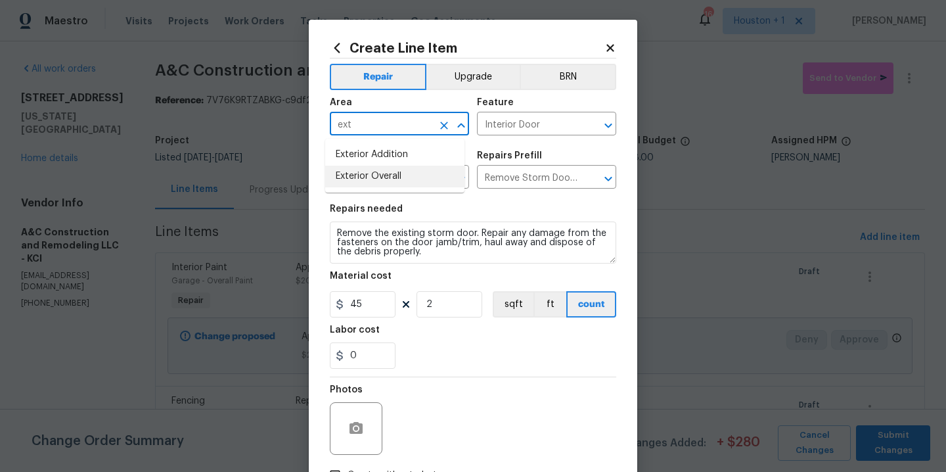
click at [378, 172] on li "Exterior Overall" at bounding box center [394, 177] width 139 height 22
type input "Exterior Overall"
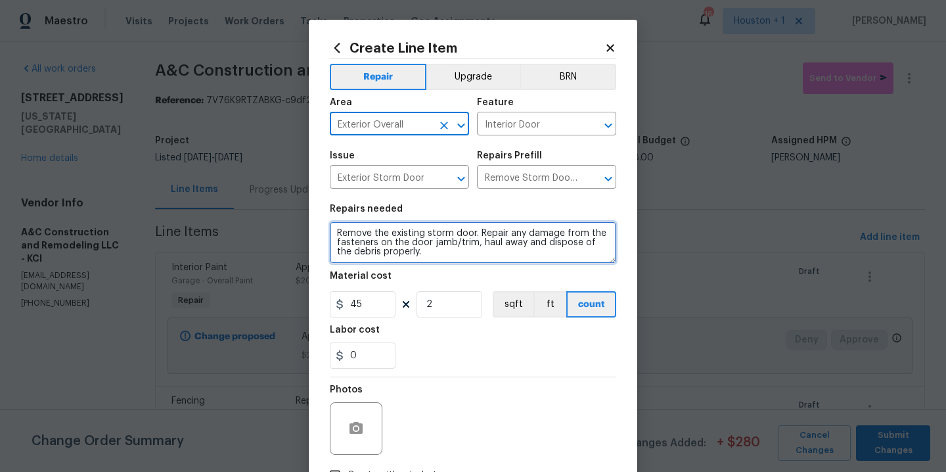
click at [455, 262] on textarea "Remove the existing storm door. Repair any damage from the fasteners on the doo…" at bounding box center [473, 242] width 286 height 42
click at [460, 252] on textarea "Remove the existing storm door. Repair any damage from the fasteners on the doo…" at bounding box center [473, 242] width 286 height 42
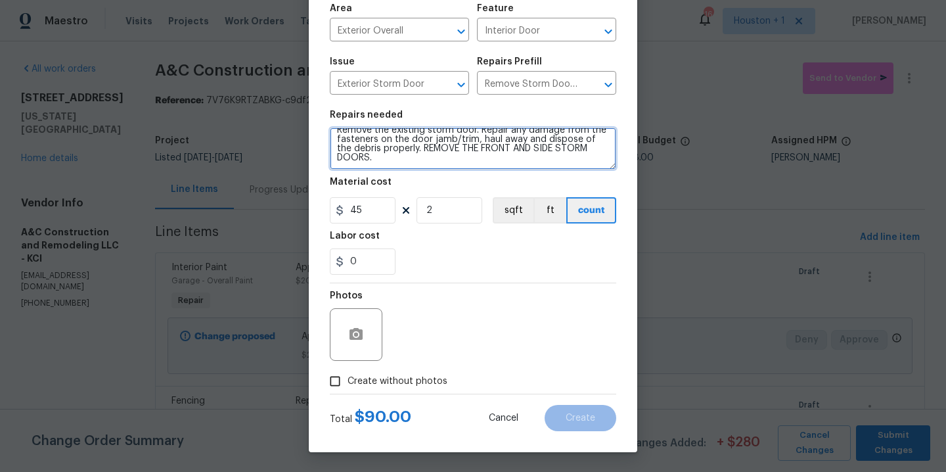
type textarea "Remove the existing storm door. Repair any damage from the fasteners on the doo…"
click at [432, 375] on span "Create without photos" at bounding box center [398, 382] width 100 height 14
click at [348, 375] on input "Create without photos" at bounding box center [335, 381] width 25 height 25
checkbox input "true"
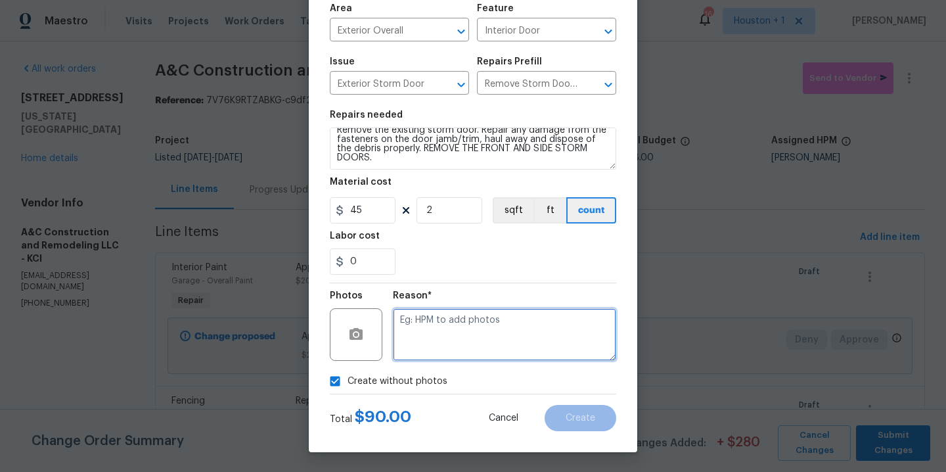
click at [472, 358] on textarea at bounding box center [504, 334] width 223 height 53
type textarea "."
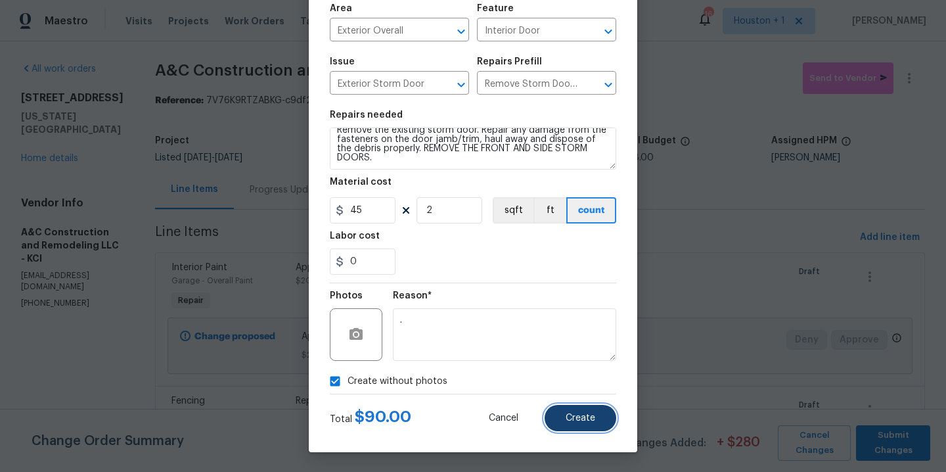
click at [577, 422] on span "Create" at bounding box center [581, 418] width 30 height 10
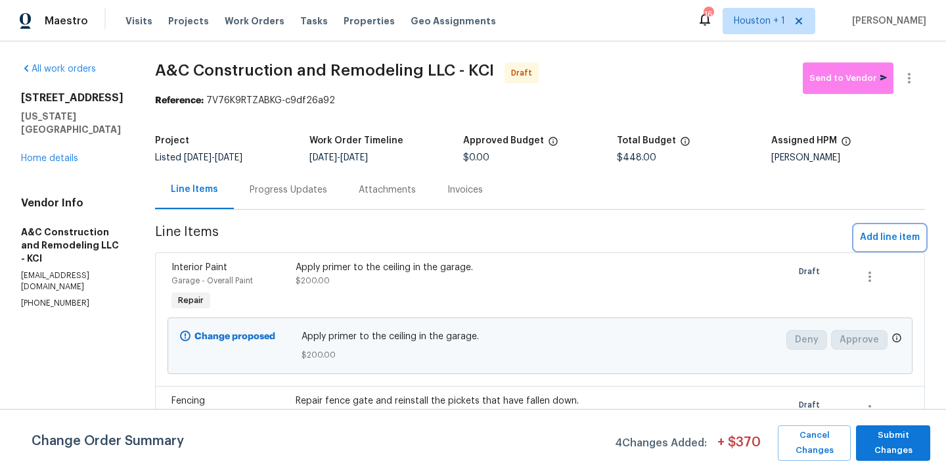
click at [886, 234] on span "Add line item" at bounding box center [890, 237] width 60 height 16
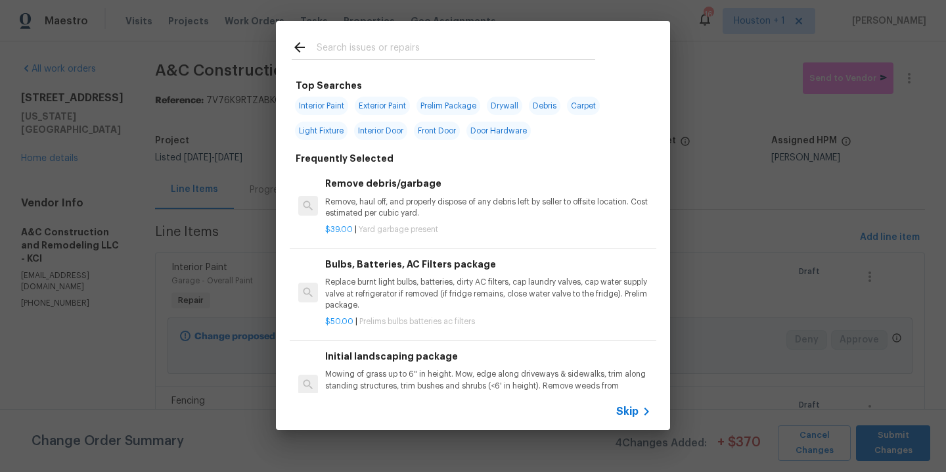
click at [415, 62] on div at bounding box center [443, 47] width 335 height 52
click at [409, 53] on input "text" at bounding box center [456, 49] width 279 height 20
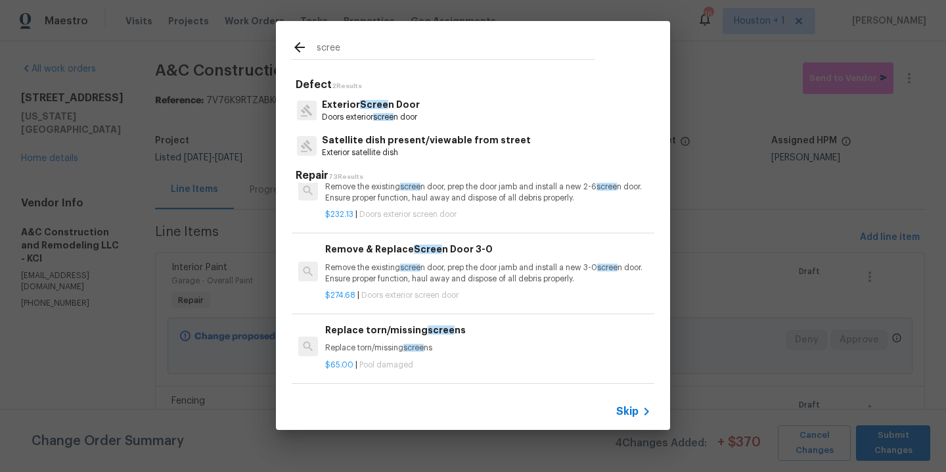
scroll to position [158, 0]
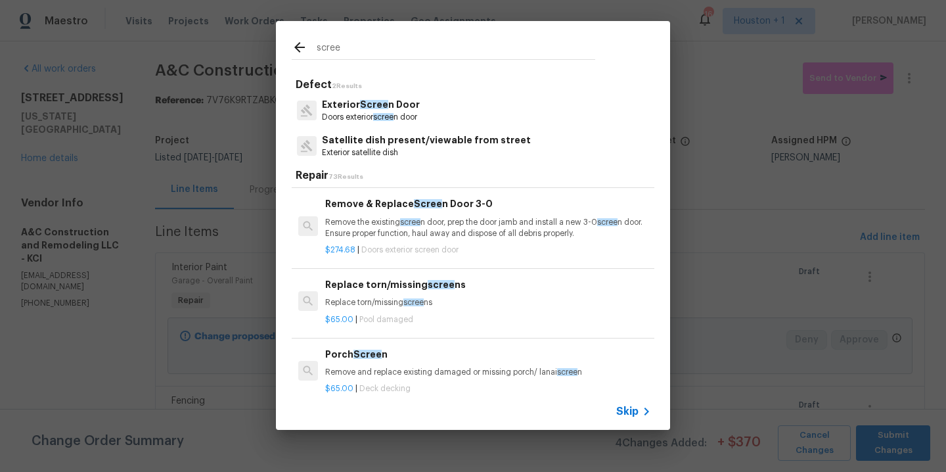
type input "scree"
click at [432, 298] on p "Replace torn/missing scree ns" at bounding box center [488, 302] width 326 height 11
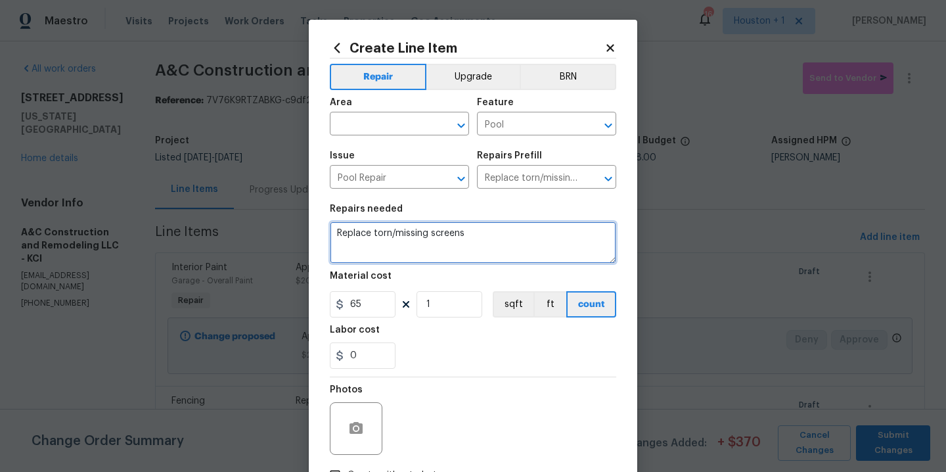
click at [345, 234] on textarea "Replace torn/missing screens" at bounding box center [473, 242] width 286 height 42
click at [380, 235] on textarea "Remove torn/missing screens" at bounding box center [473, 242] width 286 height 42
click at [518, 231] on textarea "Remove all of the window screens" at bounding box center [473, 242] width 286 height 42
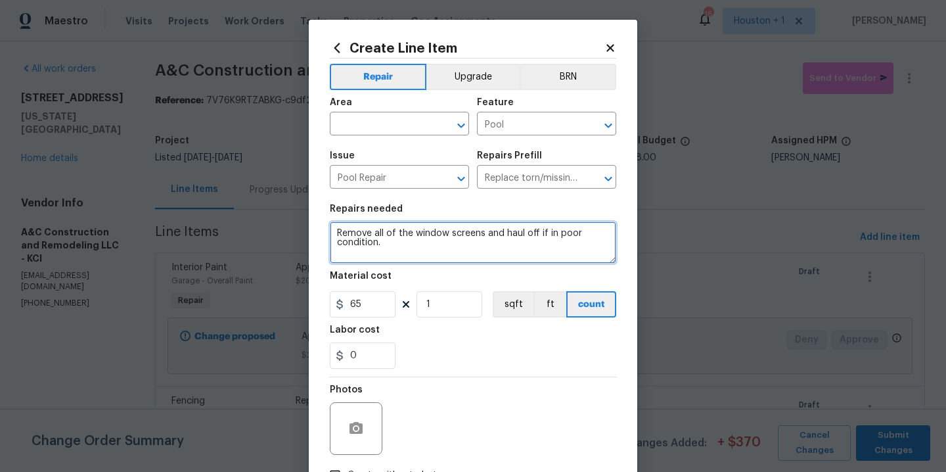
type textarea "Remove all of the window screens and haul off if in poor condition."
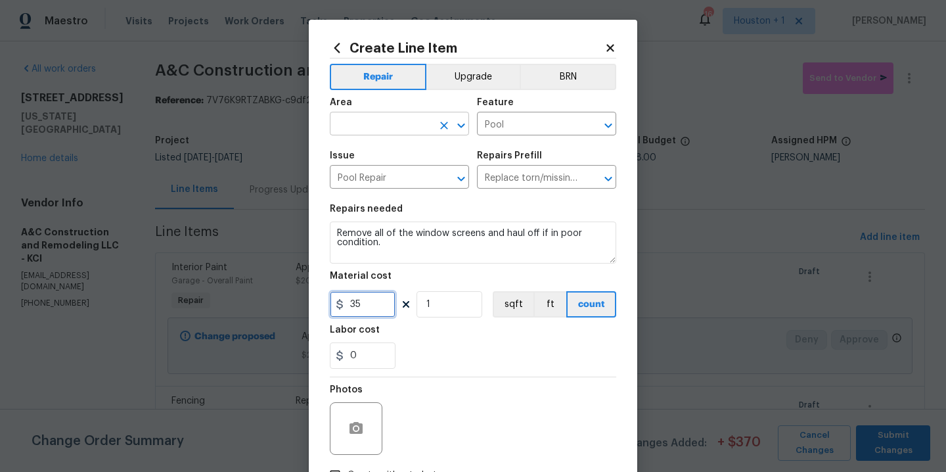
type input "35"
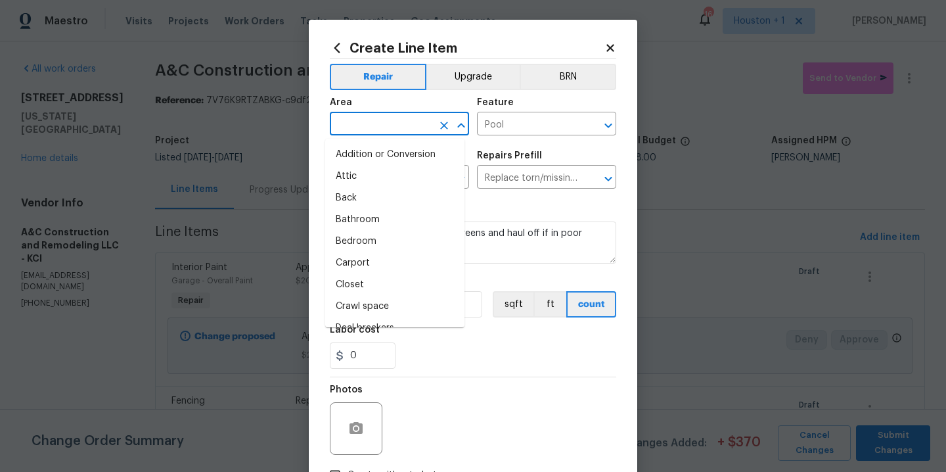
click at [396, 121] on input "text" at bounding box center [381, 125] width 103 height 20
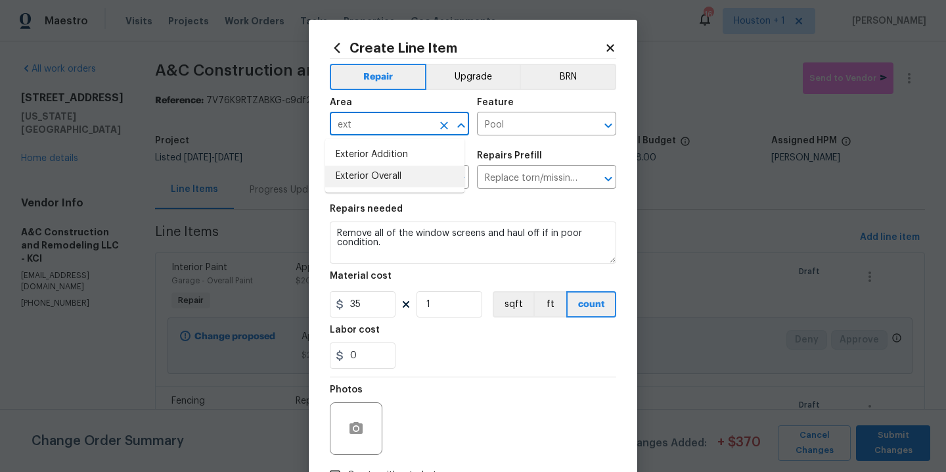
click at [384, 181] on li "Exterior Overall" at bounding box center [394, 177] width 139 height 22
type input "Exterior Overall"
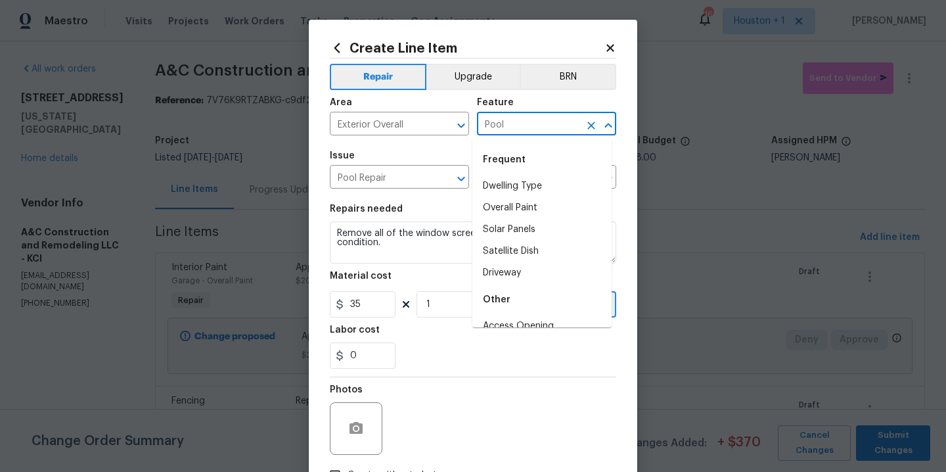
click at [527, 116] on input "Pool" at bounding box center [528, 125] width 103 height 20
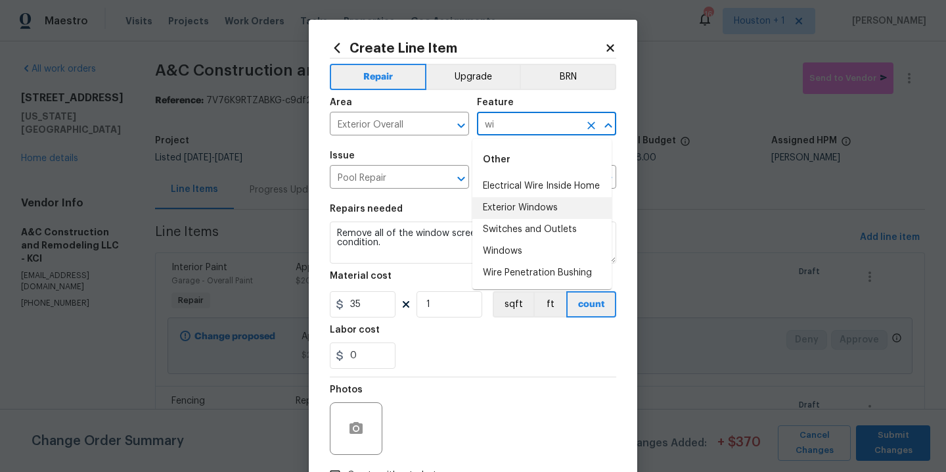
click at [533, 206] on li "Exterior Windows" at bounding box center [541, 208] width 139 height 22
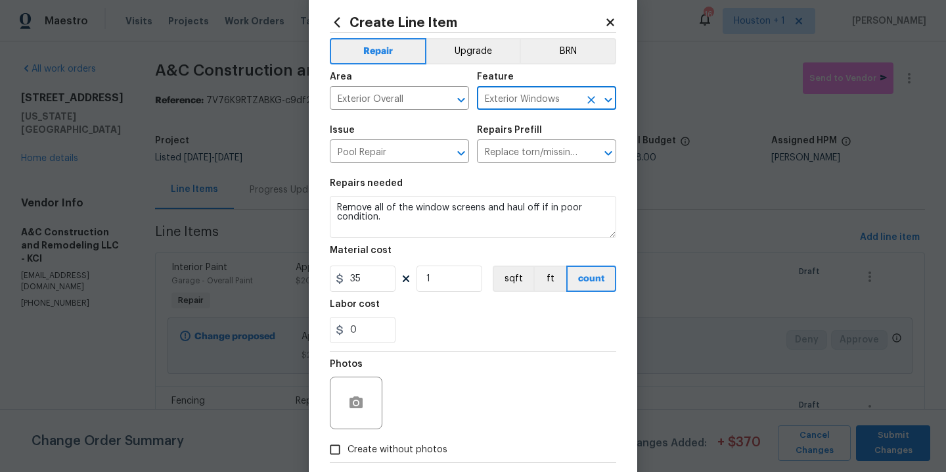
scroll to position [95, 0]
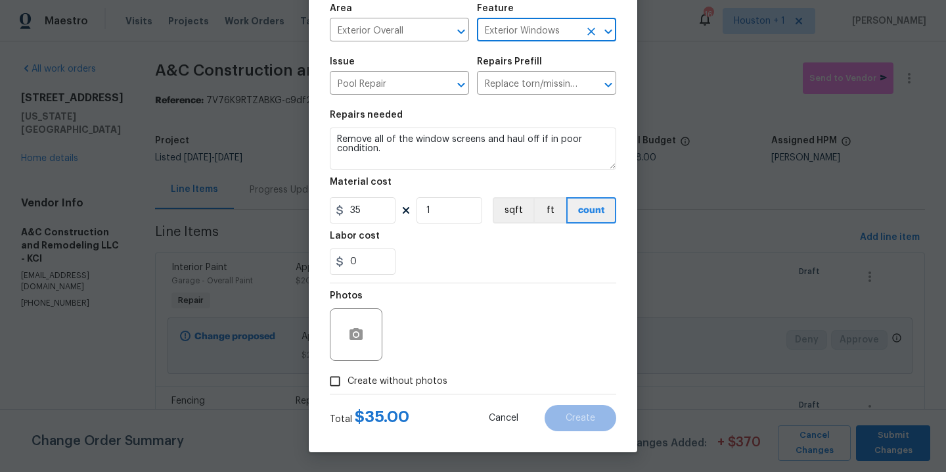
type input "Exterior Windows"
click at [538, 378] on div "Create without photos" at bounding box center [473, 381] width 286 height 25
click at [419, 375] on span "Create without photos" at bounding box center [398, 382] width 100 height 14
click at [348, 375] on input "Create without photos" at bounding box center [335, 381] width 25 height 25
checkbox input "true"
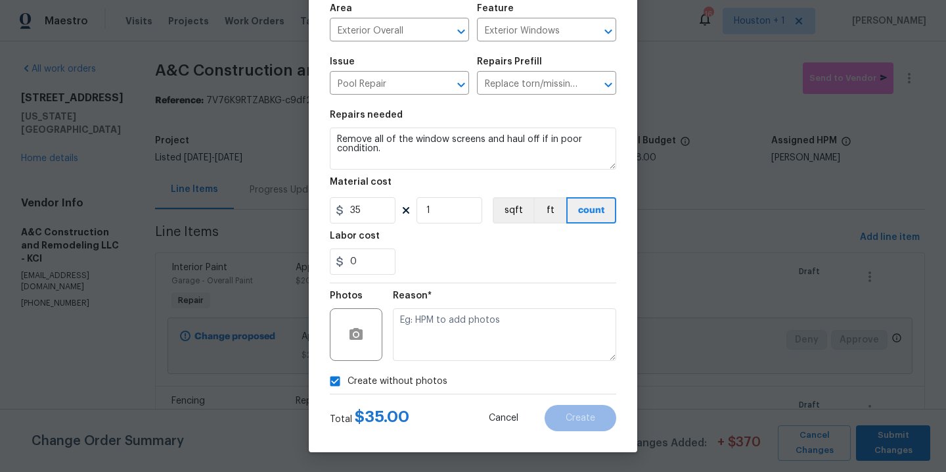
click at [493, 335] on textarea at bounding box center [504, 334] width 223 height 53
type textarea "."
click at [574, 412] on button "Create" at bounding box center [581, 418] width 72 height 26
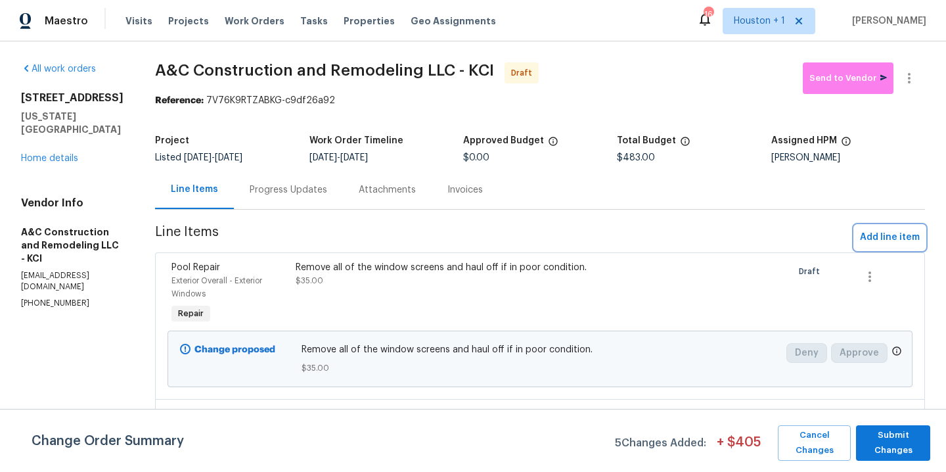
click at [865, 240] on span "Add line item" at bounding box center [890, 237] width 60 height 16
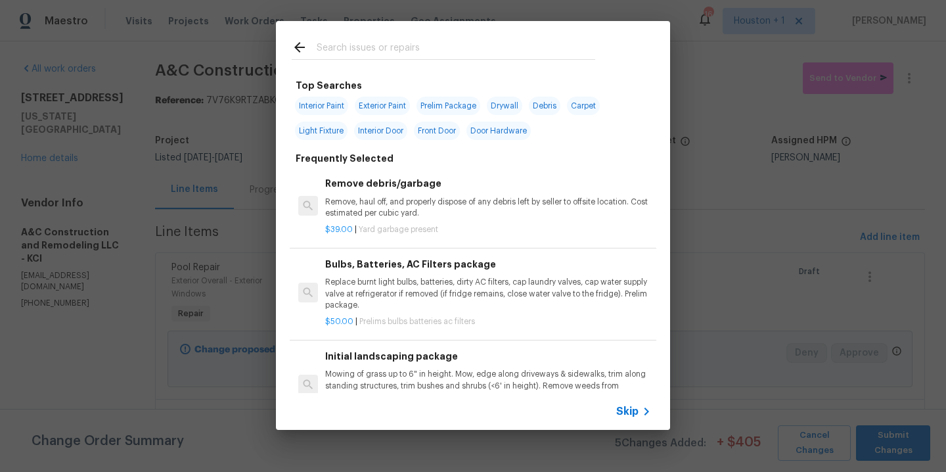
click at [386, 55] on input "text" at bounding box center [456, 49] width 279 height 20
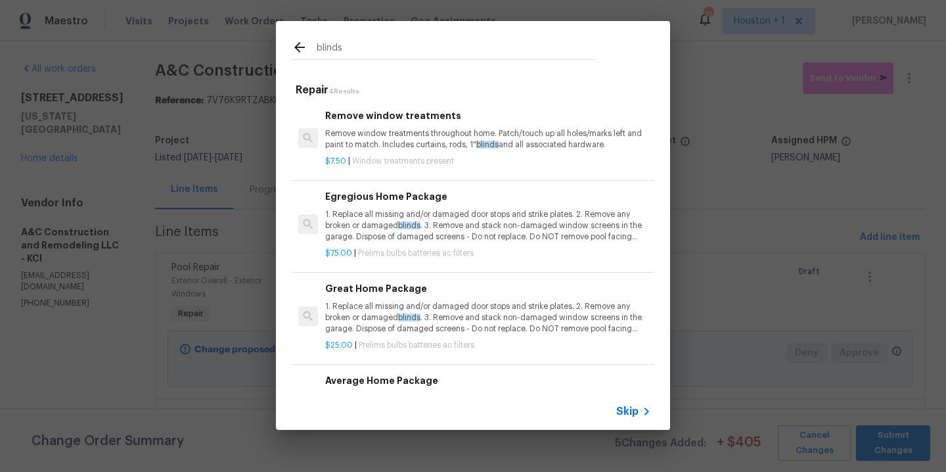
type input "blinds"
click at [433, 120] on h6 "Remove window treatments" at bounding box center [488, 115] width 326 height 14
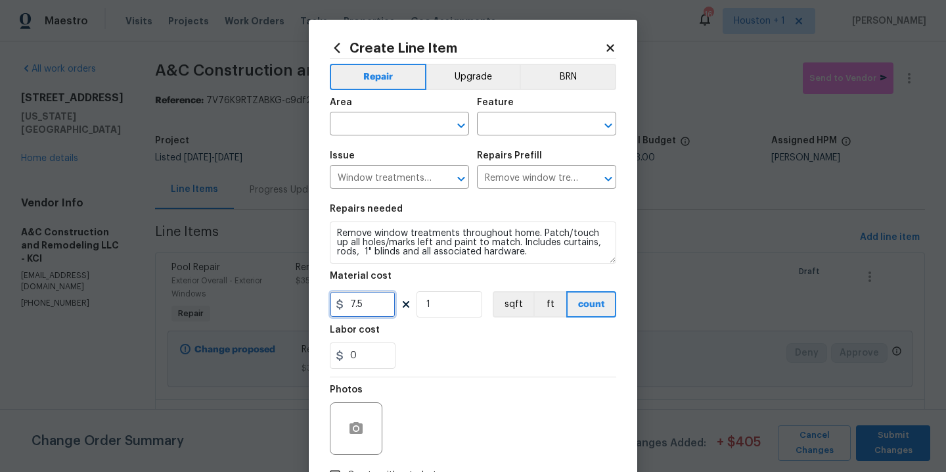
click at [379, 308] on input "7.5" at bounding box center [363, 304] width 66 height 26
type input "35"
click at [357, 124] on input "text" at bounding box center [381, 125] width 103 height 20
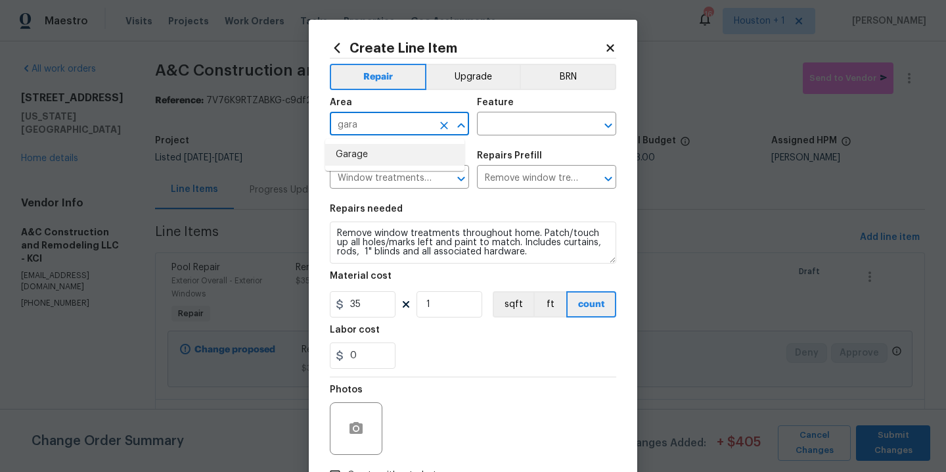
click at [368, 161] on li "Garage" at bounding box center [394, 155] width 139 height 22
type input "Garage"
click at [499, 133] on input "text" at bounding box center [528, 125] width 103 height 20
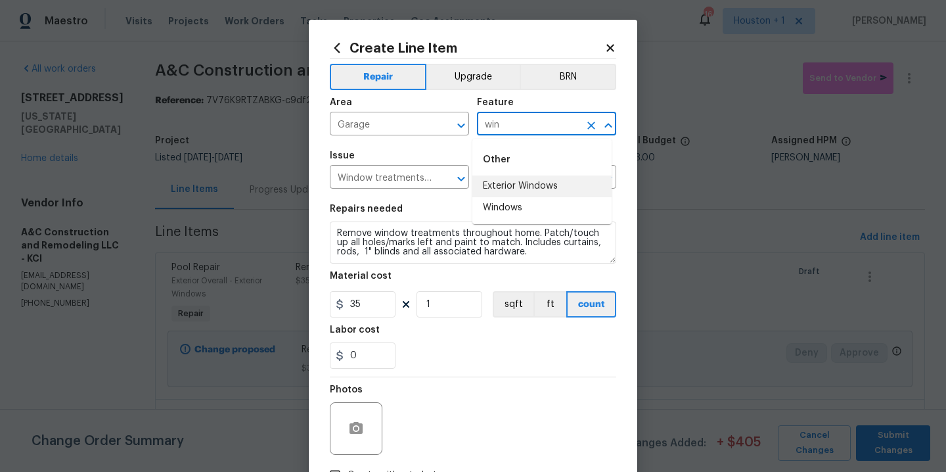
click at [528, 181] on li "Exterior Windows" at bounding box center [541, 186] width 139 height 22
type input "Exterior Windows"
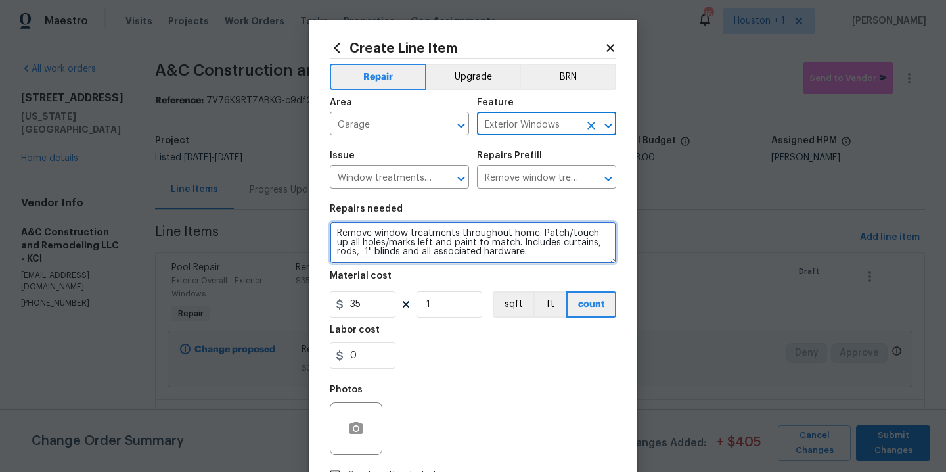
click at [533, 260] on textarea "Remove window treatments throughout home. Patch/touch up all holes/marks left a…" at bounding box center [473, 242] width 286 height 42
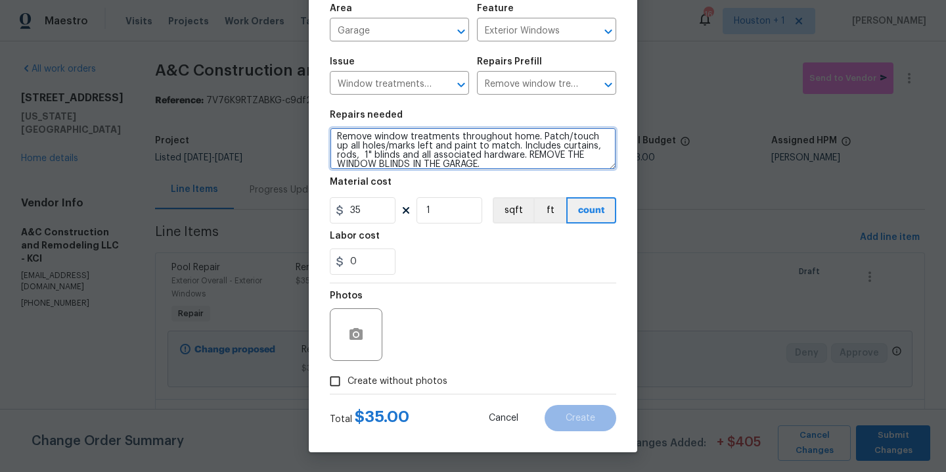
type textarea "Remove window treatments throughout home. Patch/touch up all holes/marks left a…"
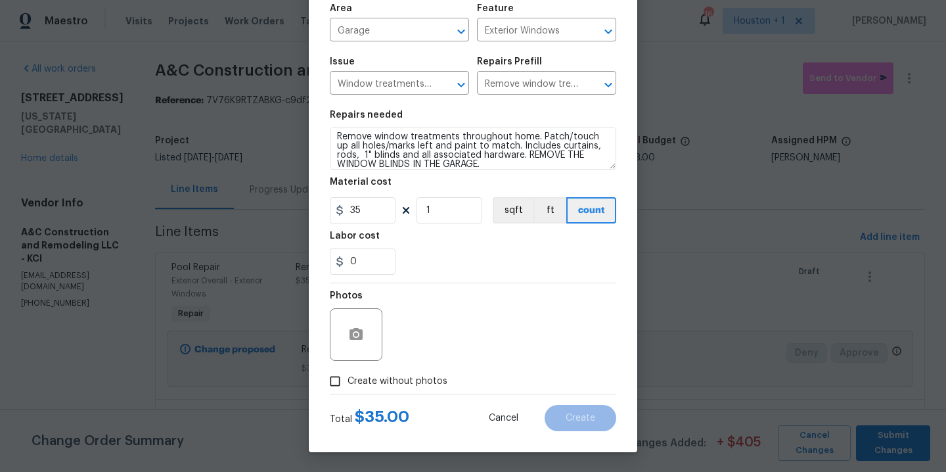
click at [398, 376] on span "Create without photos" at bounding box center [398, 382] width 100 height 14
click at [348, 376] on input "Create without photos" at bounding box center [335, 381] width 25 height 25
checkbox input "true"
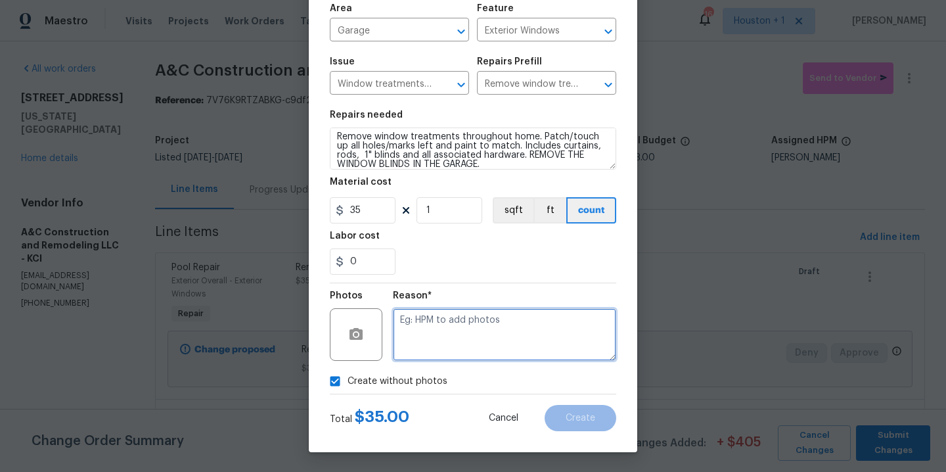
click at [480, 346] on textarea at bounding box center [504, 334] width 223 height 53
type textarea "."
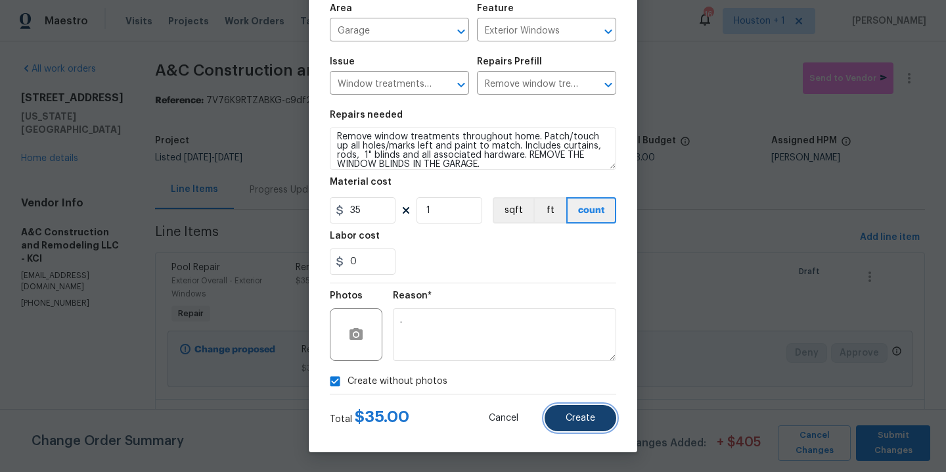
click at [601, 428] on button "Create" at bounding box center [581, 418] width 72 height 26
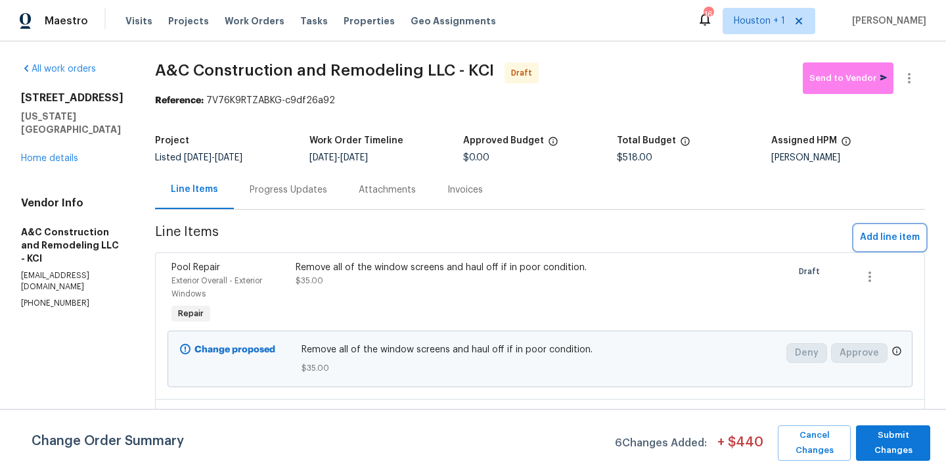
click at [869, 232] on span "Add line item" at bounding box center [890, 237] width 60 height 16
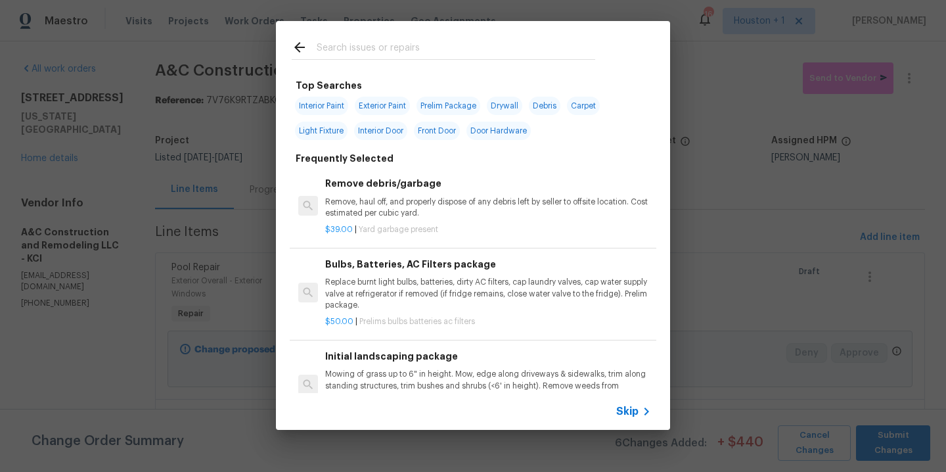
click at [426, 40] on input "text" at bounding box center [456, 49] width 279 height 20
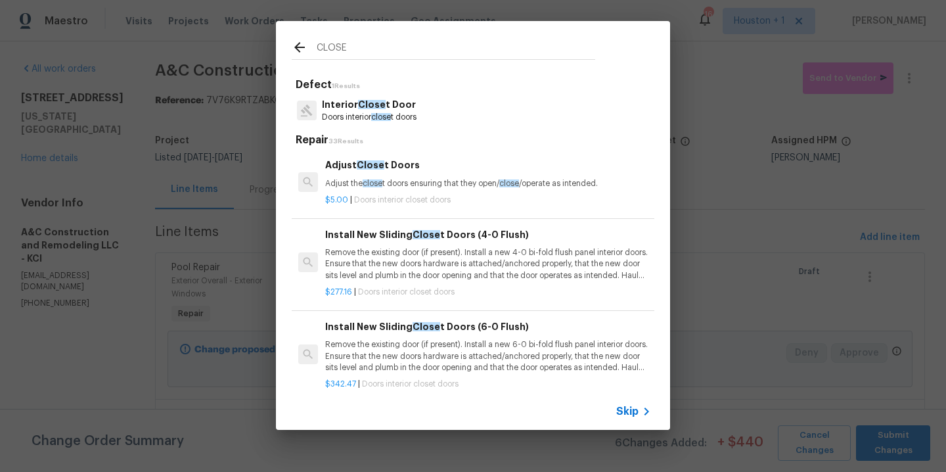
type input "CLOSE"
click at [391, 103] on p "Interior Close t Door" at bounding box center [369, 105] width 95 height 14
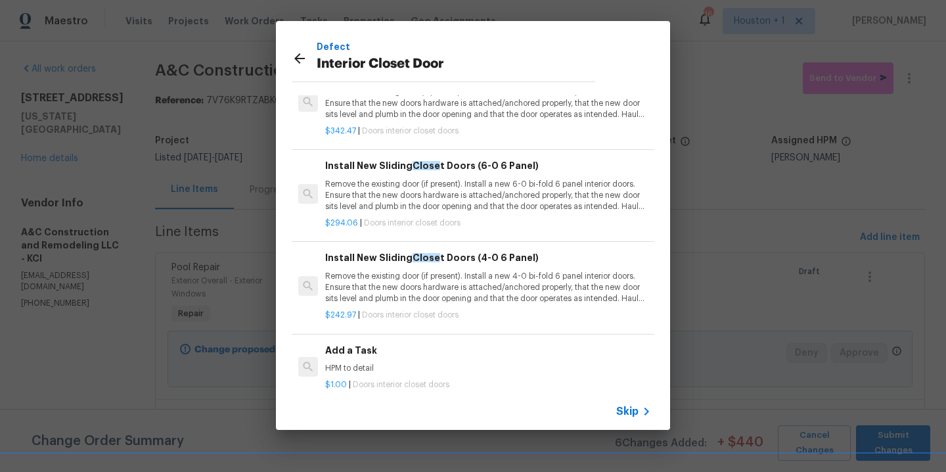
scroll to position [190, 0]
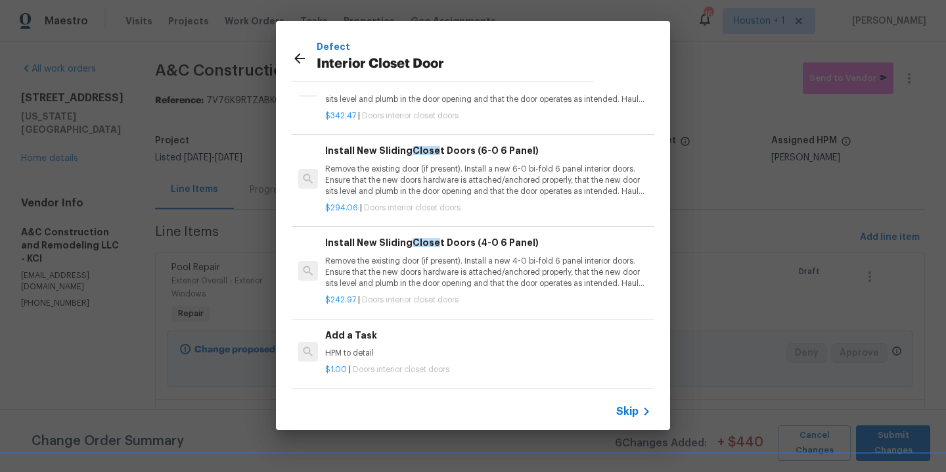
click at [371, 330] on h6 "Add a Task" at bounding box center [488, 335] width 326 height 14
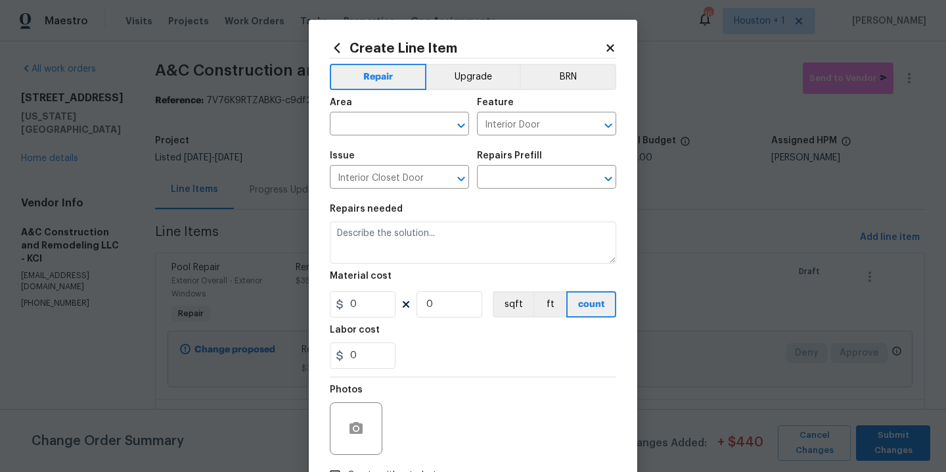
type input "Add a Task $1.00"
type textarea "HPM to detail"
type input "1"
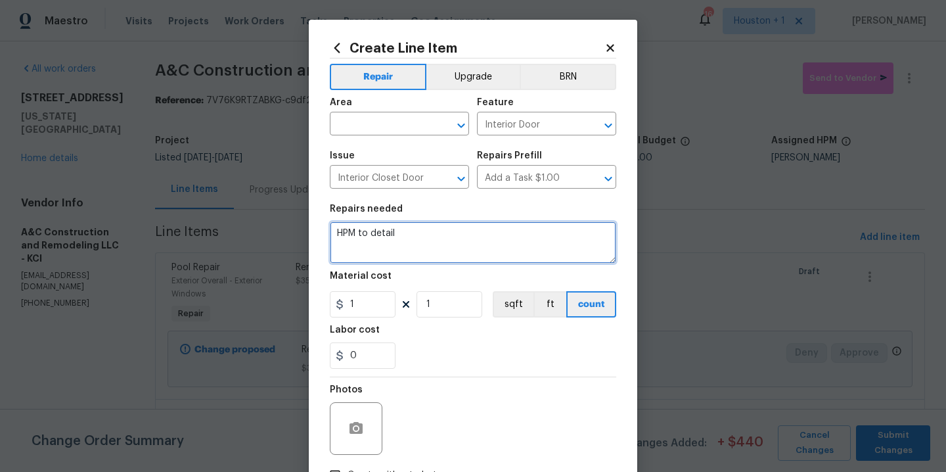
click at [459, 247] on textarea "HPM to detail" at bounding box center [473, 242] width 286 height 42
click at [459, 248] on textarea "HPM to detail" at bounding box center [473, 242] width 286 height 42
click at [459, 247] on textarea "HPM to detail" at bounding box center [473, 242] width 286 height 42
type textarea "Repair damaged closet door."
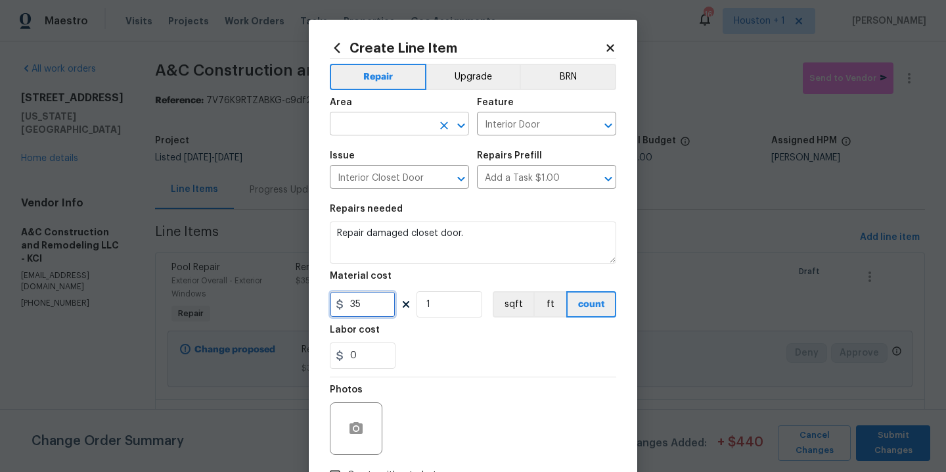
type input "35"
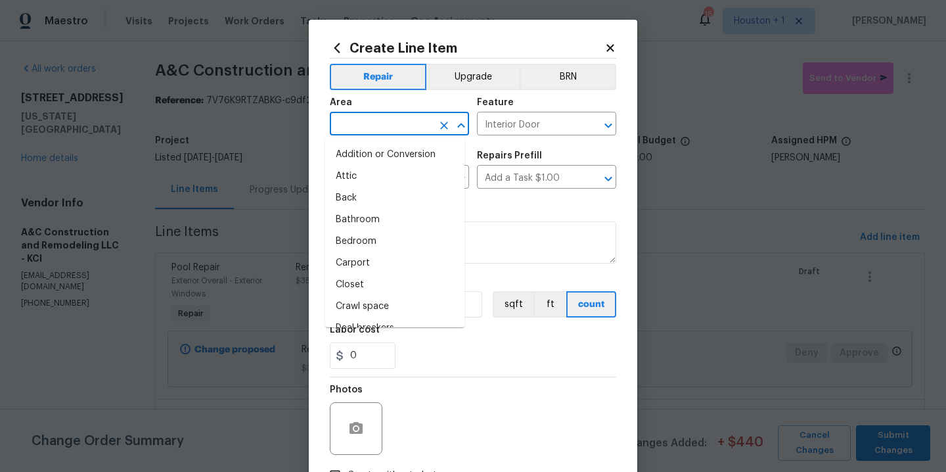
click at [369, 125] on input "text" at bounding box center [381, 125] width 103 height 20
type input "o"
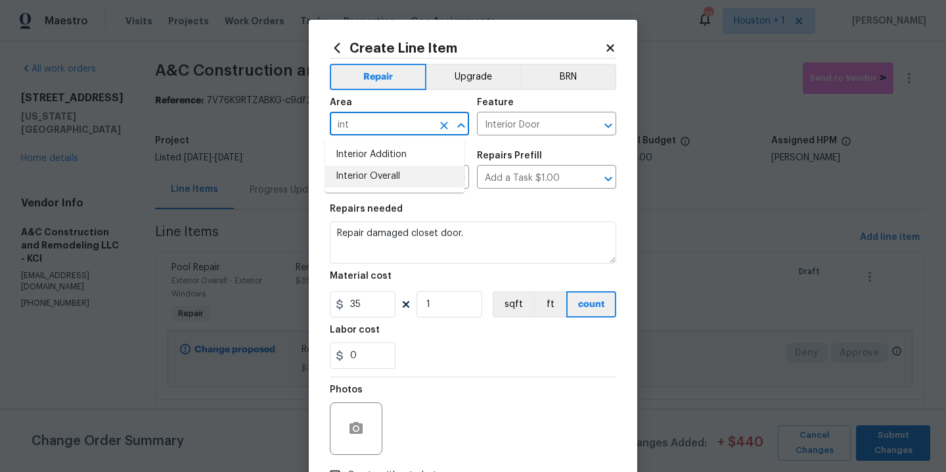
click at [367, 183] on li "Interior Overall" at bounding box center [394, 177] width 139 height 22
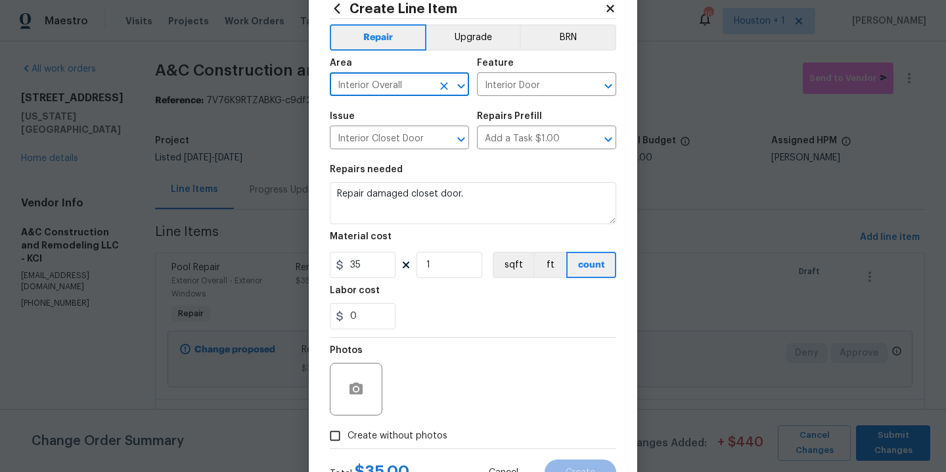
scroll to position [95, 0]
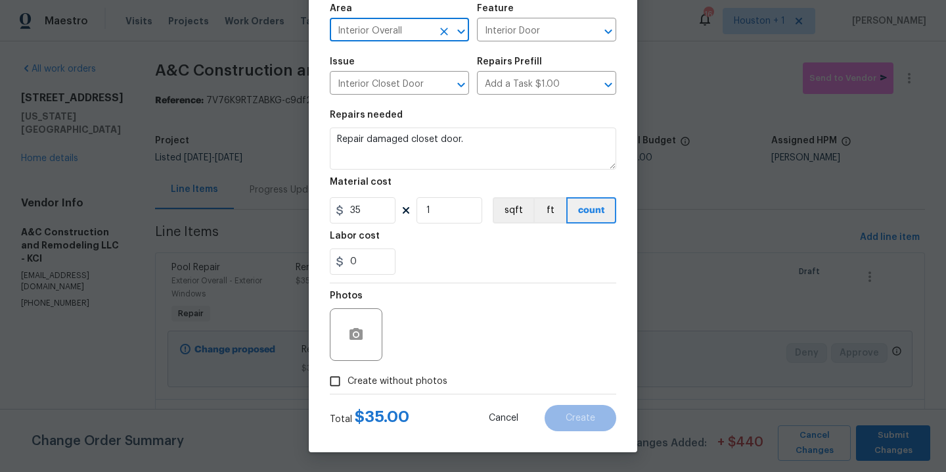
type input "Interior Overall"
click at [416, 363] on div "Photos" at bounding box center [473, 325] width 286 height 85
click at [405, 392] on label "Create without photos" at bounding box center [385, 381] width 125 height 25
click at [348, 392] on input "Create without photos" at bounding box center [335, 381] width 25 height 25
checkbox input "true"
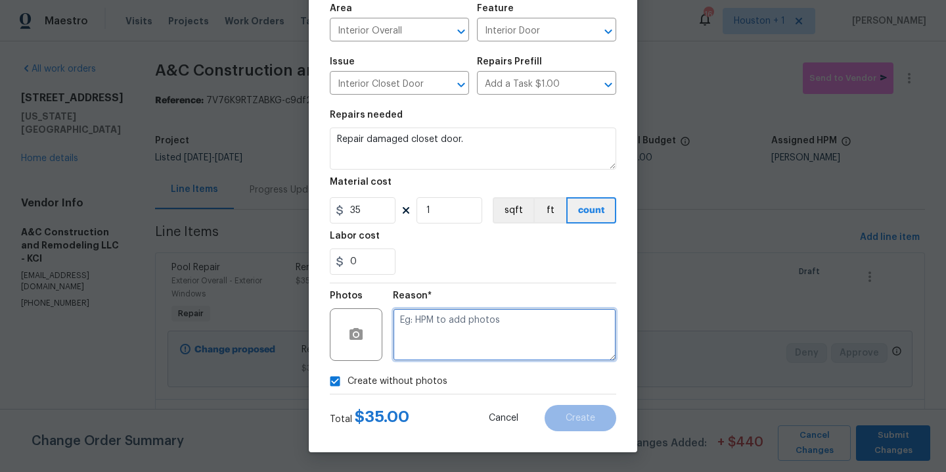
click at [436, 345] on textarea at bounding box center [504, 334] width 223 height 53
type textarea "."
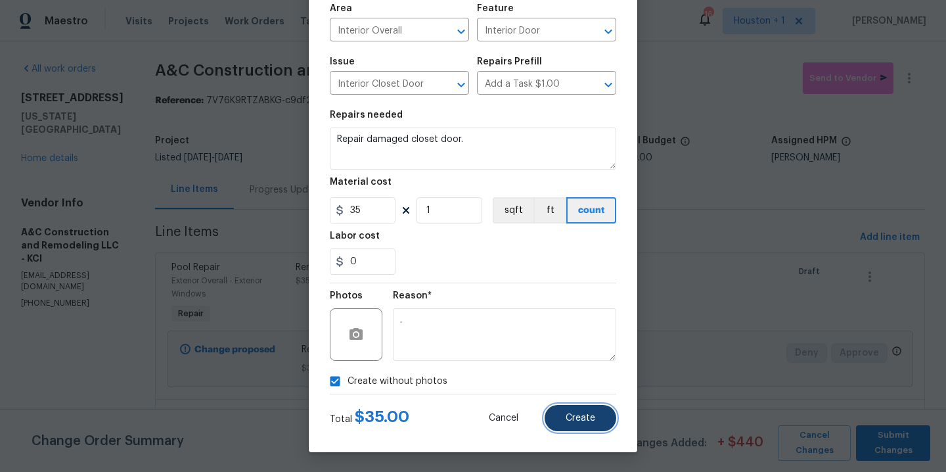
click at [574, 422] on span "Create" at bounding box center [581, 418] width 30 height 10
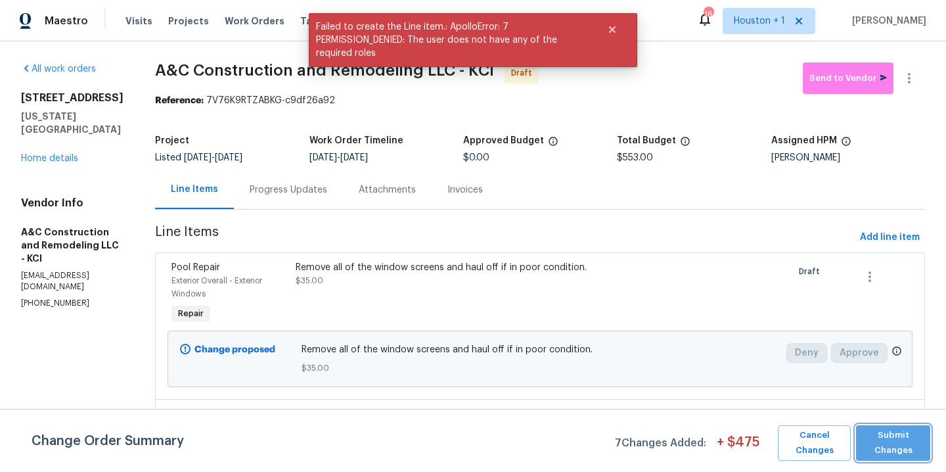
click at [883, 445] on span "Submit Changes" at bounding box center [893, 443] width 61 height 30
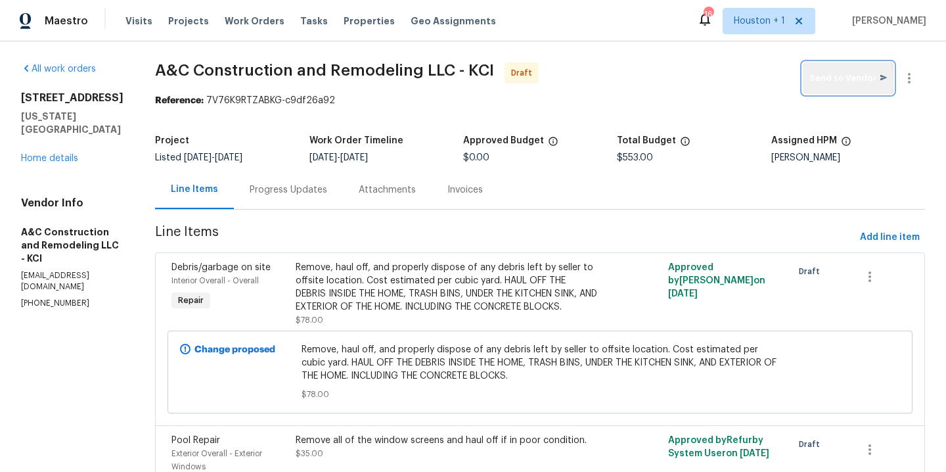
click at [825, 80] on span "Send to Vendor" at bounding box center [849, 78] width 78 height 15
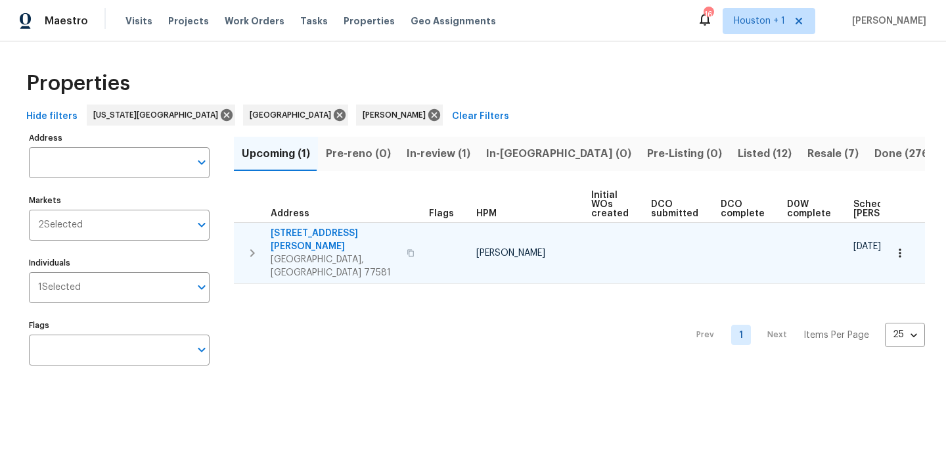
click at [894, 246] on icon "button" at bounding box center [900, 252] width 13 height 13
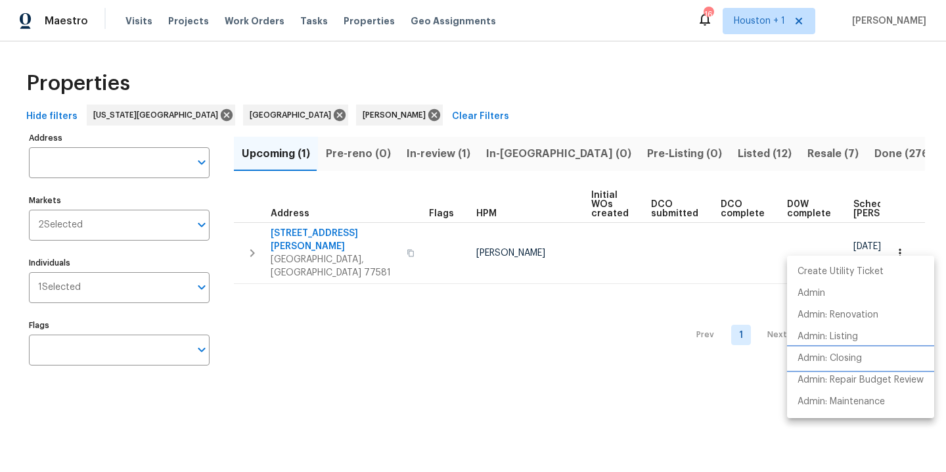
click at [850, 357] on p "Admin: Closing" at bounding box center [830, 359] width 64 height 14
click at [396, 74] on div at bounding box center [473, 236] width 946 height 472
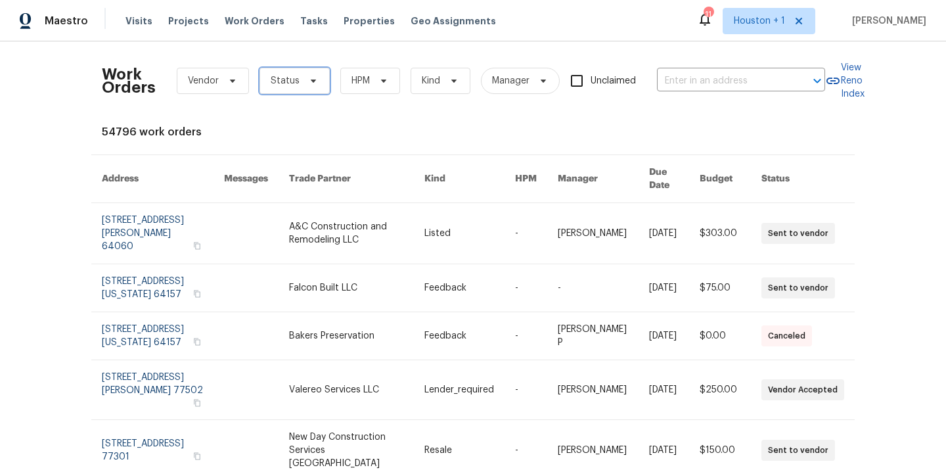
click at [288, 81] on span "Status" at bounding box center [285, 80] width 29 height 13
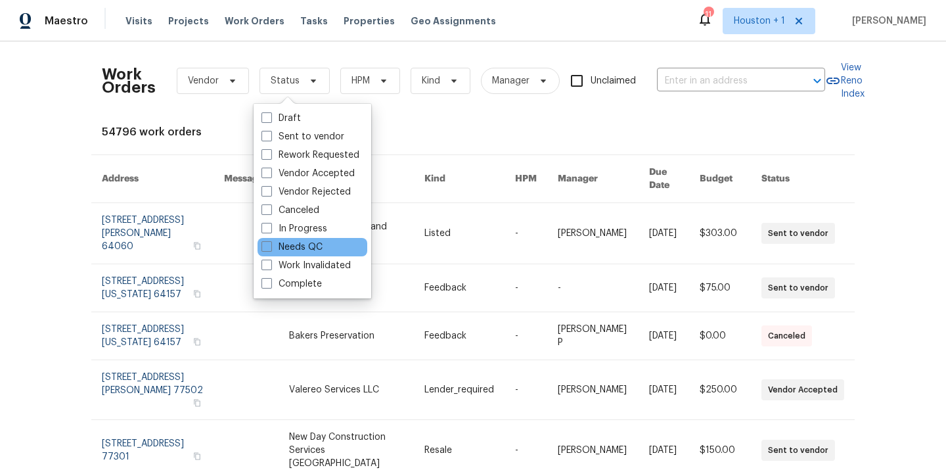
click at [324, 246] on div "Needs QC" at bounding box center [313, 247] width 110 height 18
click at [315, 247] on label "Needs QC" at bounding box center [292, 246] width 61 height 13
click at [270, 247] on input "Needs QC" at bounding box center [266, 244] width 9 height 9
checkbox input "true"
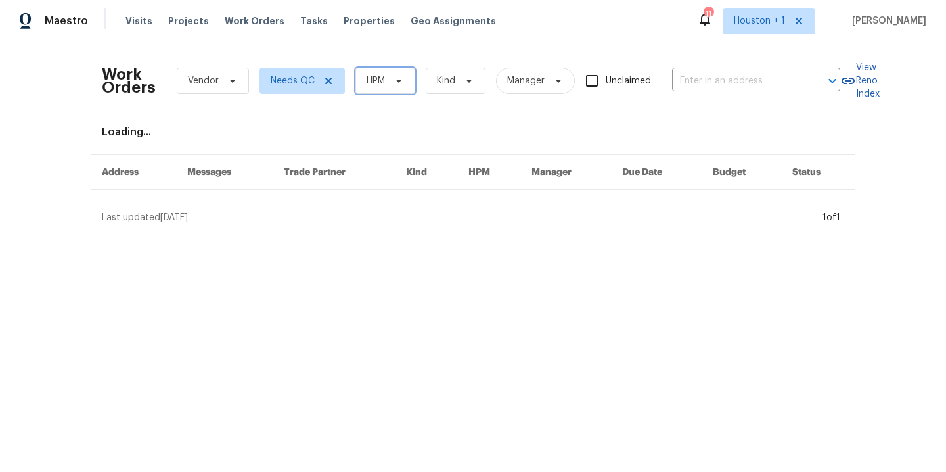
click at [381, 69] on span "HPM" at bounding box center [385, 81] width 60 height 26
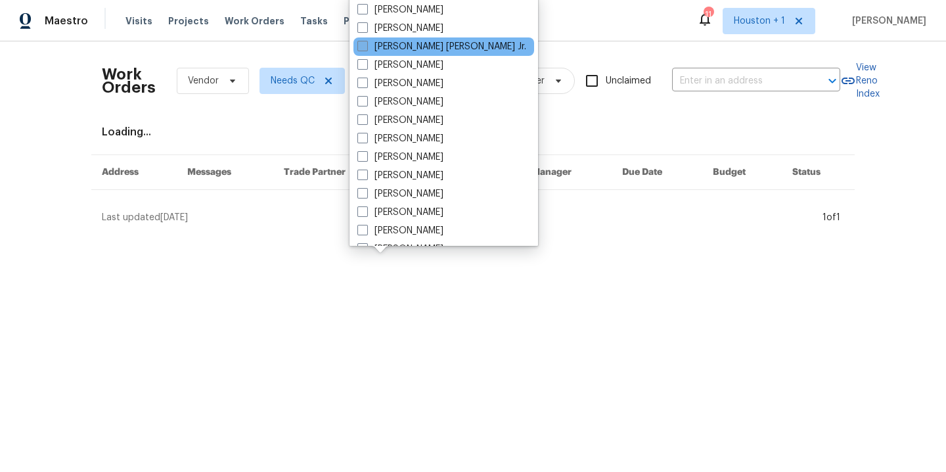
scroll to position [393, 0]
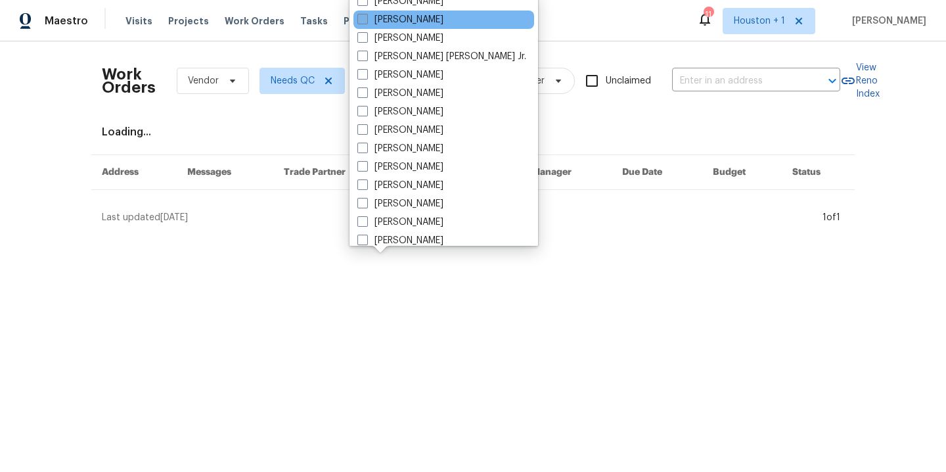
click at [400, 19] on label "[PERSON_NAME]" at bounding box center [400, 19] width 86 height 13
click at [366, 19] on input "[PERSON_NAME]" at bounding box center [361, 17] width 9 height 9
checkbox input "true"
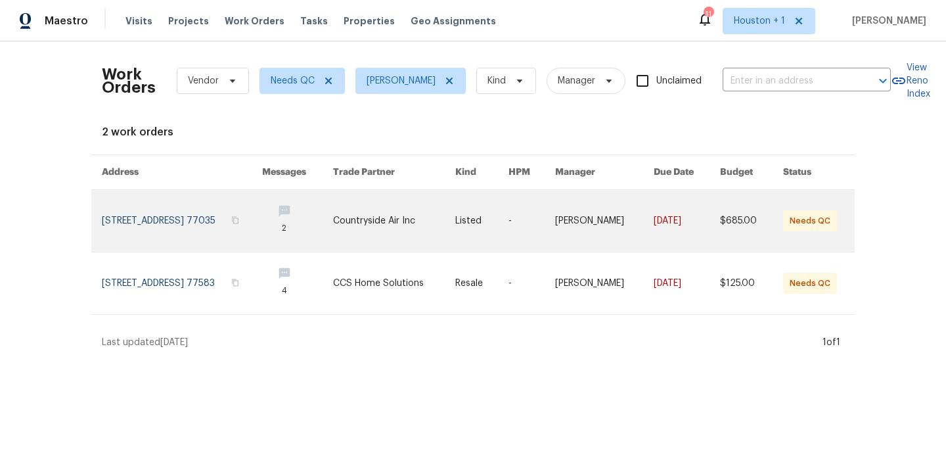
click at [412, 222] on link at bounding box center [394, 221] width 122 height 62
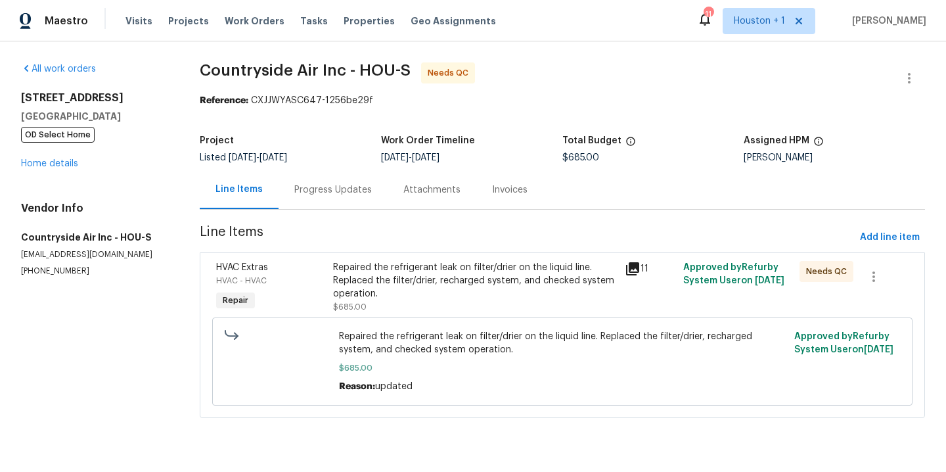
click at [388, 297] on div "Repaired the refrigerant leak on filter/drier on the liquid line. Replaced the …" at bounding box center [475, 280] width 284 height 39
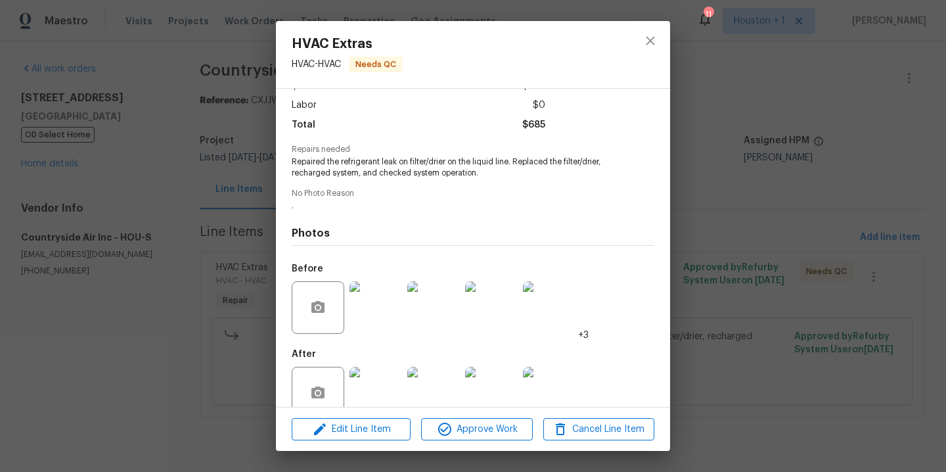
scroll to position [111, 0]
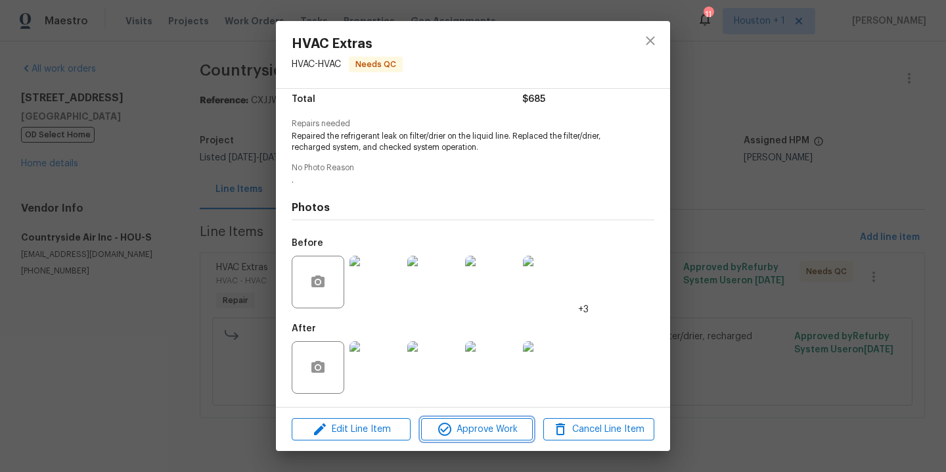
click at [477, 434] on span "Approve Work" at bounding box center [476, 429] width 103 height 16
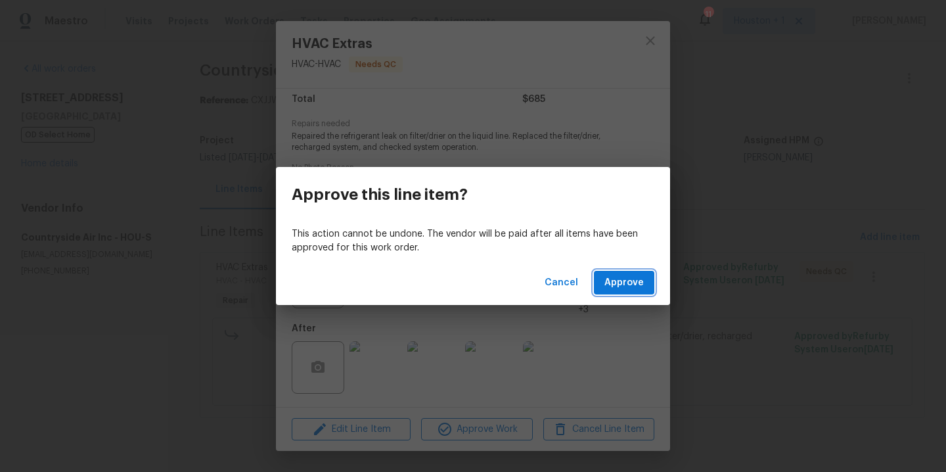
click at [641, 284] on span "Approve" at bounding box center [624, 283] width 39 height 16
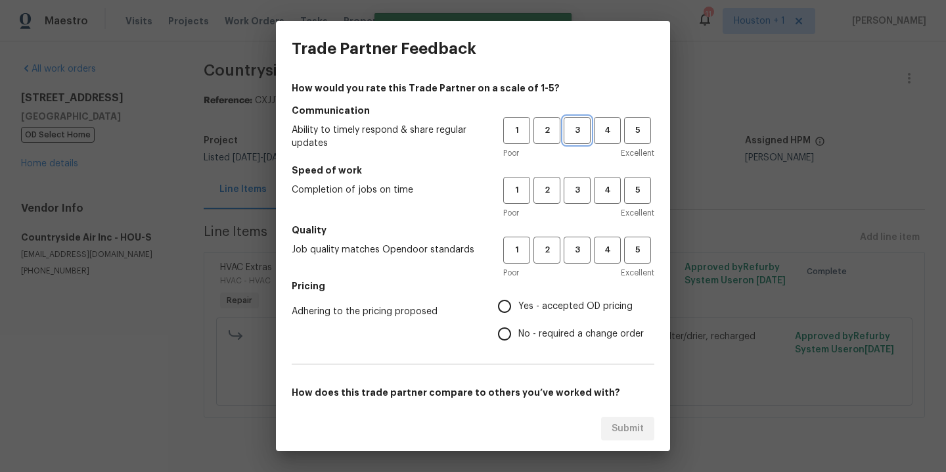
click at [574, 139] on button "3" at bounding box center [577, 130] width 27 height 27
click at [570, 208] on div "Poor Excellent" at bounding box center [578, 212] width 151 height 13
click at [568, 194] on span "3" at bounding box center [577, 190] width 24 height 15
click at [572, 260] on button "3" at bounding box center [577, 250] width 27 height 27
click at [554, 305] on span "Yes - accepted OD pricing" at bounding box center [575, 307] width 114 height 14
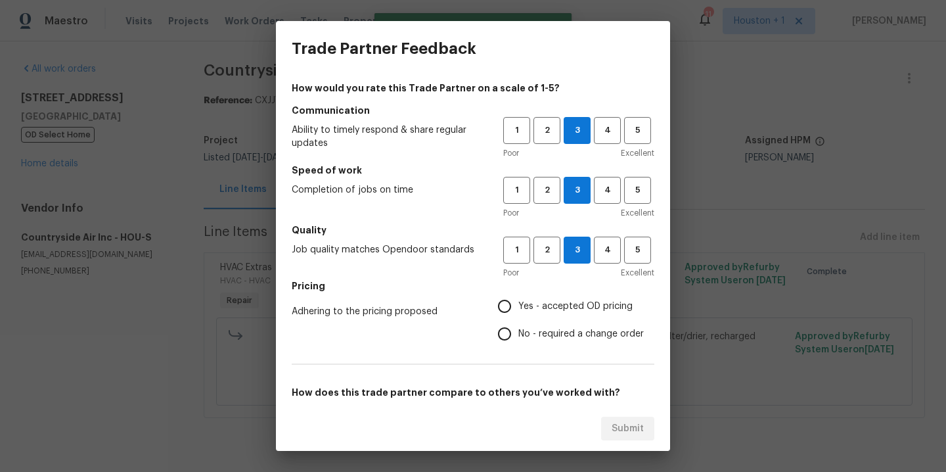
click at [518, 305] on input "Yes - accepted OD pricing" at bounding box center [505, 306] width 28 height 28
radio input "true"
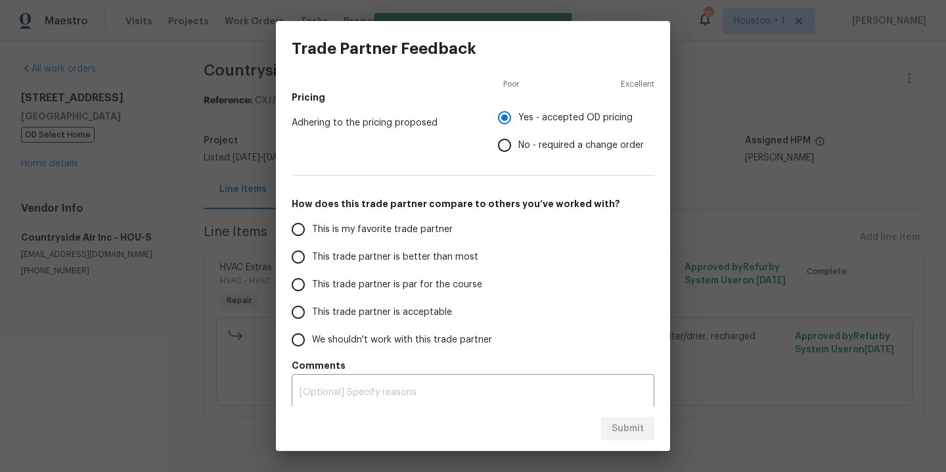
scroll to position [195, 0]
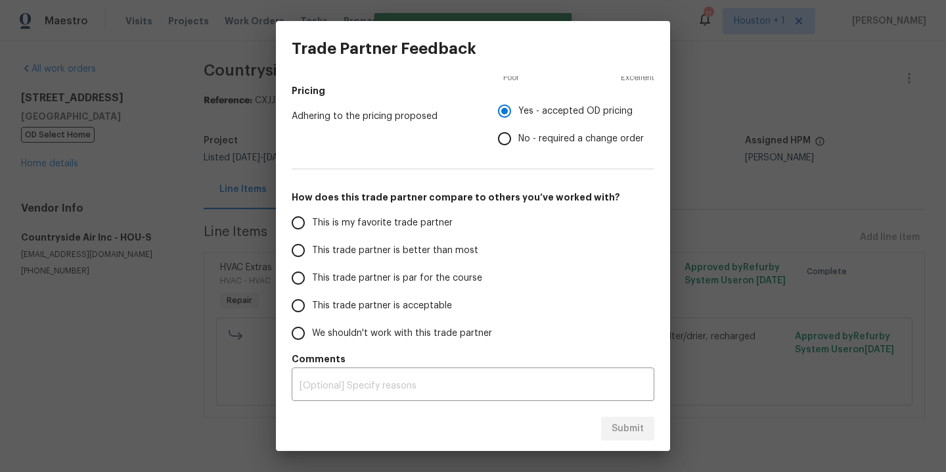
click at [352, 213] on label "This is my favorite trade partner" at bounding box center [389, 223] width 208 height 28
click at [312, 213] on input "This is my favorite trade partner" at bounding box center [299, 223] width 28 height 28
click at [641, 436] on span "Submit" at bounding box center [628, 429] width 32 height 16
radio input "true"
